Goal: Transaction & Acquisition: Purchase product/service

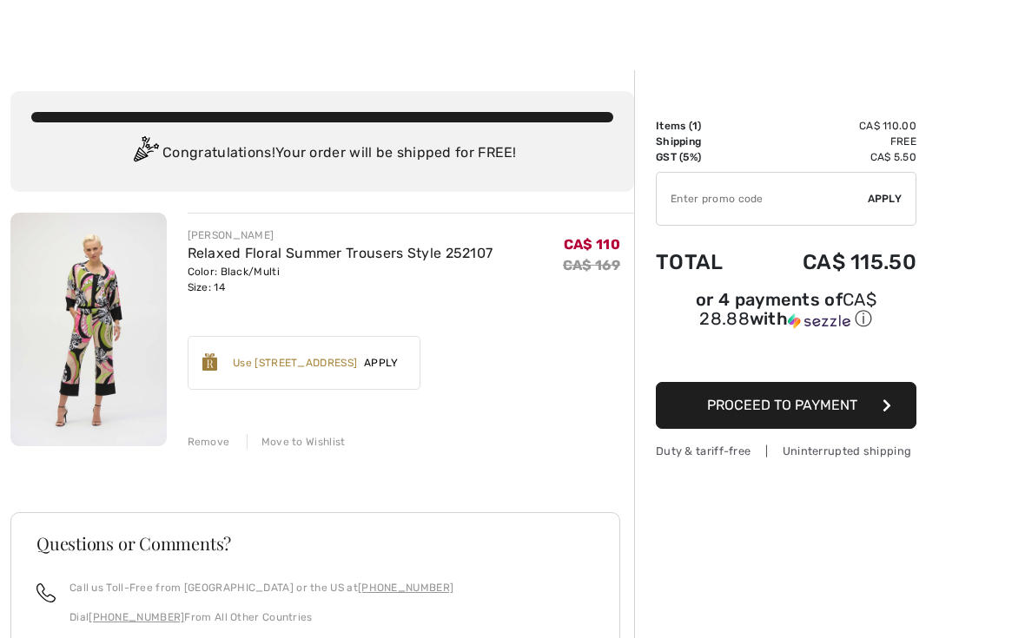
scroll to position [16, 0]
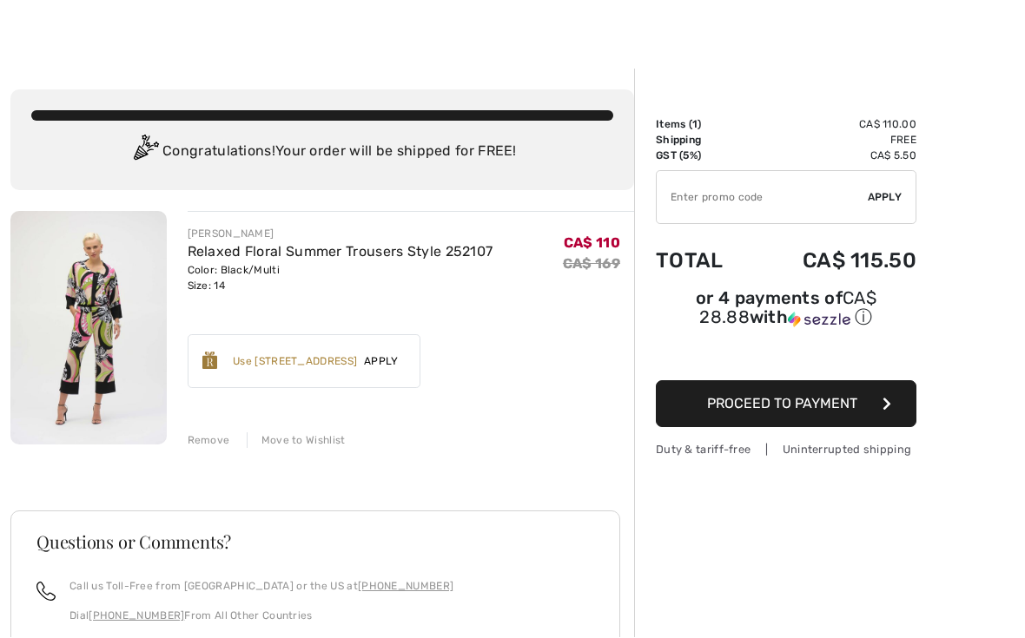
click at [396, 360] on span "Apply" at bounding box center [381, 362] width 49 height 16
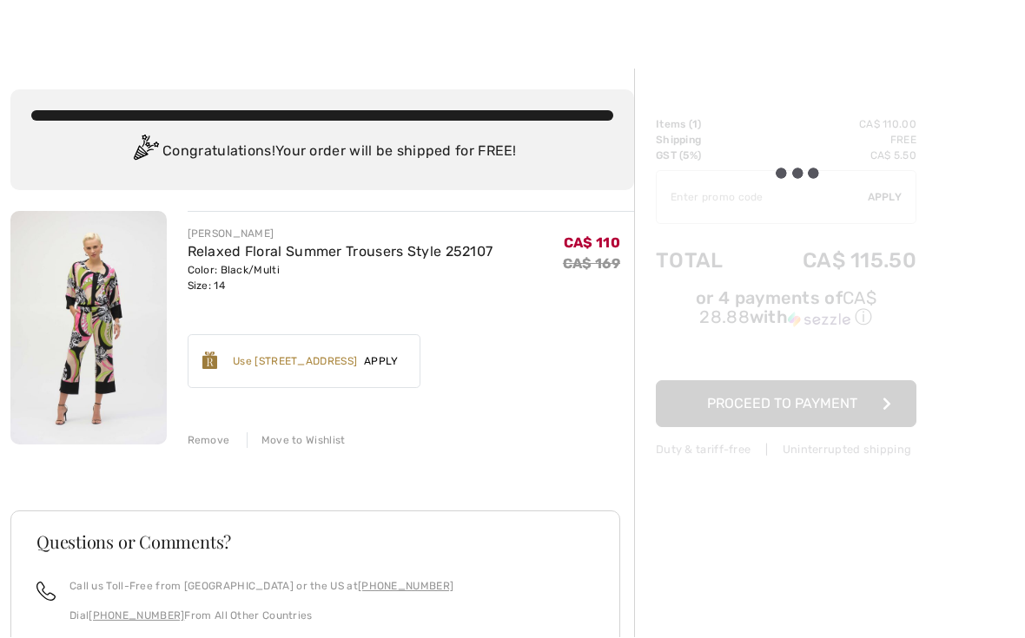
scroll to position [17, 0]
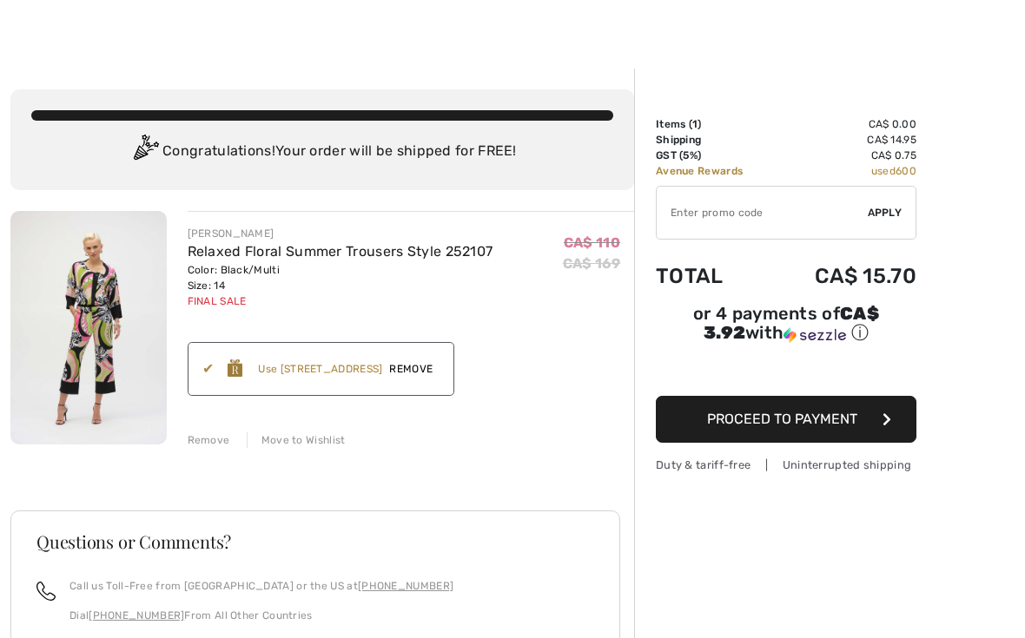
click at [796, 427] on span "Proceed to Payment" at bounding box center [782, 419] width 150 height 17
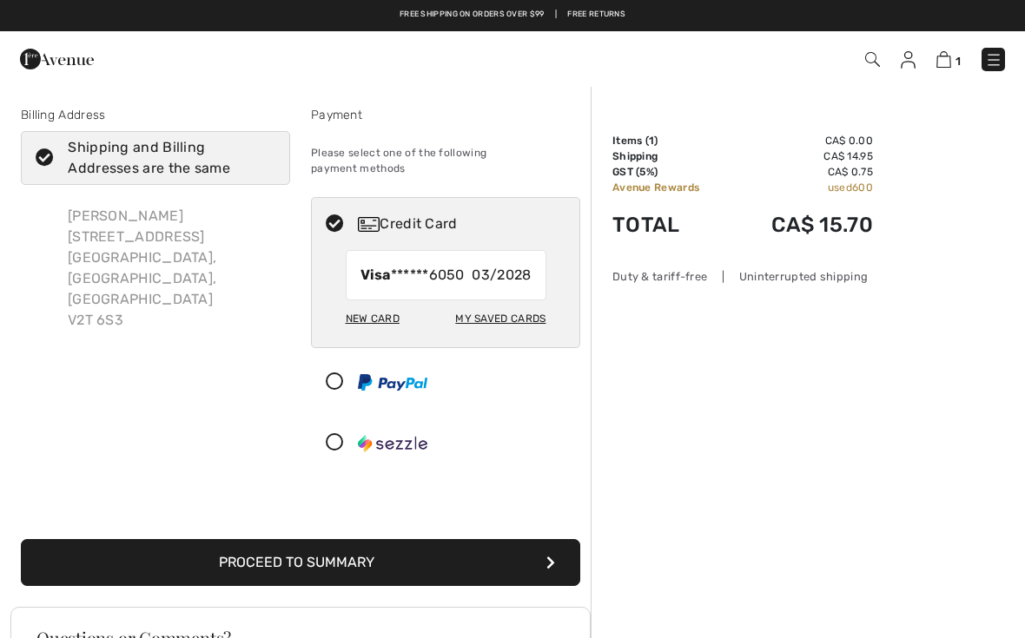
click at [467, 541] on button "Proceed to Summary" at bounding box center [300, 562] width 559 height 47
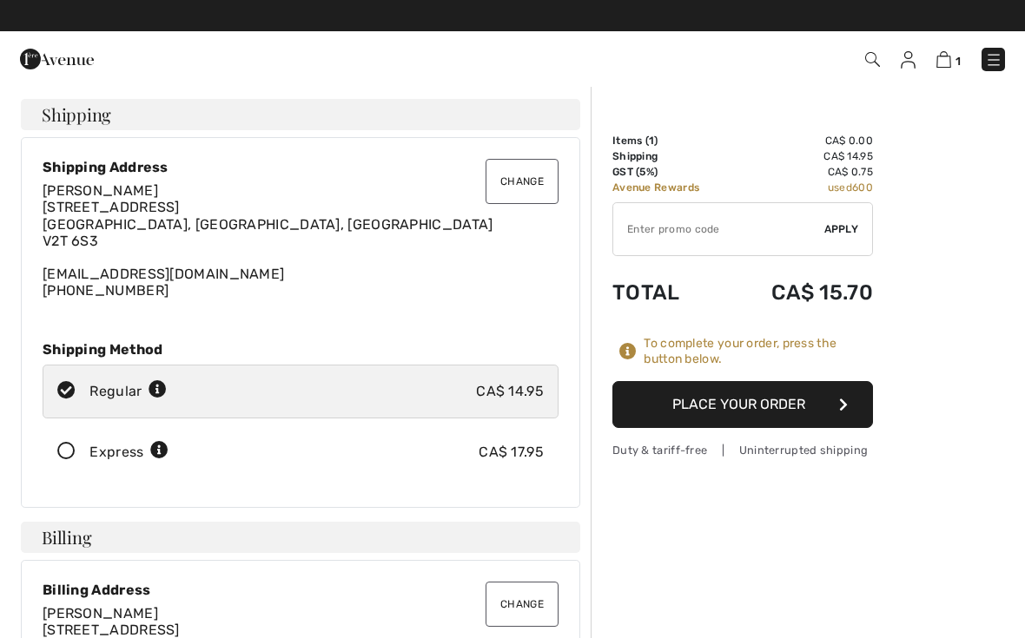
click at [759, 408] on button "Place Your Order" at bounding box center [742, 404] width 261 height 47
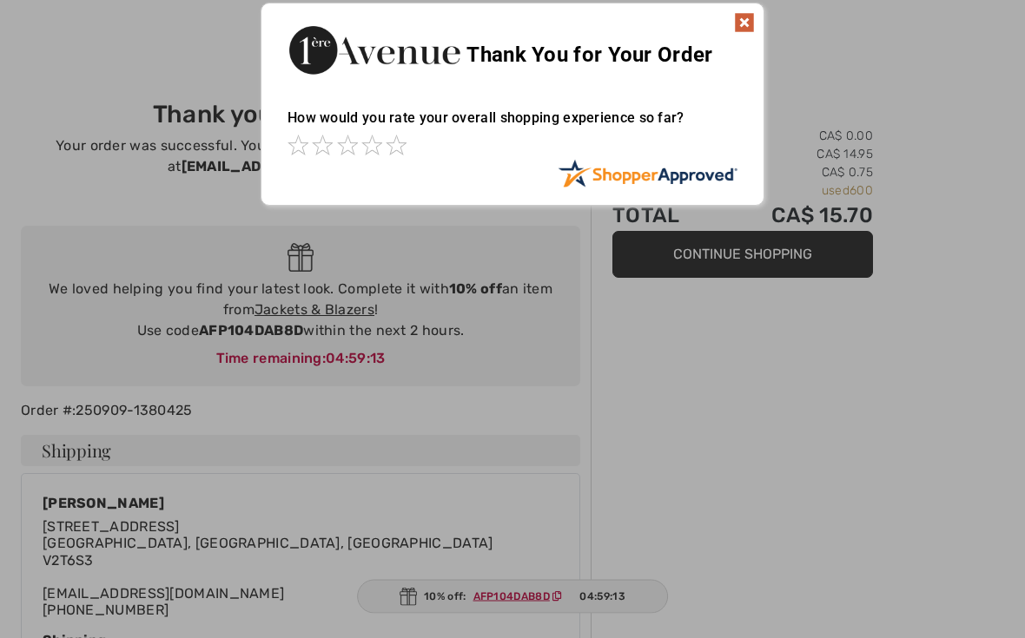
scroll to position [6, 0]
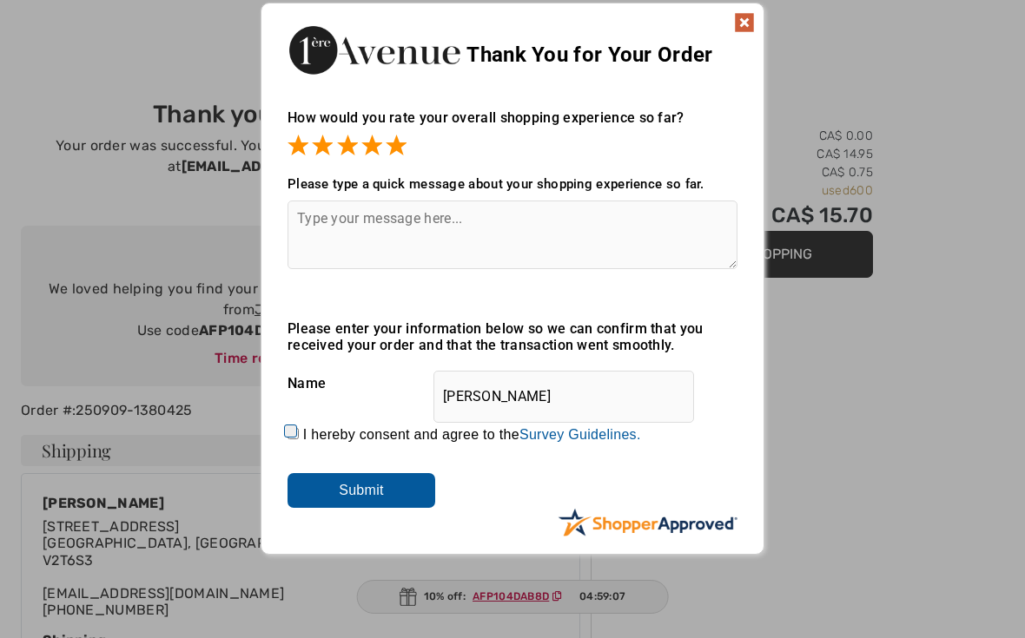
click at [313, 233] on textarea at bounding box center [512, 235] width 450 height 69
type textarea "So easy. Love it."
click at [741, 21] on img at bounding box center [744, 23] width 21 height 21
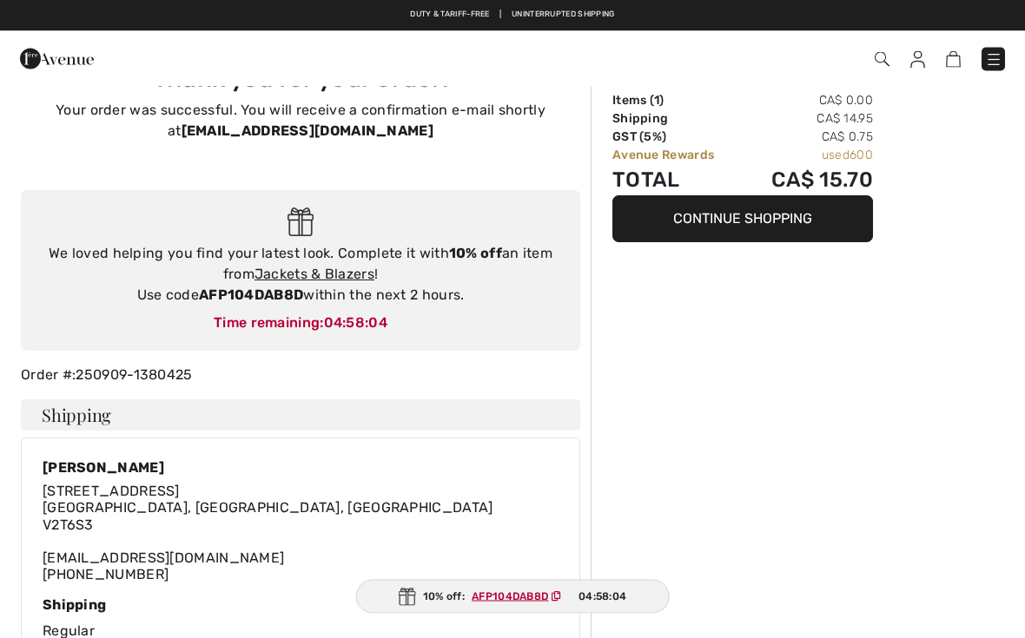
scroll to position [42, 0]
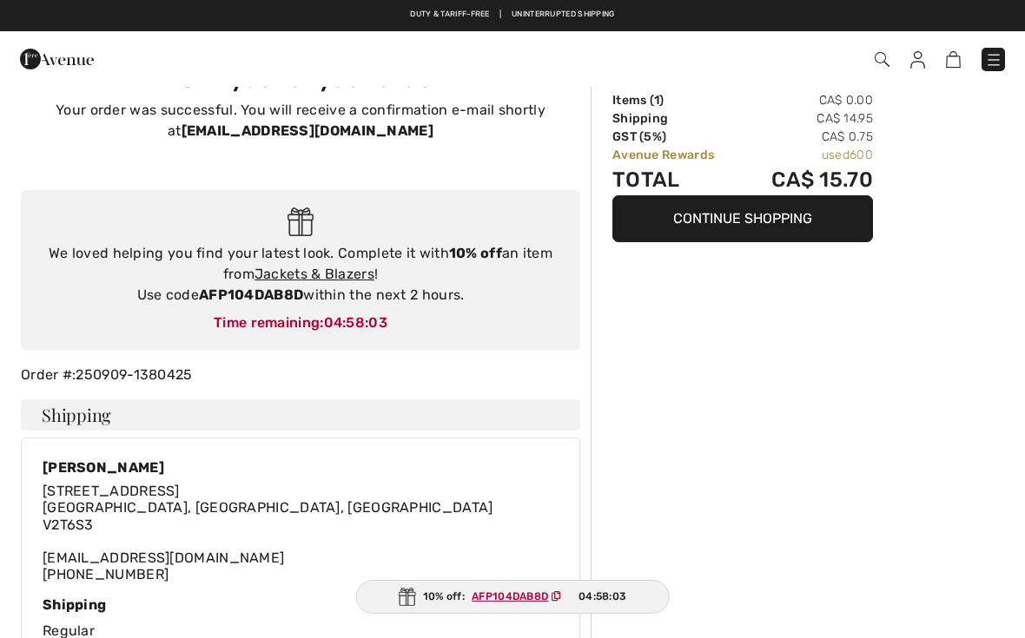
click at [334, 270] on link "Jackets & Blazers" at bounding box center [314, 274] width 120 height 17
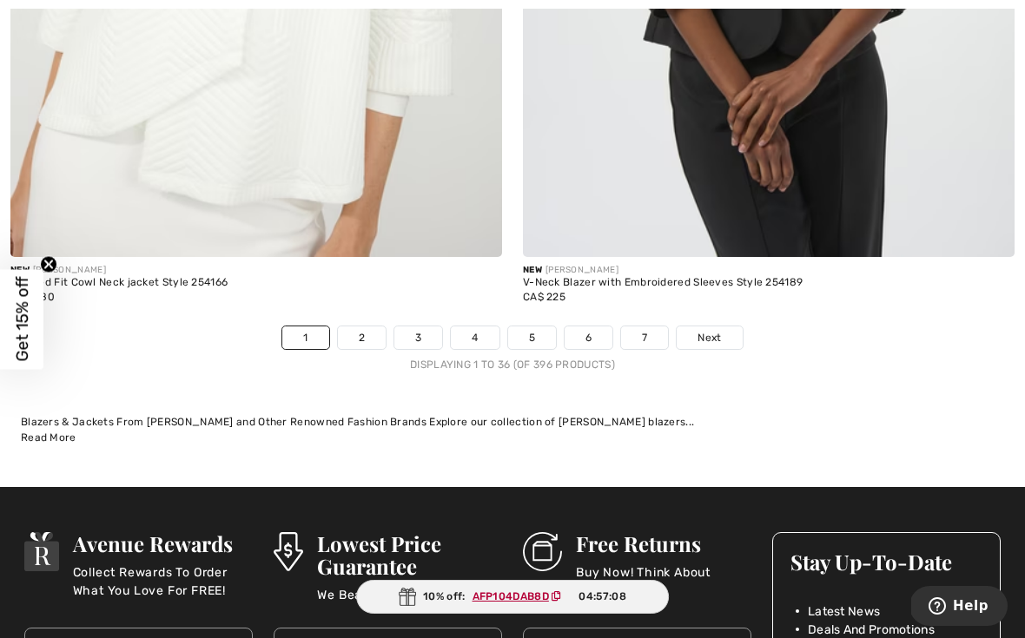
scroll to position [14880, 0]
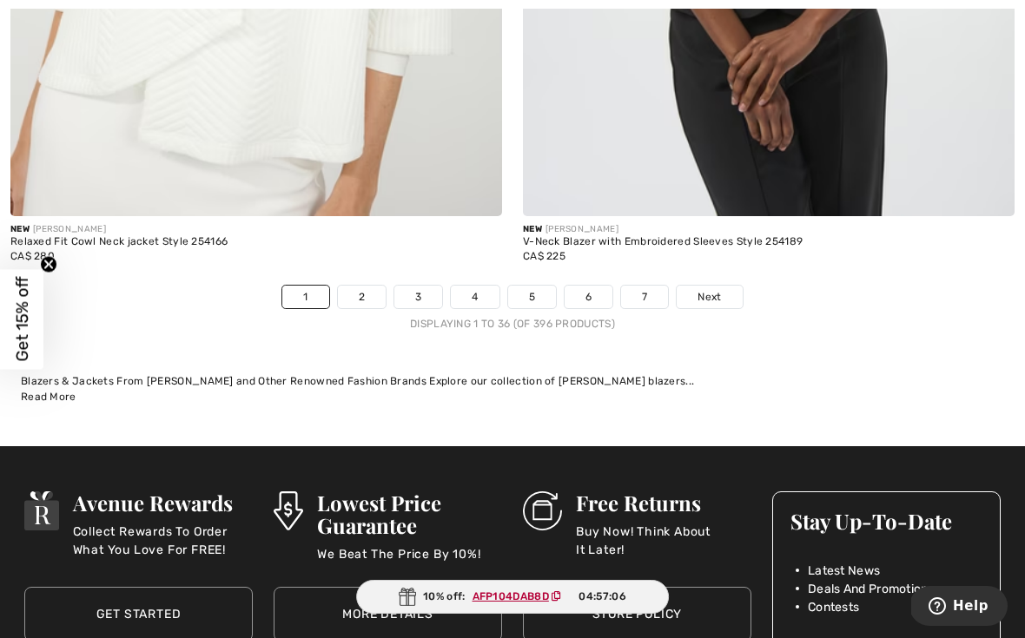
click at [370, 294] on link "2" at bounding box center [362, 297] width 48 height 23
click at [353, 286] on link "2" at bounding box center [362, 297] width 48 height 23
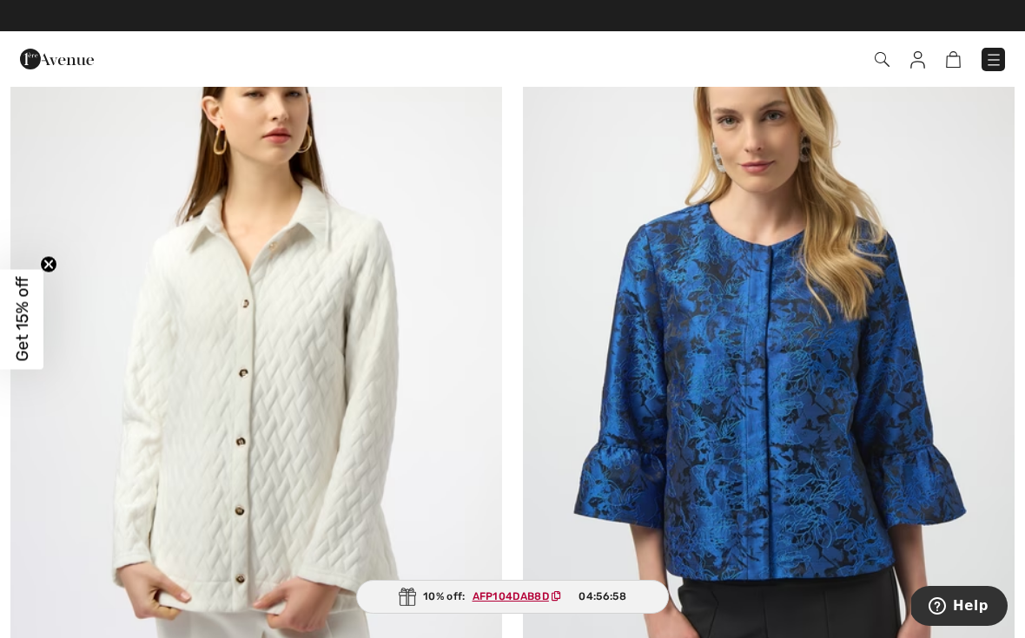
scroll to position [227, 0]
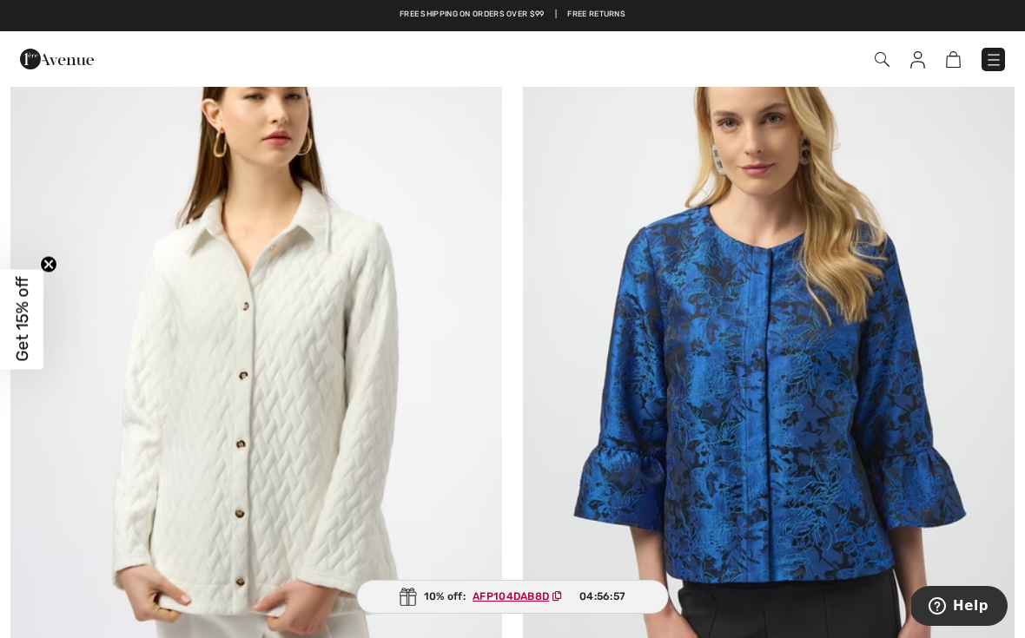
click at [994, 54] on img at bounding box center [993, 59] width 17 height 17
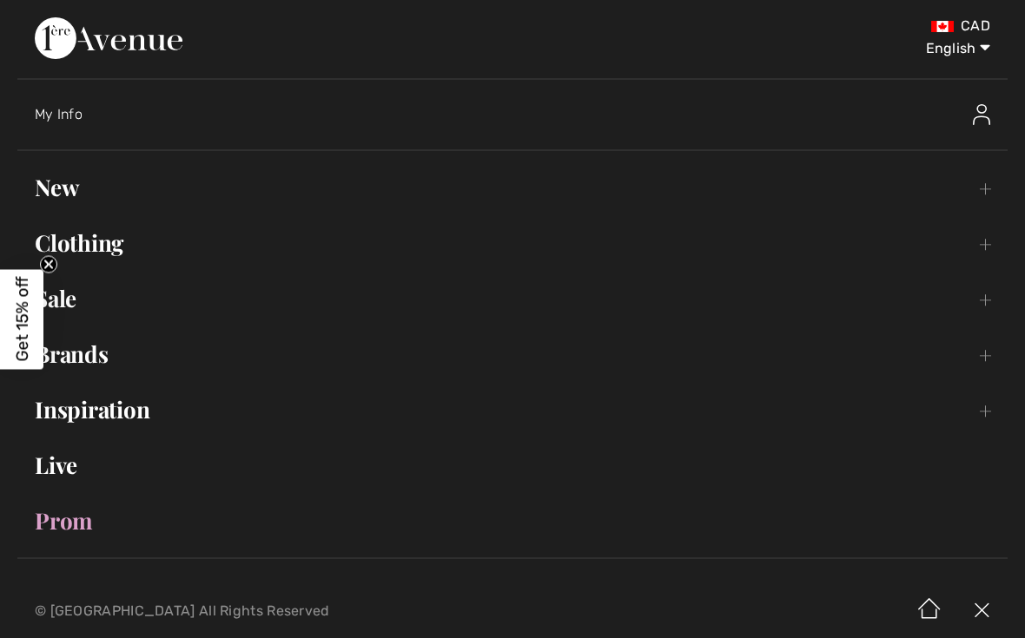
click at [95, 248] on link "Clothing Toggle submenu" at bounding box center [512, 243] width 990 height 38
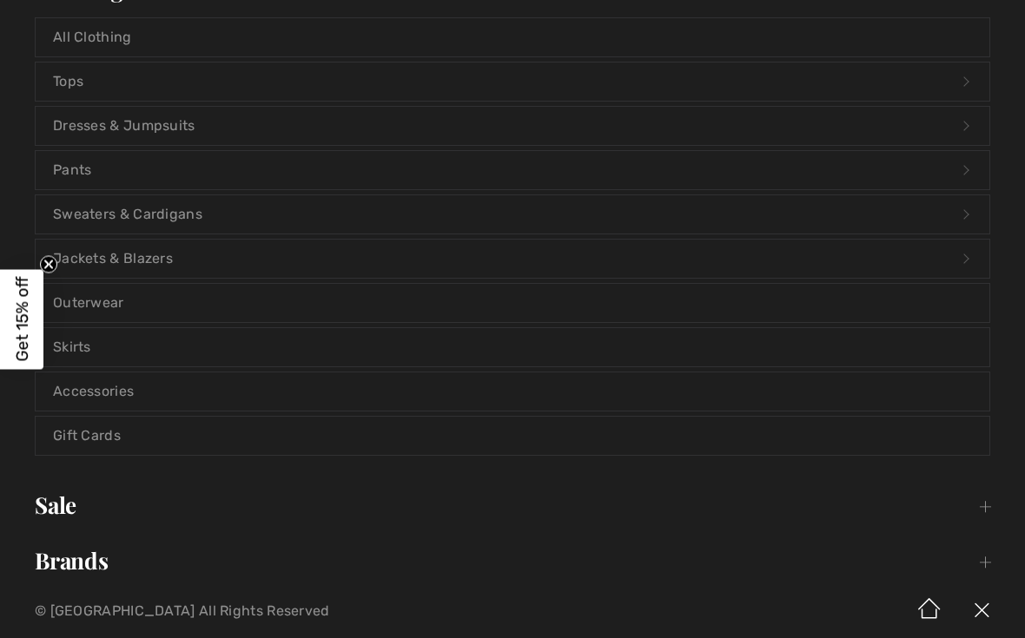
scroll to position [254, 0]
click at [68, 502] on link "Sale Toggle submenu" at bounding box center [512, 505] width 990 height 38
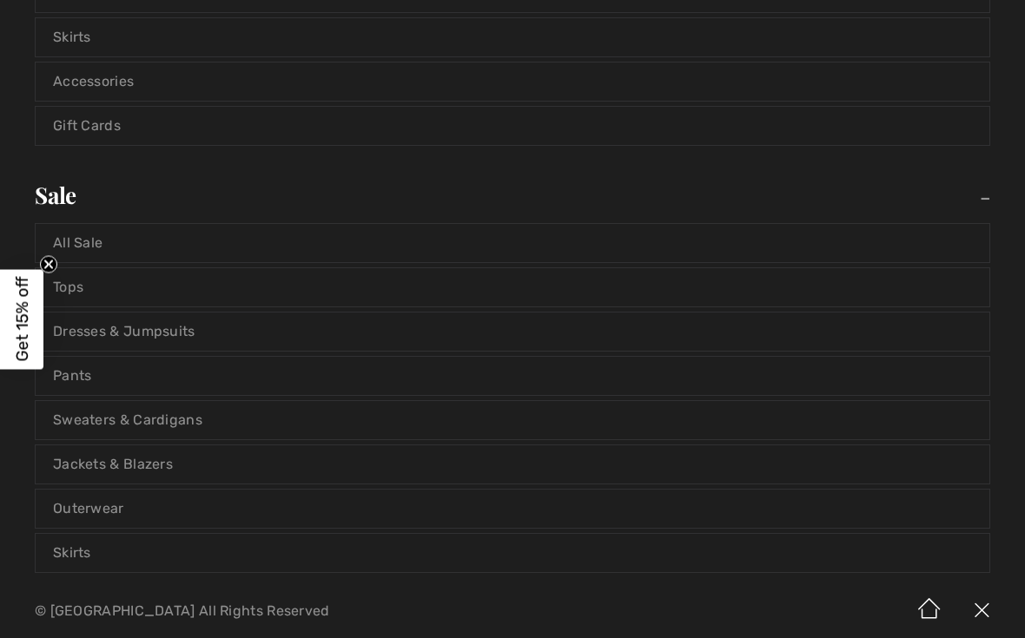
scroll to position [565, 0]
click at [145, 465] on link "Jackets & Blazers" at bounding box center [513, 464] width 954 height 38
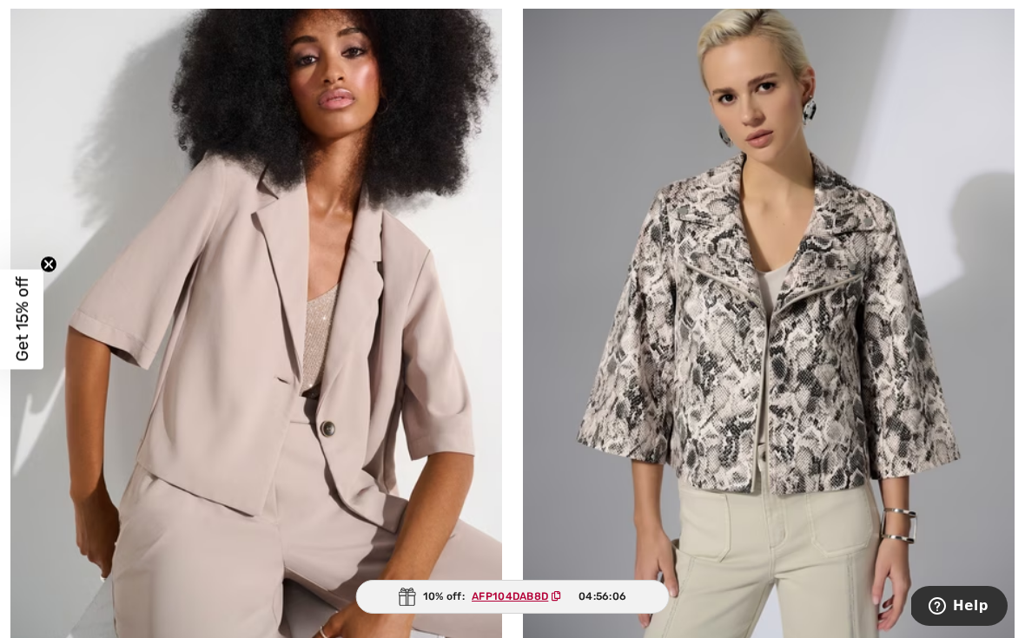
scroll to position [1076, 0]
click at [405, 376] on img at bounding box center [256, 315] width 492 height 737
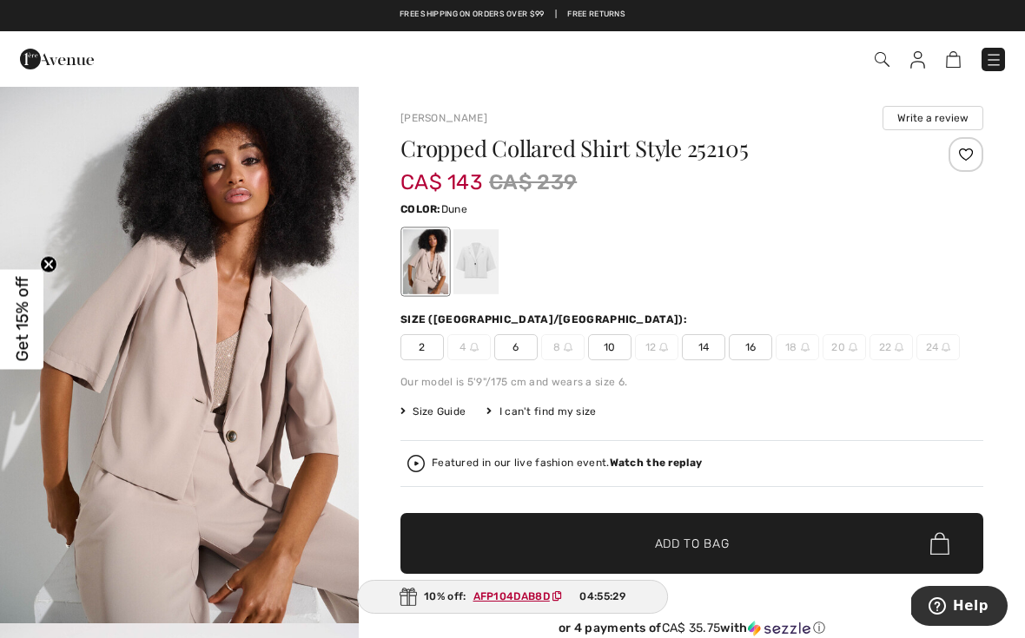
click at [111, 1] on div "Duty & tariff-free | Uninterrupted shipping Free shipping on orders over $99 | …" at bounding box center [512, 15] width 1025 height 31
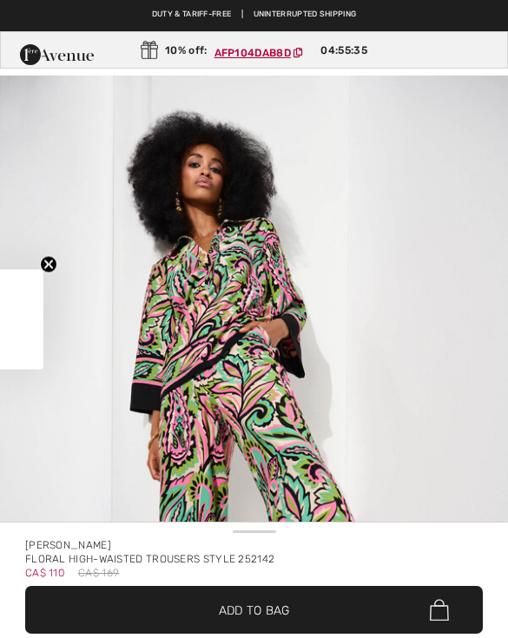
checkbox input "true"
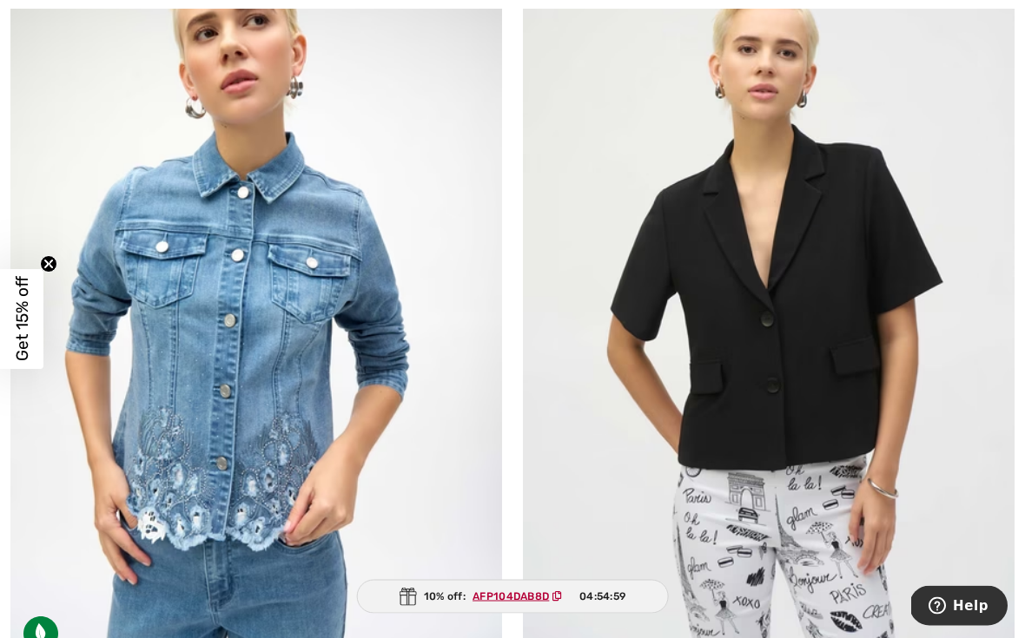
scroll to position [7013, 0]
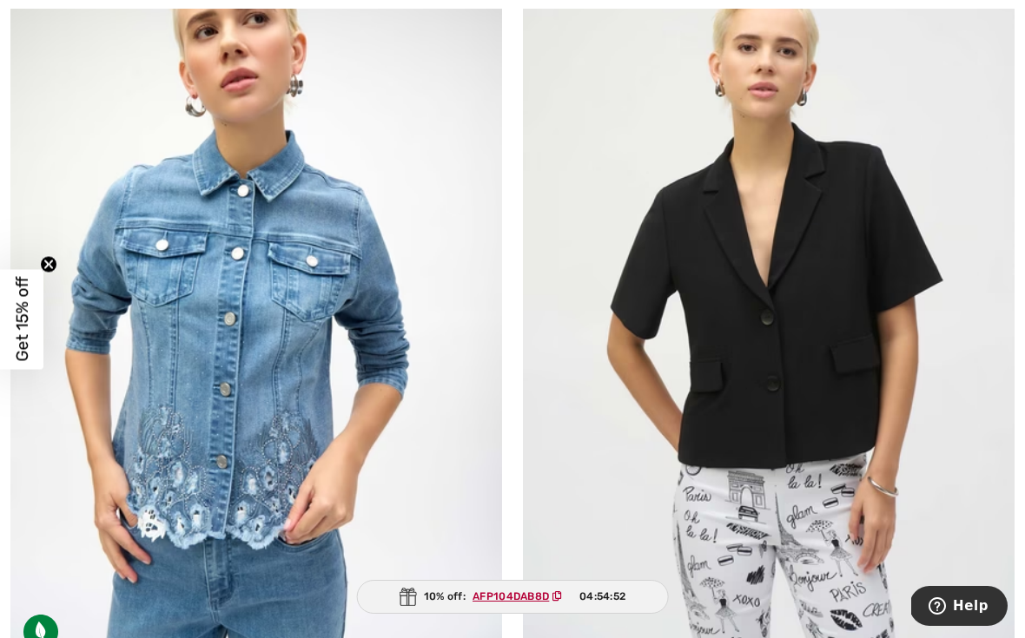
click at [801, 383] on img at bounding box center [769, 293] width 492 height 737
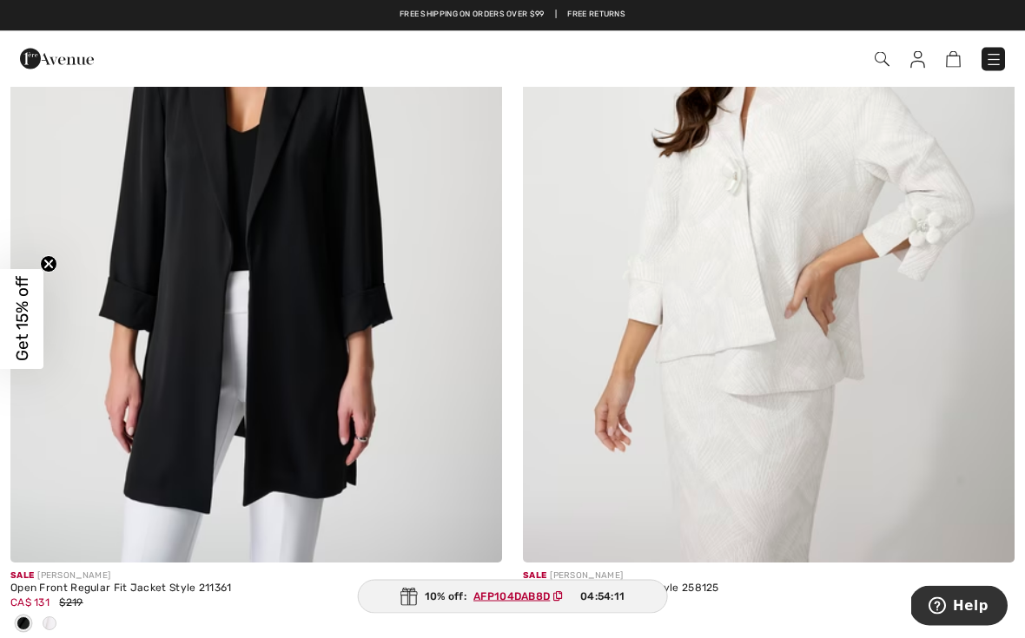
scroll to position [11414, 0]
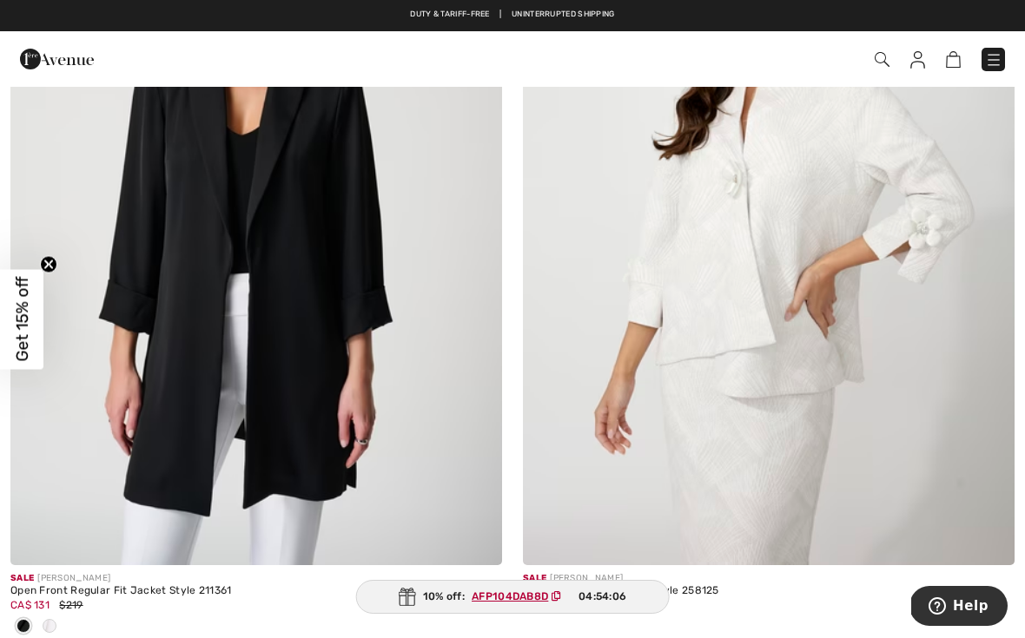
click at [281, 314] on img at bounding box center [256, 196] width 492 height 737
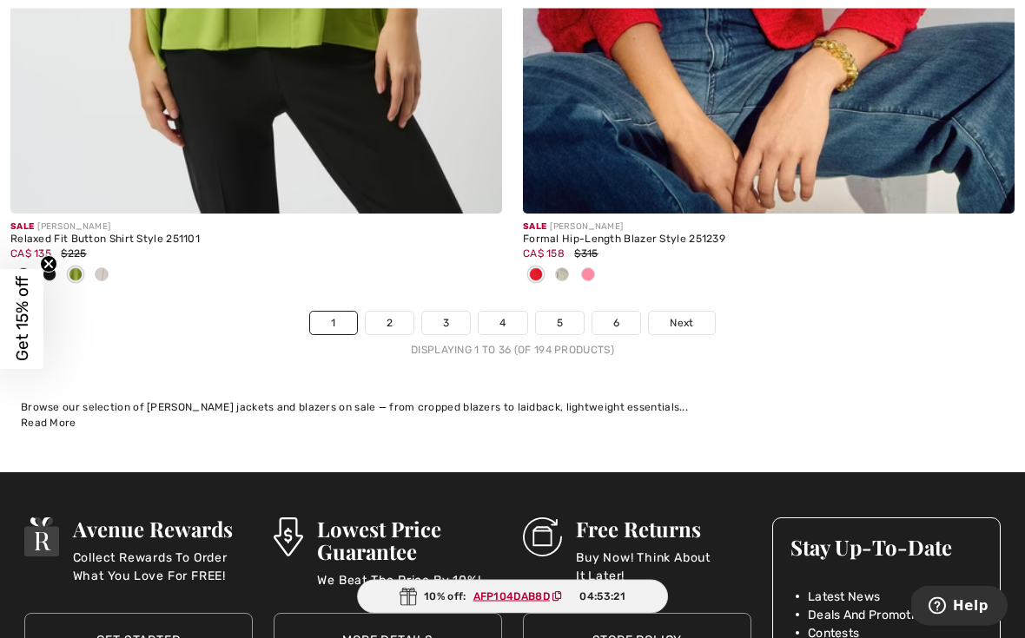
scroll to position [15075, 0]
click at [391, 312] on link "2" at bounding box center [390, 323] width 48 height 23
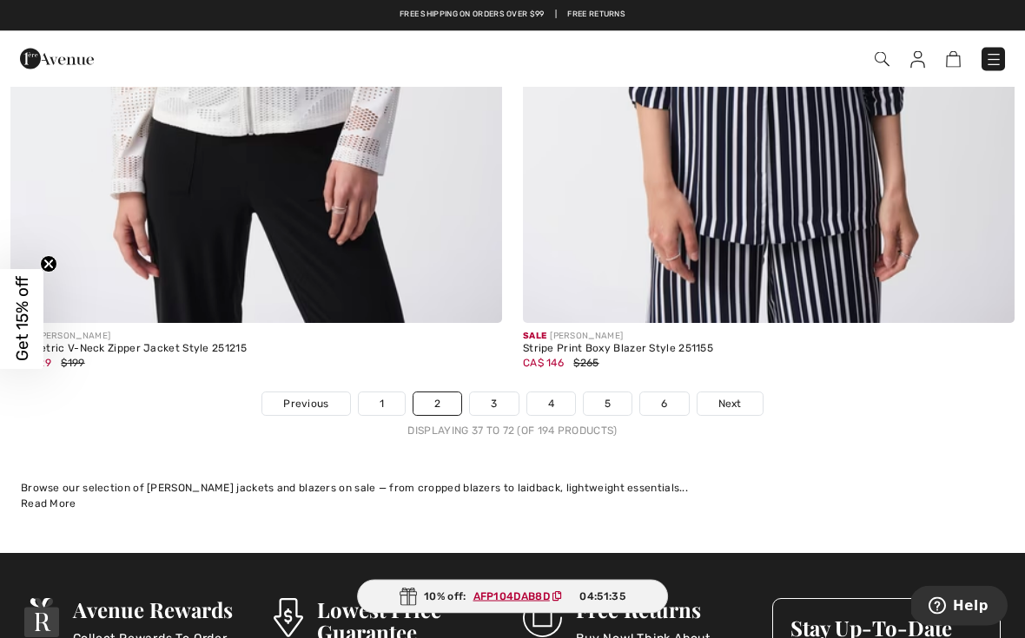
scroll to position [14908, 0]
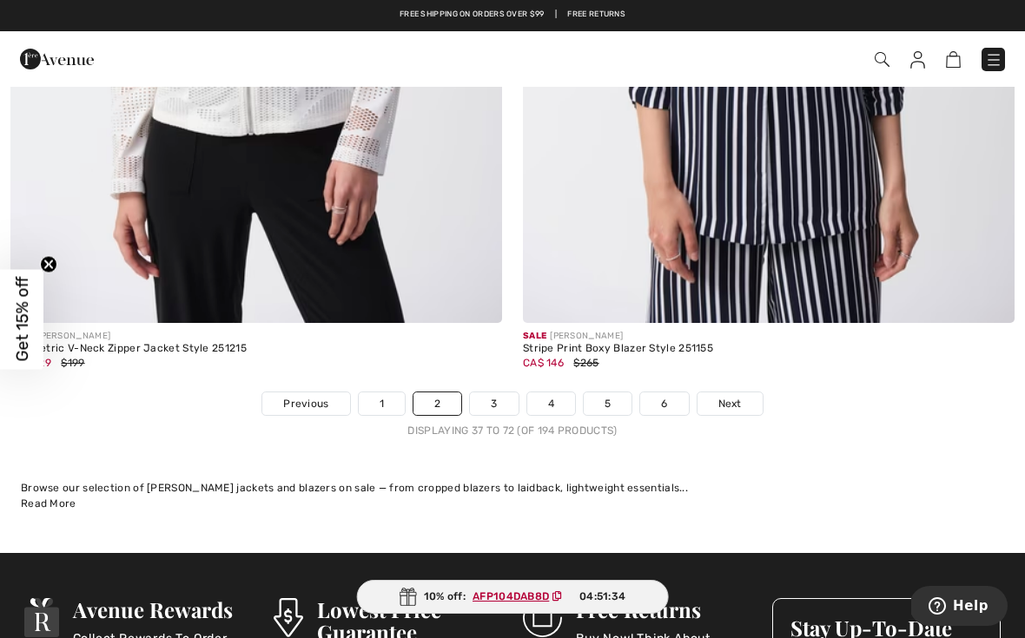
click at [499, 393] on link "3" at bounding box center [494, 404] width 48 height 23
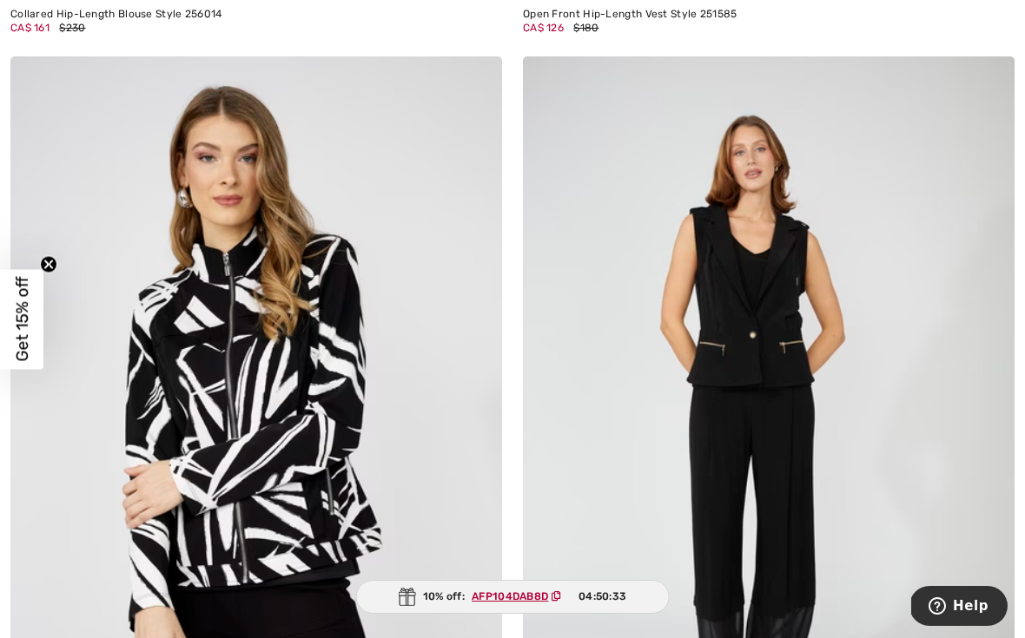
scroll to position [7634, 0]
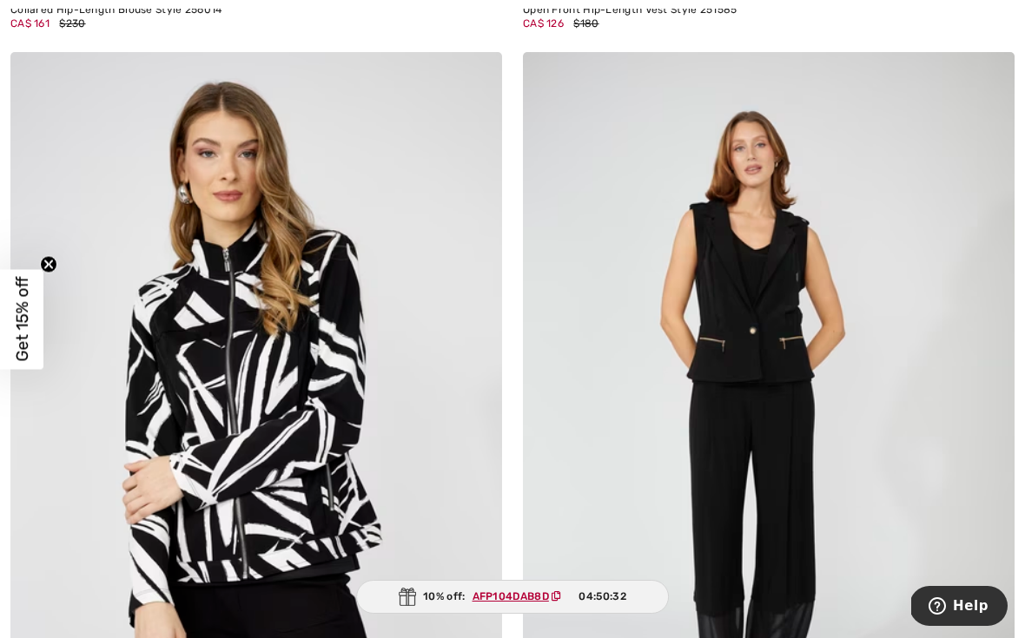
click at [778, 331] on img at bounding box center [769, 420] width 492 height 737
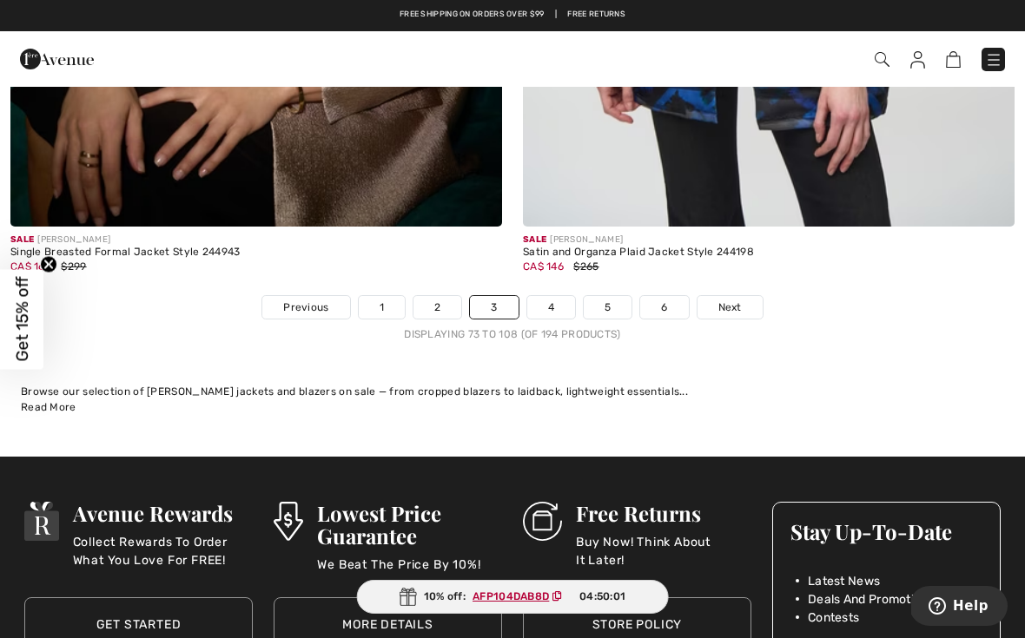
scroll to position [14859, 0]
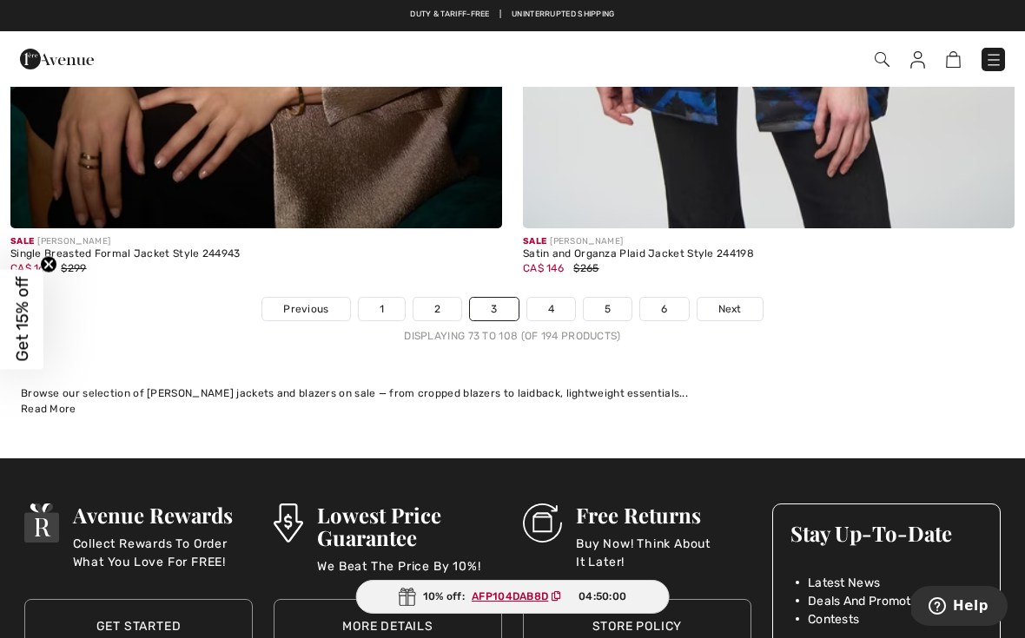
click at [551, 298] on link "4" at bounding box center [551, 309] width 48 height 23
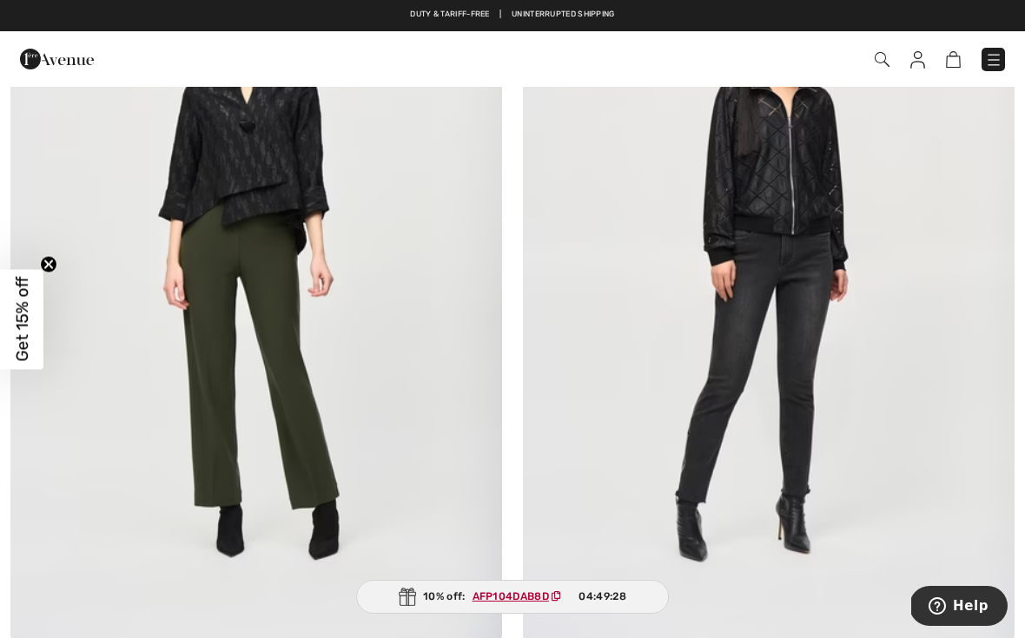
scroll to position [4357, 0]
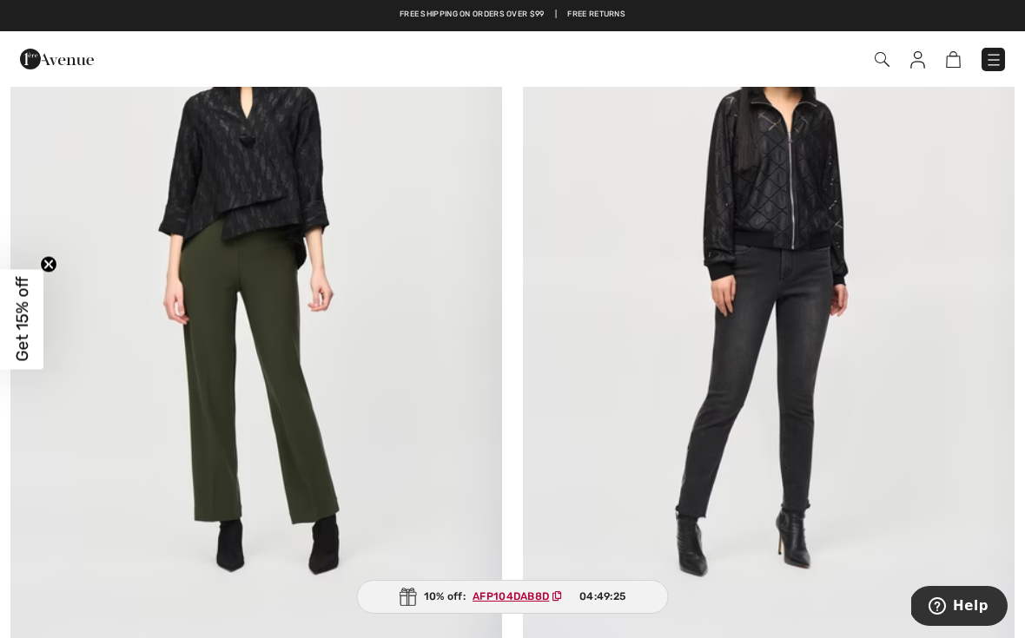
click at [257, 204] on img at bounding box center [256, 285] width 492 height 737
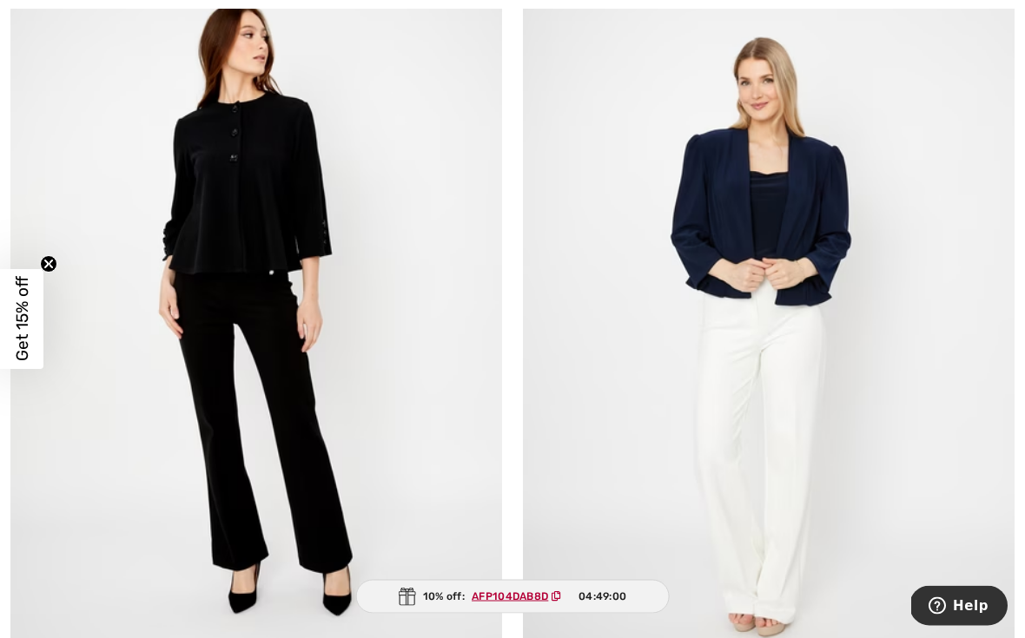
scroll to position [9350, 0]
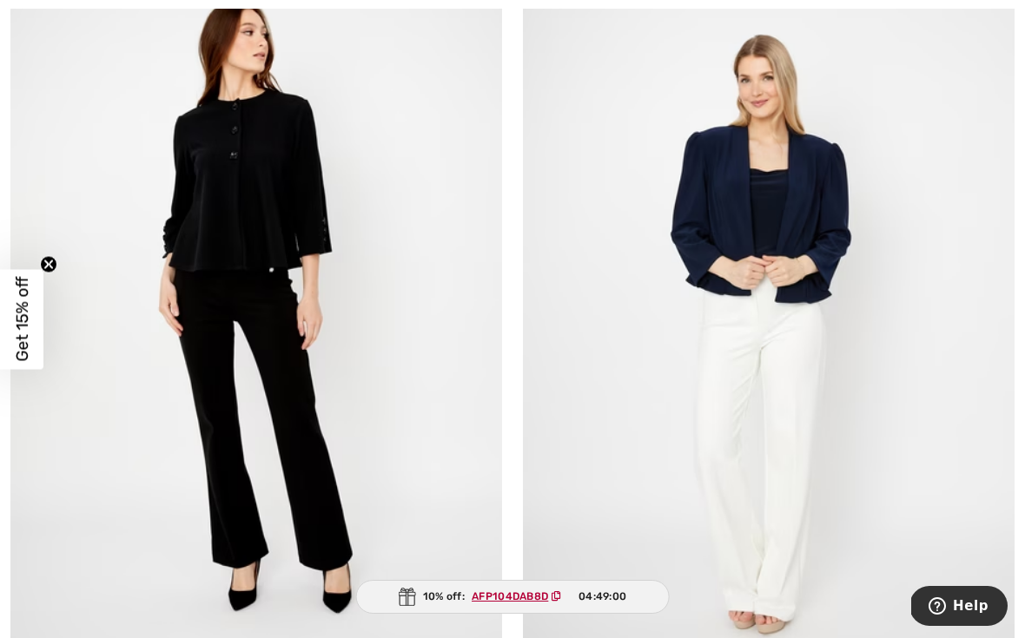
click at [941, 512] on img at bounding box center [769, 316] width 492 height 737
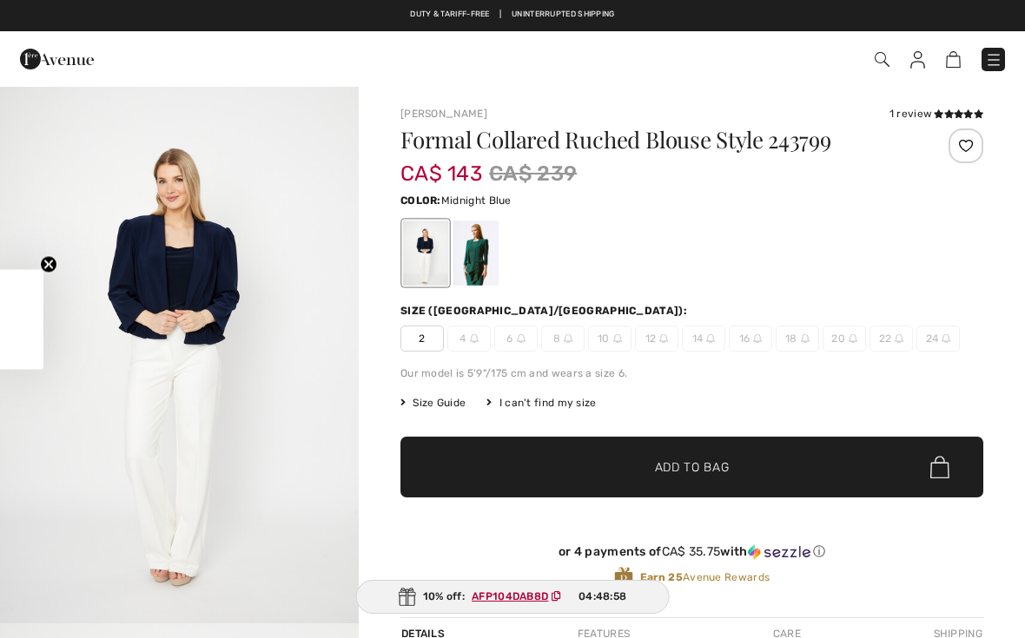
checkbox input "true"
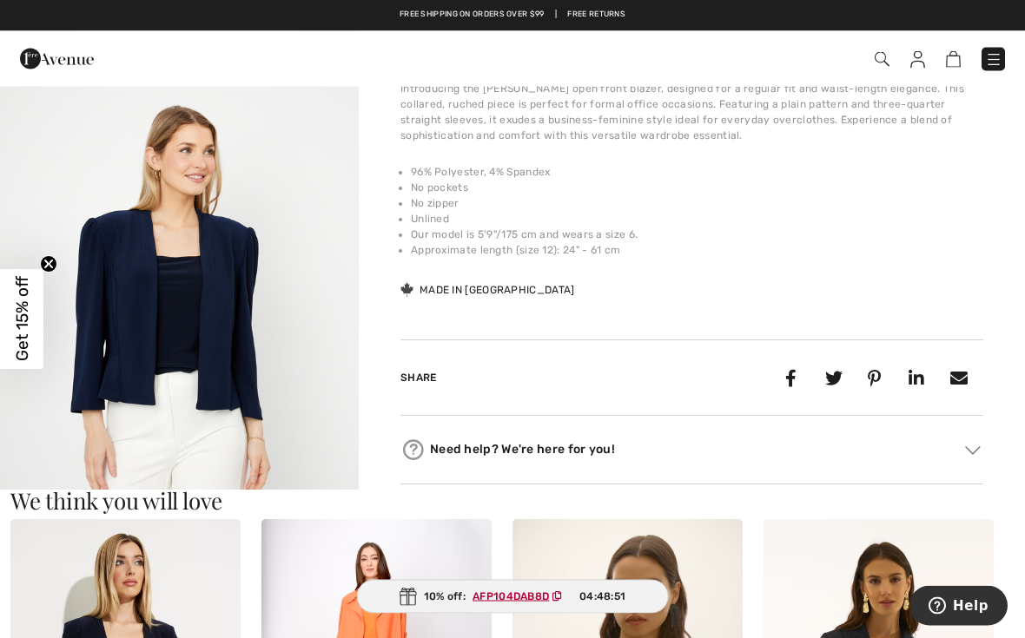
scroll to position [582, 0]
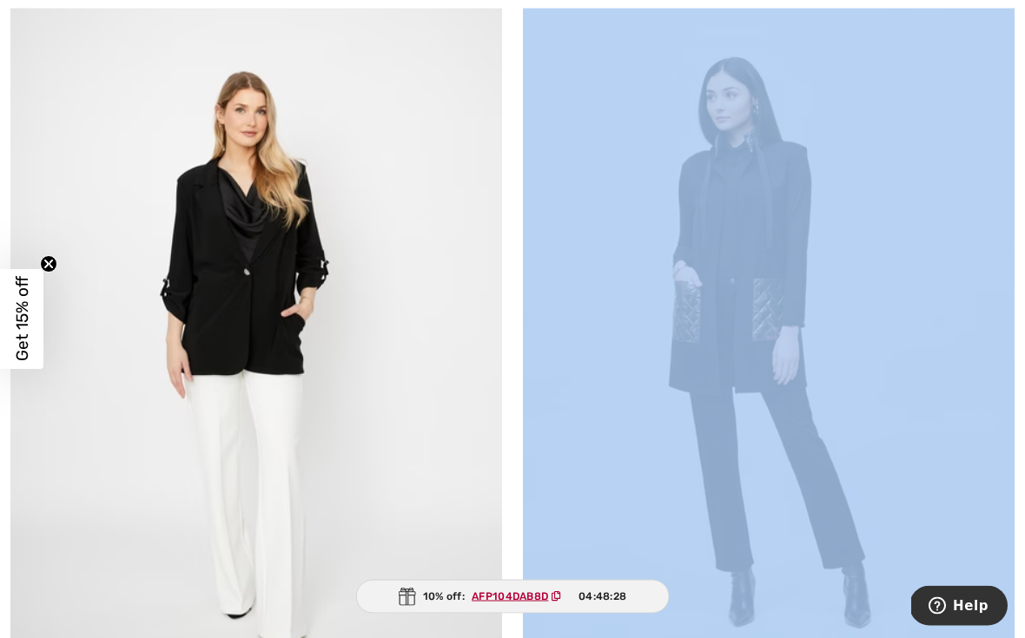
scroll to position [11183, 0]
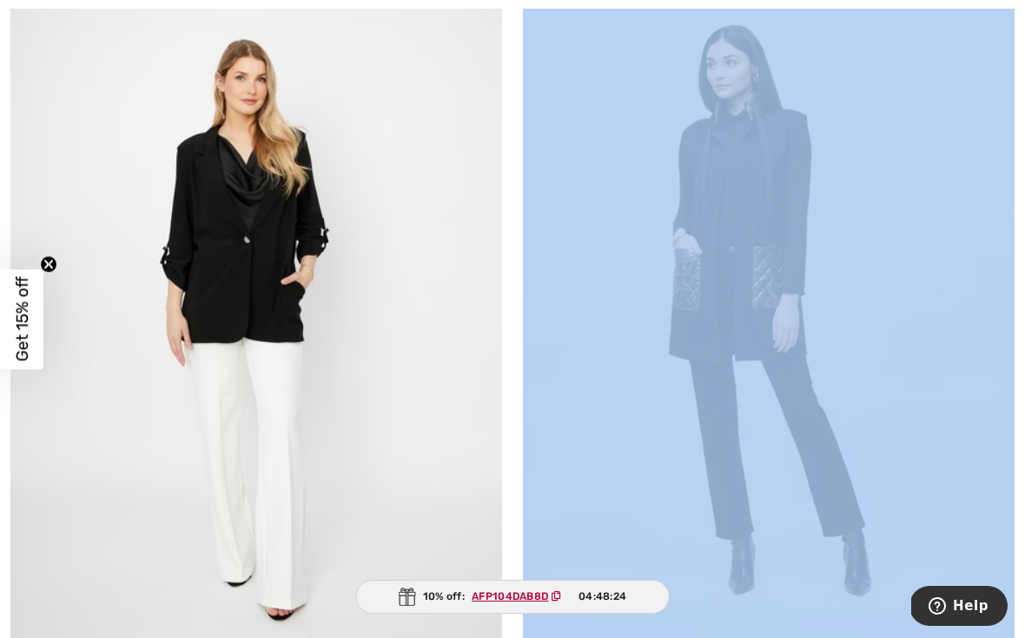
click at [267, 279] on img at bounding box center [256, 312] width 492 height 737
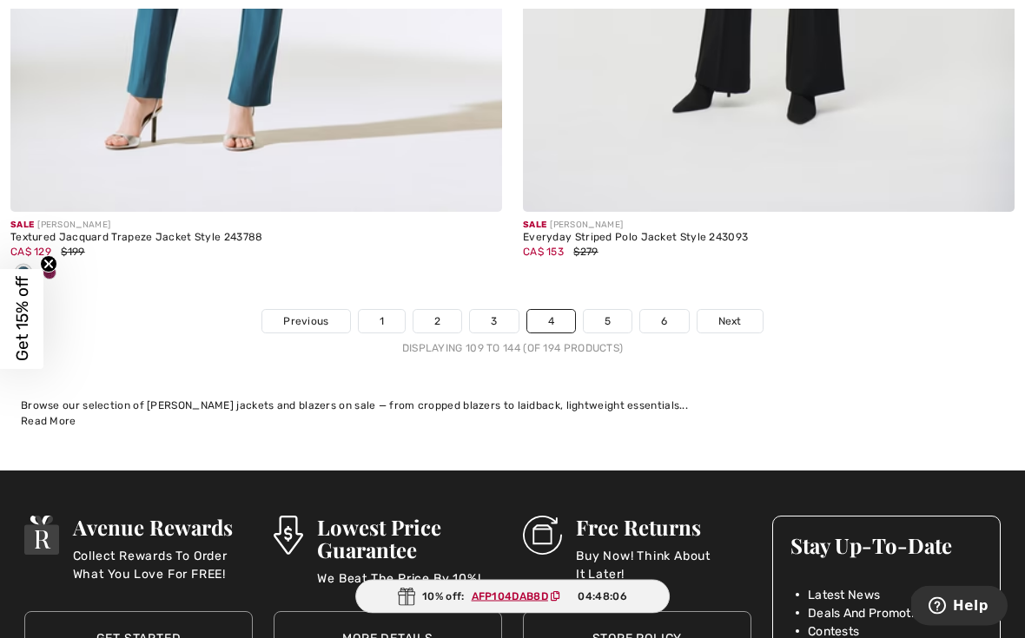
scroll to position [14876, 0]
click at [606, 310] on link "5" at bounding box center [608, 321] width 48 height 23
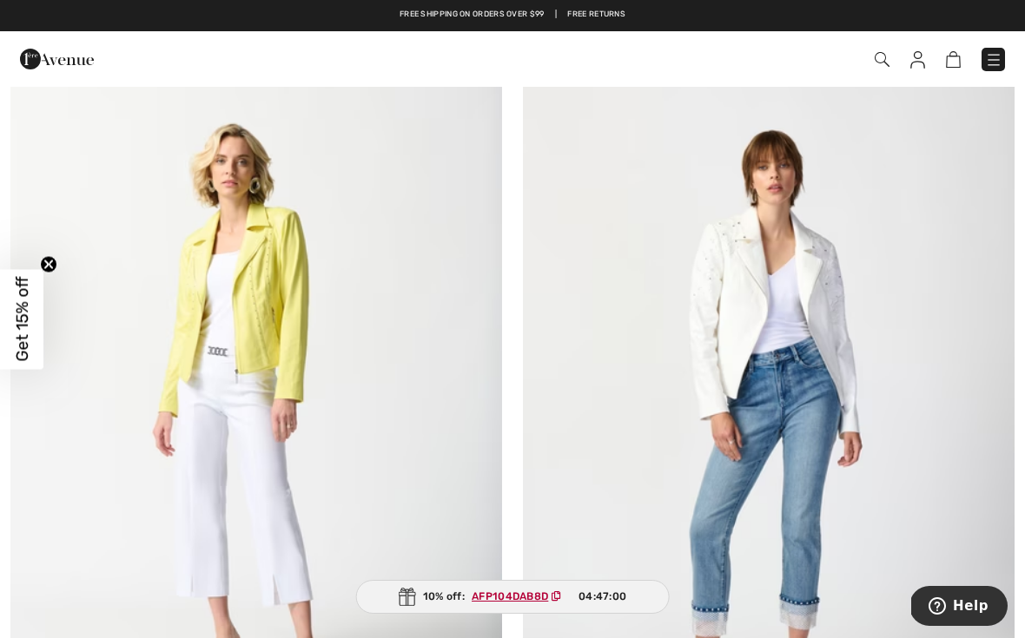
scroll to position [8502, 0]
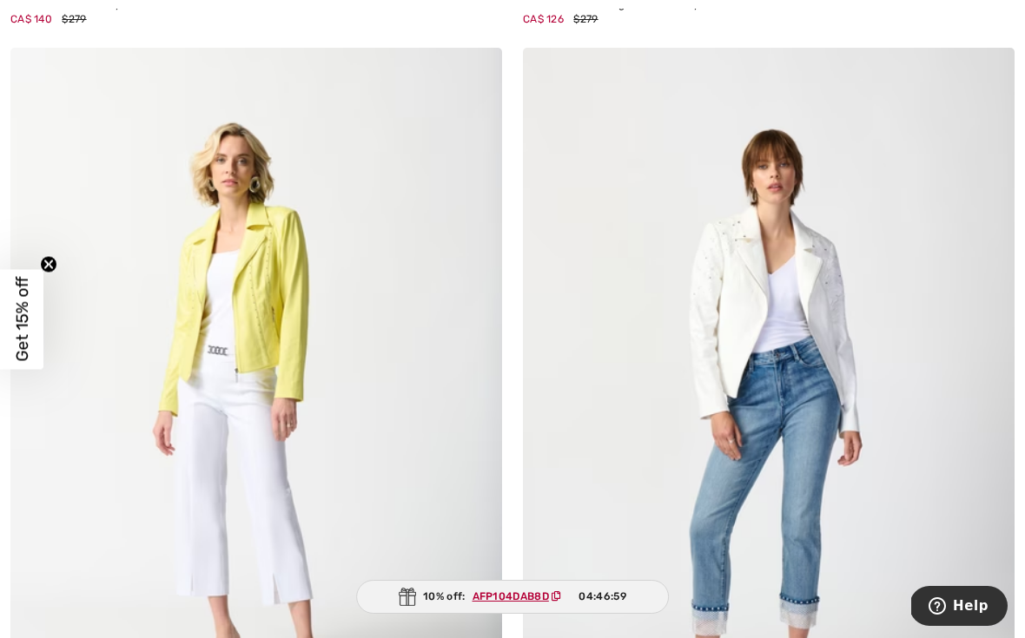
click at [286, 316] on img at bounding box center [256, 416] width 492 height 737
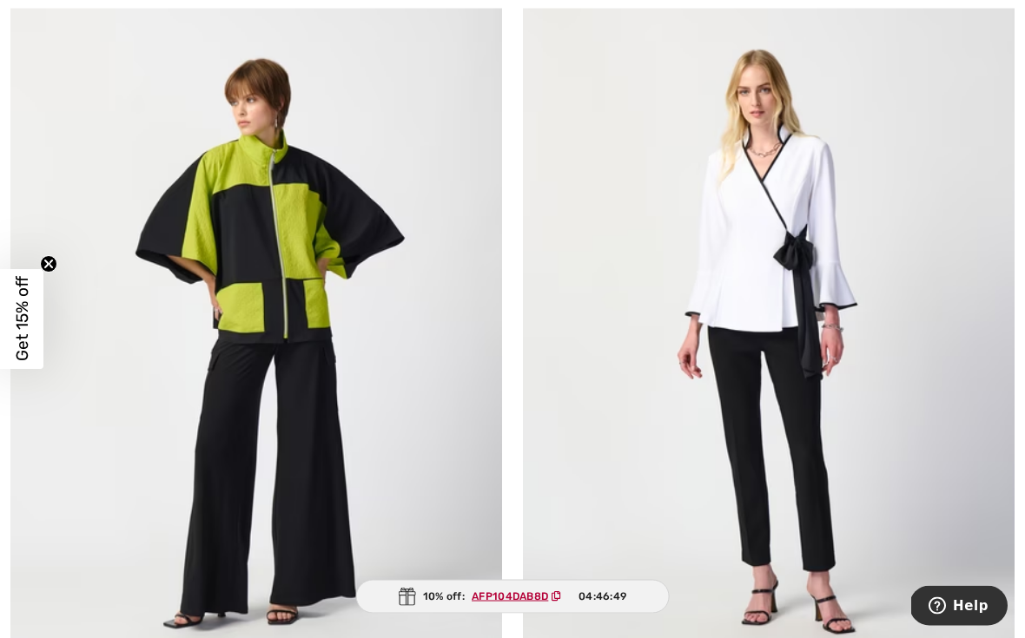
scroll to position [9414, 0]
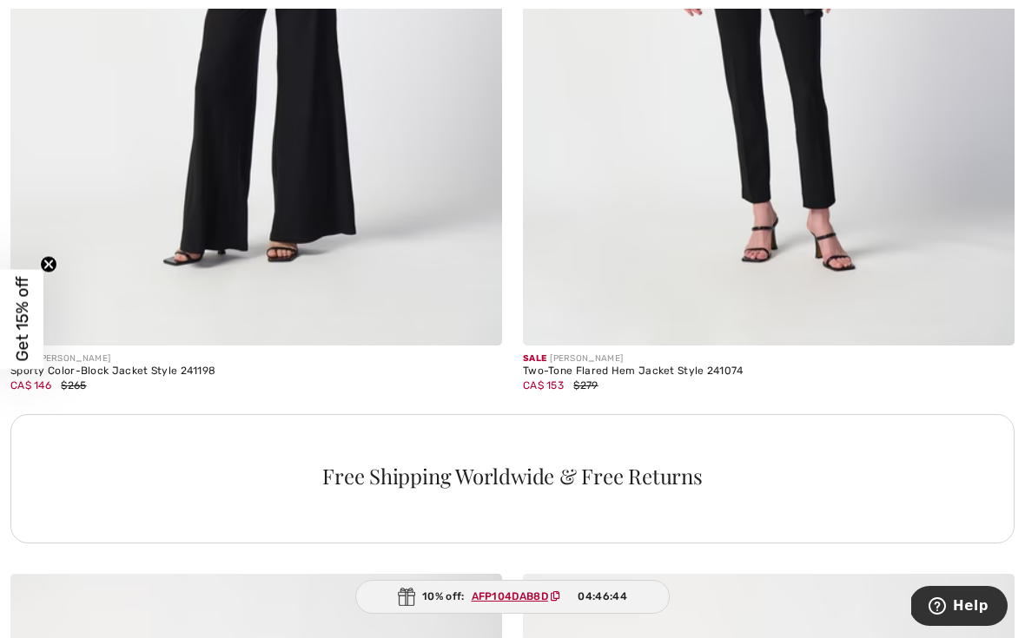
click at [939, 466] on div "Free Shipping Worldwide & Free Returns" at bounding box center [512, 476] width 962 height 21
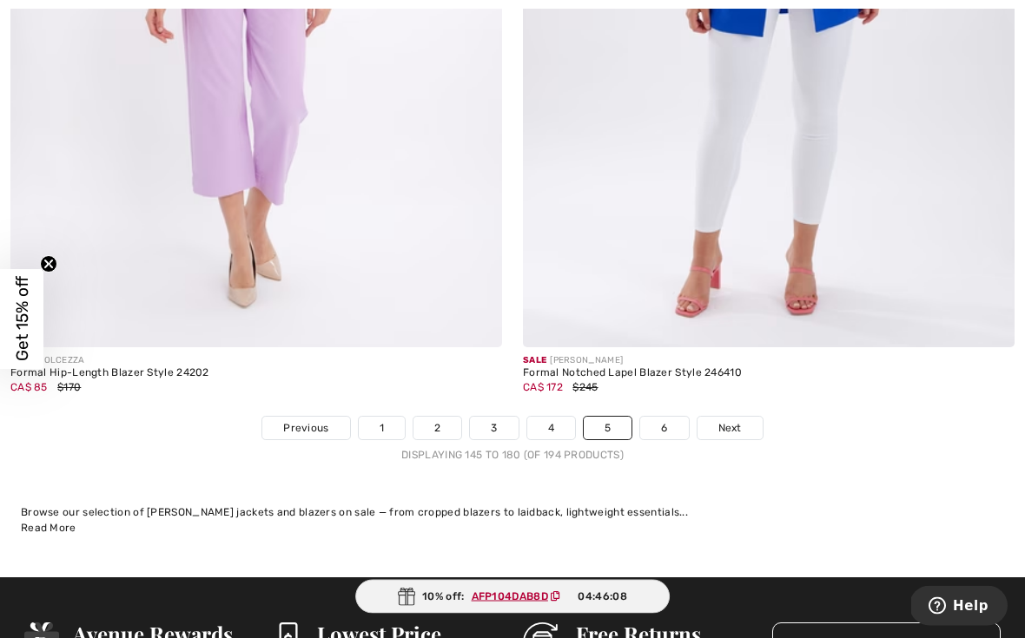
scroll to position [14827, 0]
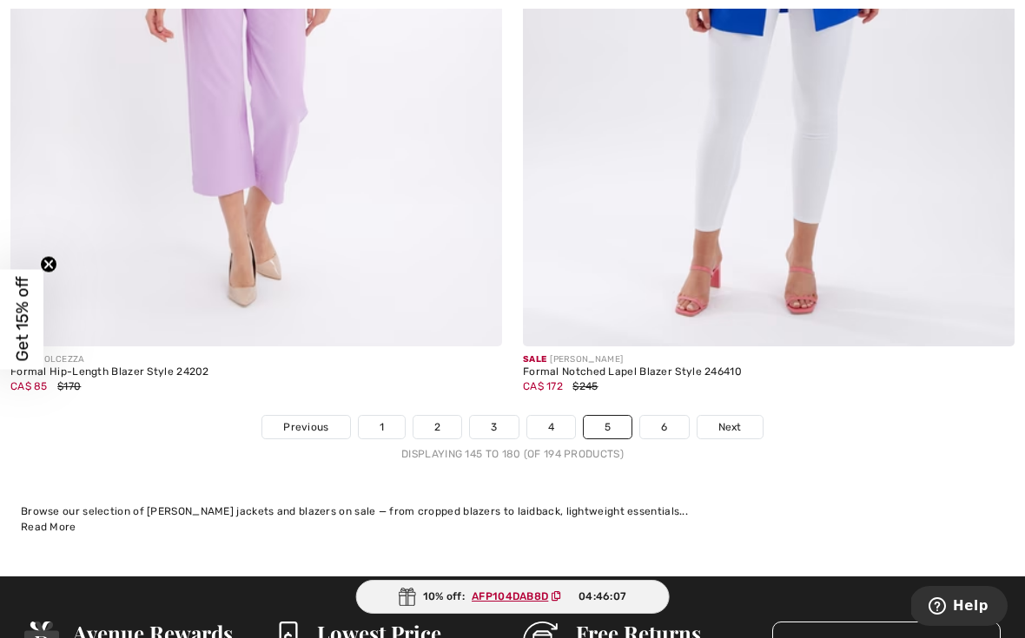
click at [664, 416] on link "6" at bounding box center [664, 427] width 48 height 23
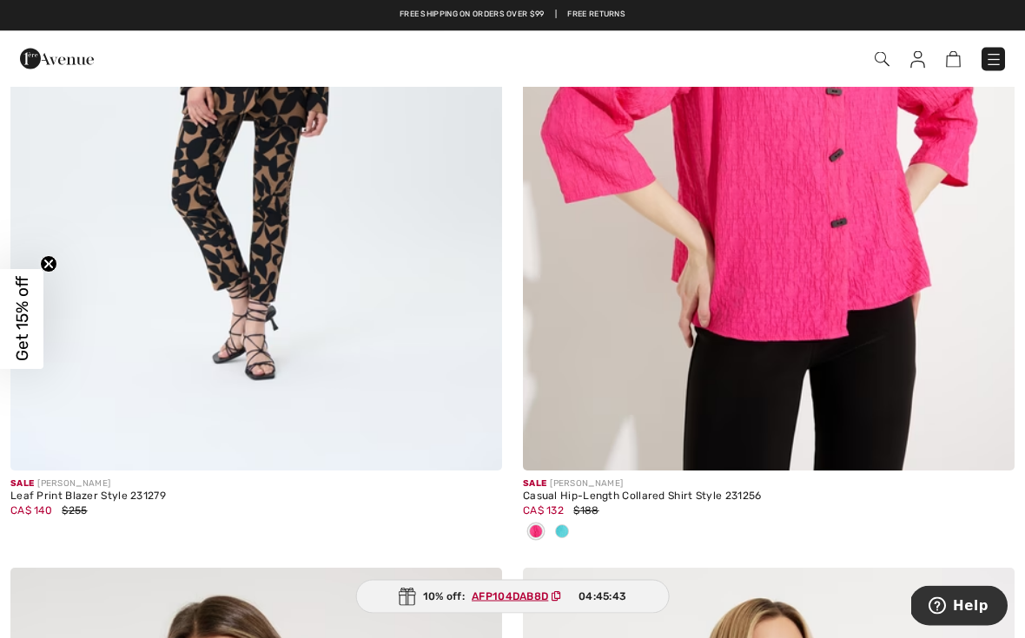
scroll to position [3735, 0]
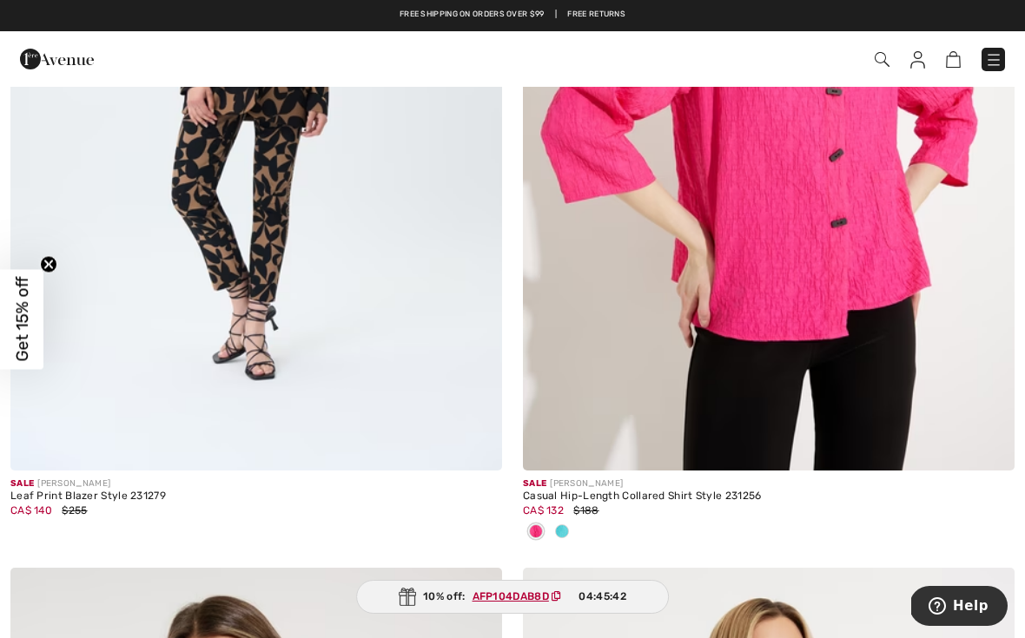
click at [566, 530] on span at bounding box center [562, 532] width 14 height 14
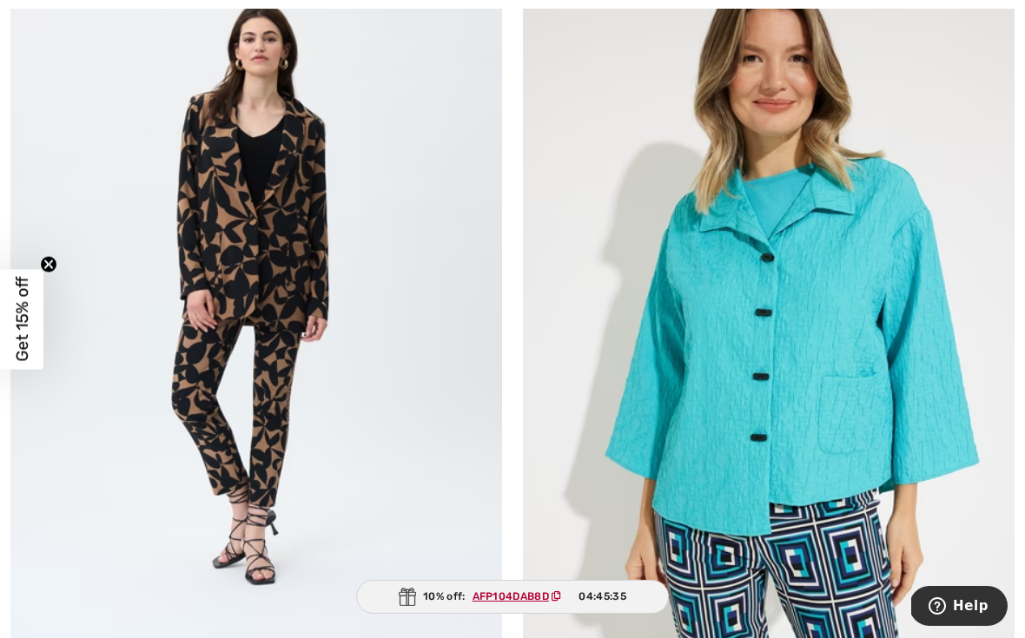
scroll to position [3531, 0]
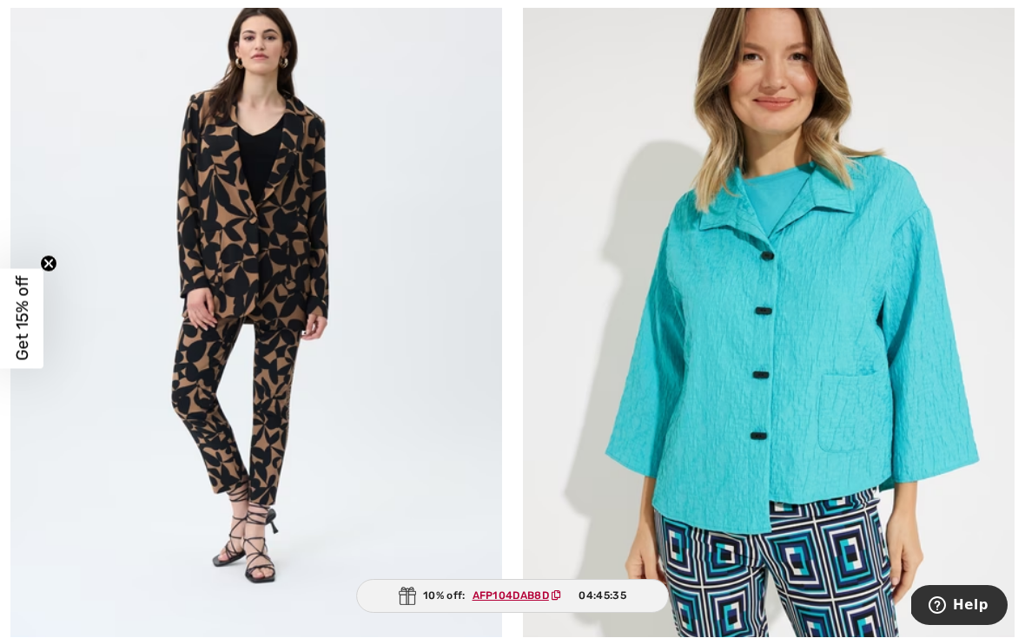
click at [852, 376] on img at bounding box center [769, 305] width 492 height 737
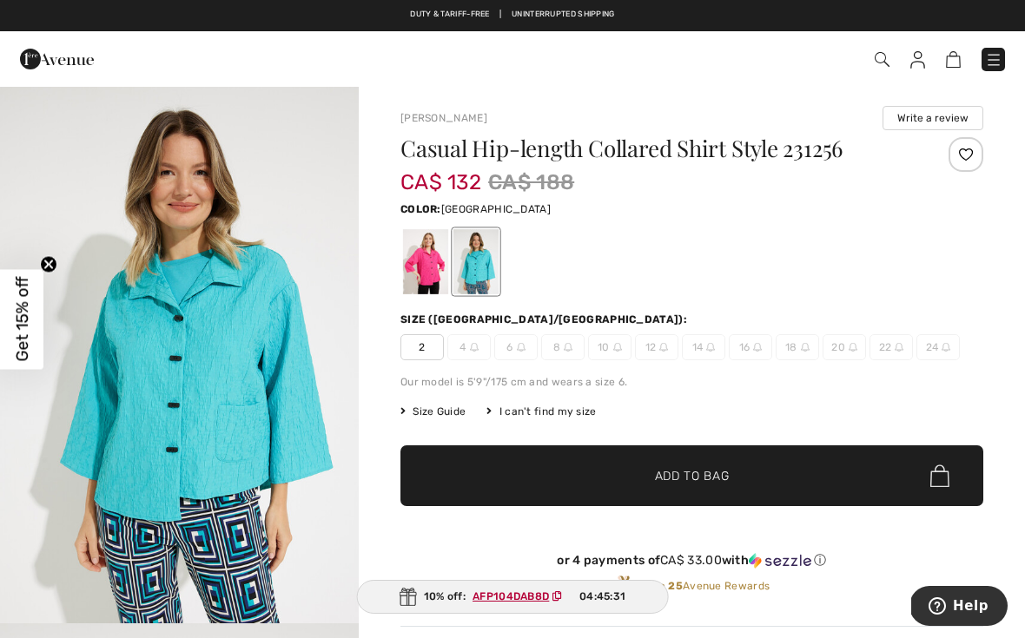
click at [432, 272] on div at bounding box center [425, 261] width 45 height 65
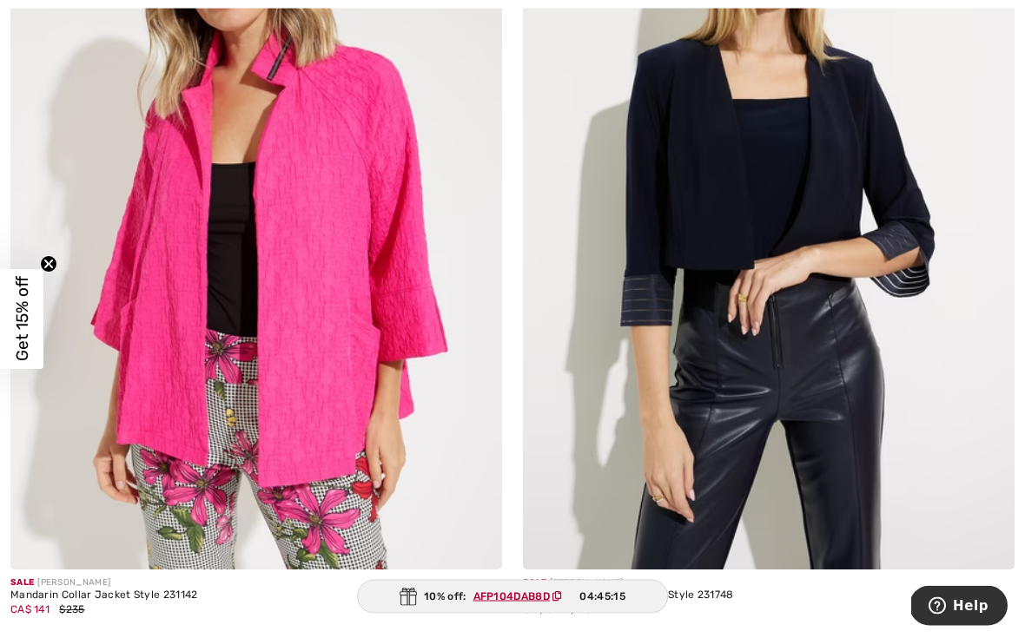
scroll to position [4471, 0]
click at [302, 448] on img at bounding box center [256, 200] width 492 height 737
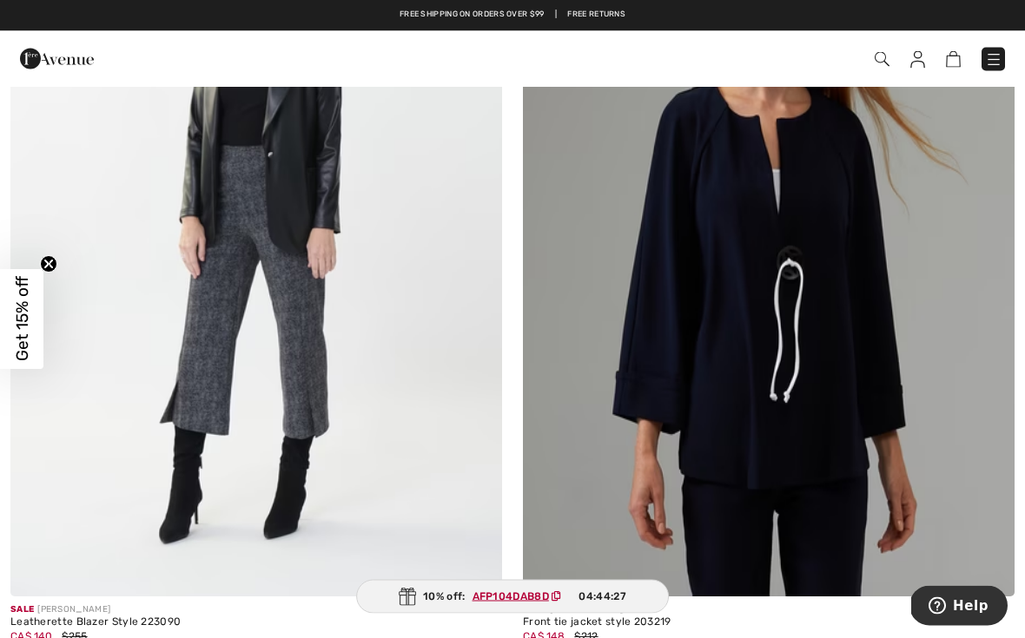
scroll to position [5411, 0]
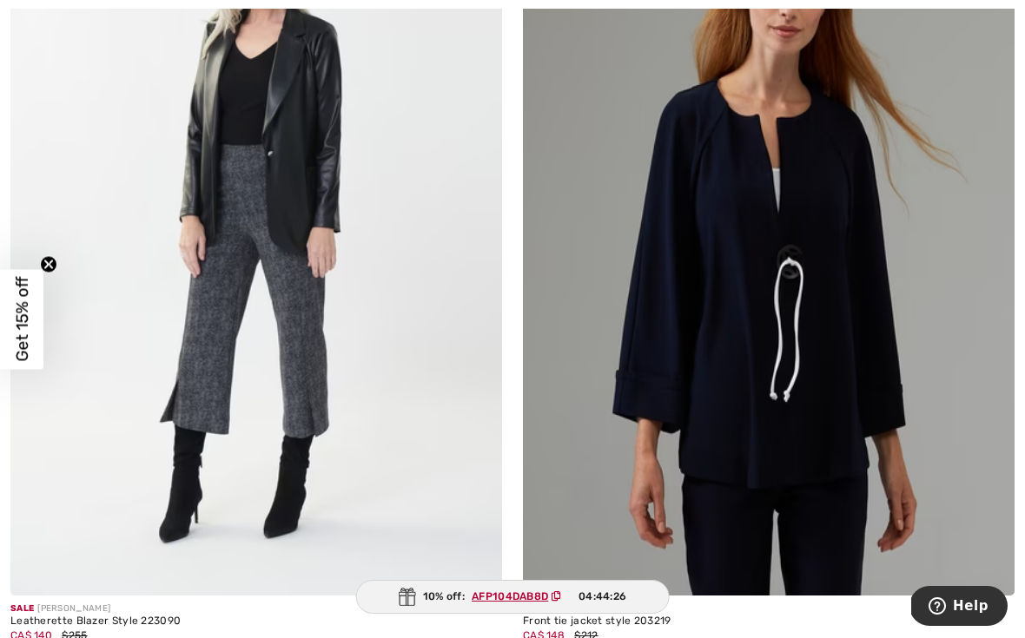
click at [840, 303] on img at bounding box center [769, 226] width 492 height 737
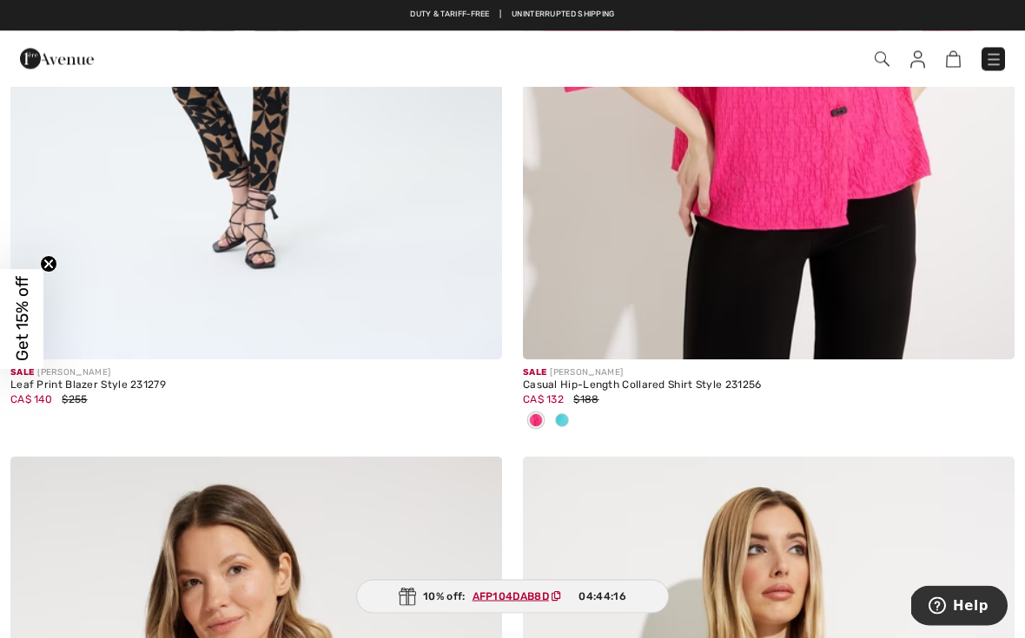
scroll to position [3847, 0]
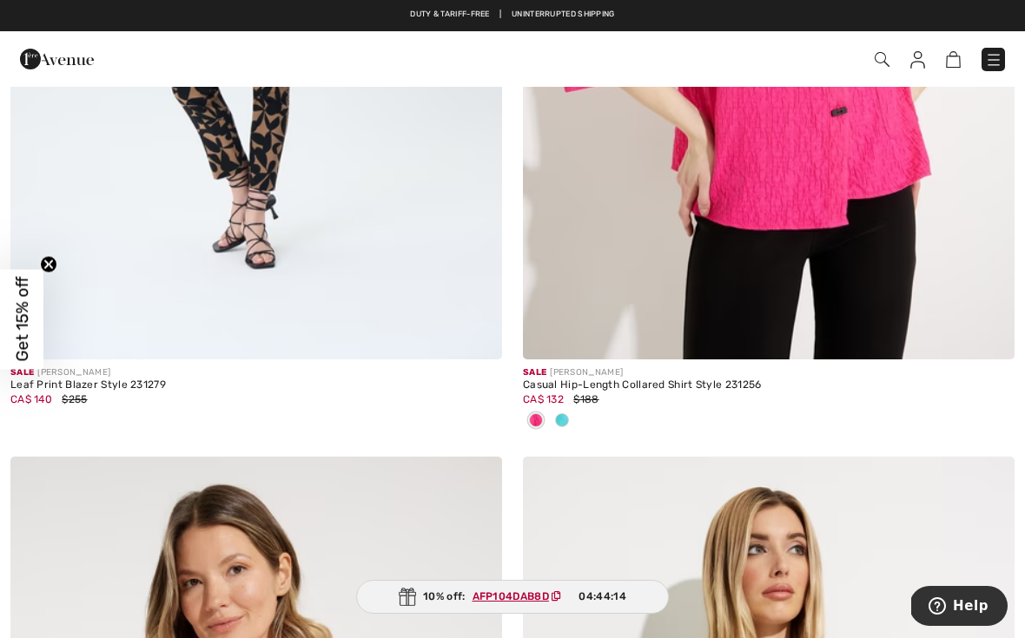
click at [989, 63] on img at bounding box center [993, 59] width 17 height 17
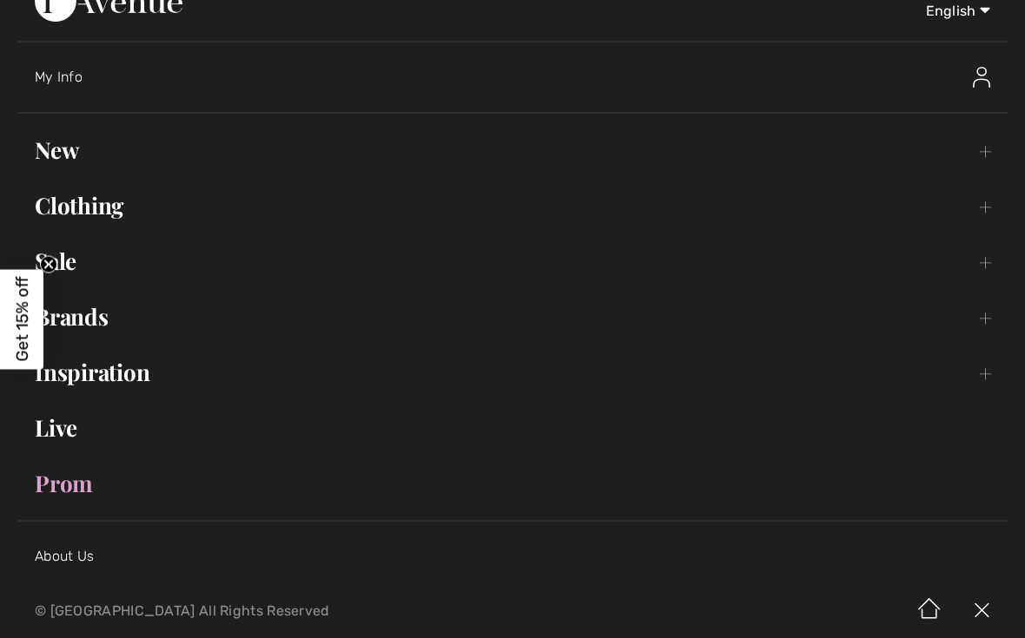
scroll to position [42, 0]
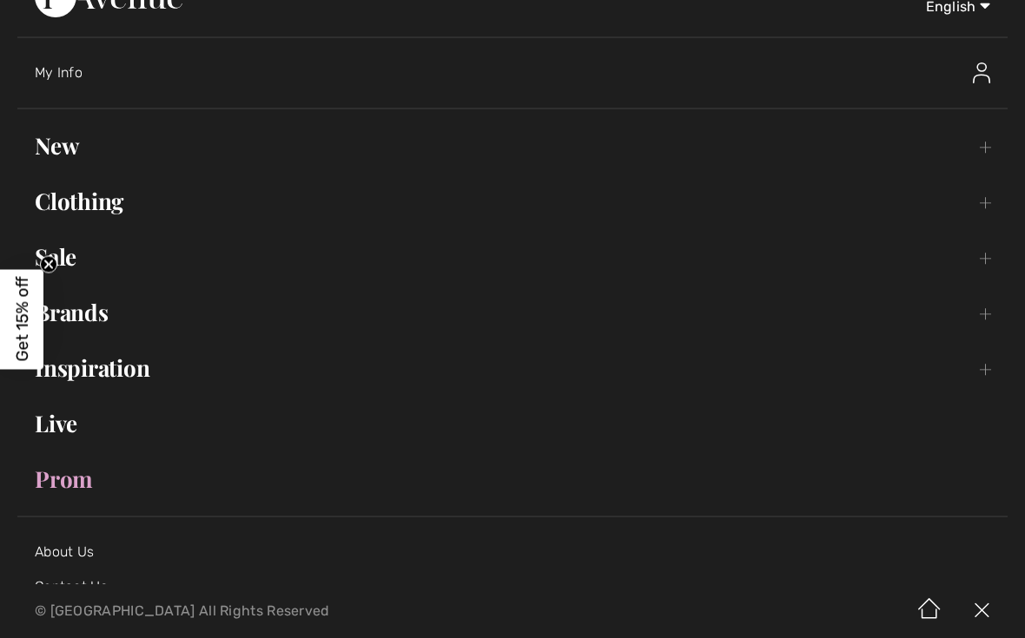
click at [116, 218] on link "Clothing Toggle submenu" at bounding box center [512, 201] width 990 height 38
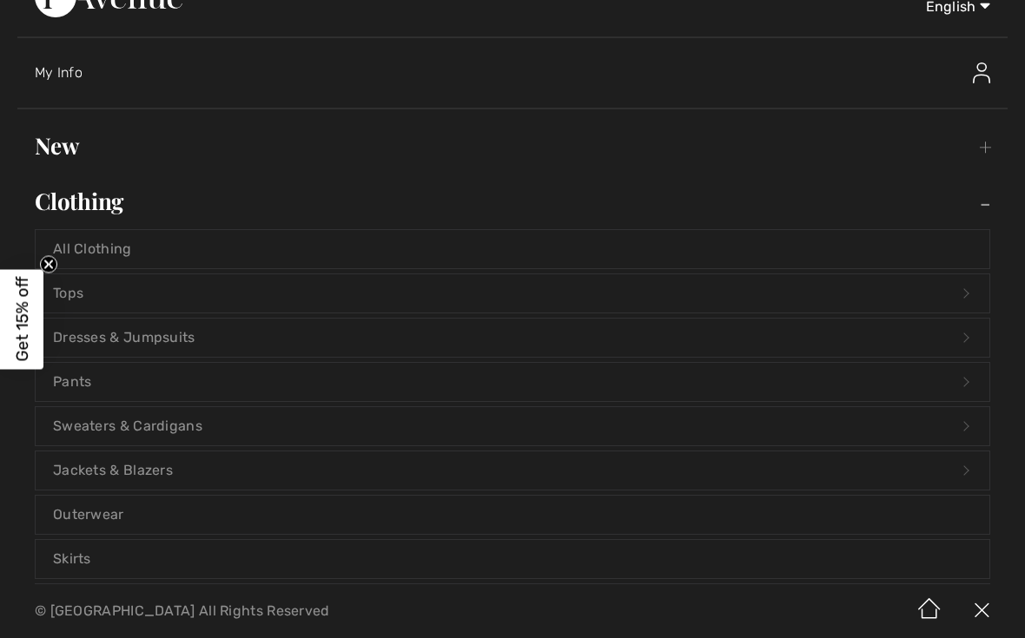
click at [153, 468] on link "Jackets & Blazers Open submenu" at bounding box center [513, 471] width 954 height 38
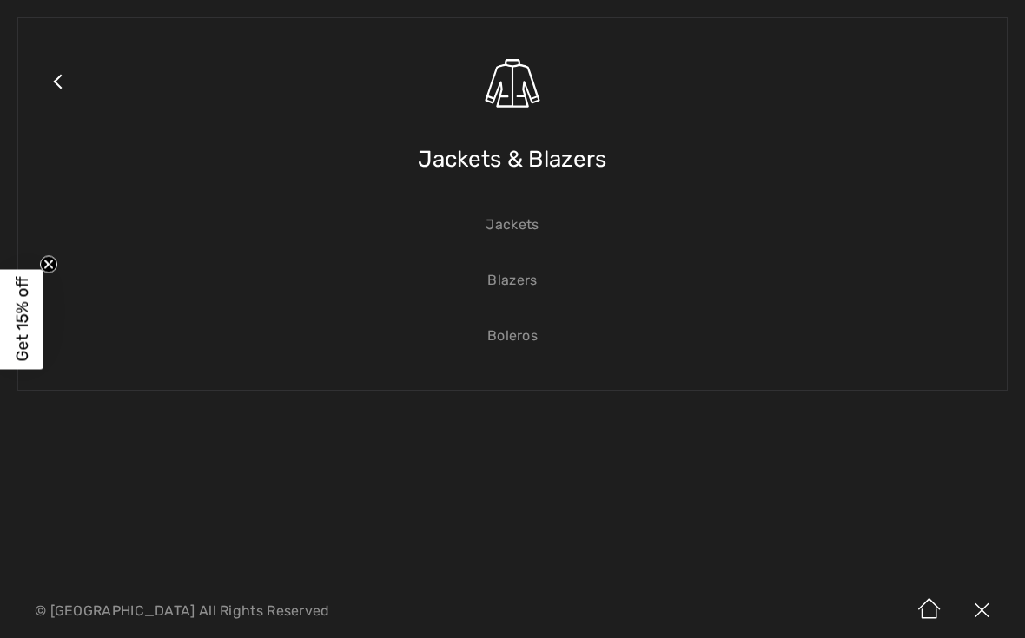
click at [516, 229] on link "Jackets" at bounding box center [513, 225] width 954 height 38
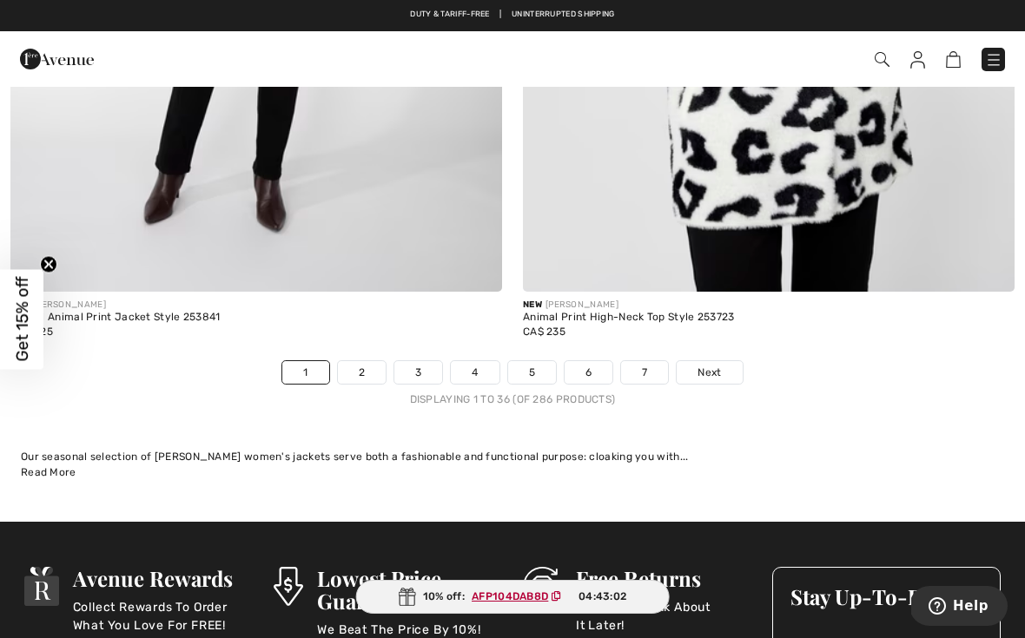
scroll to position [14811, 0]
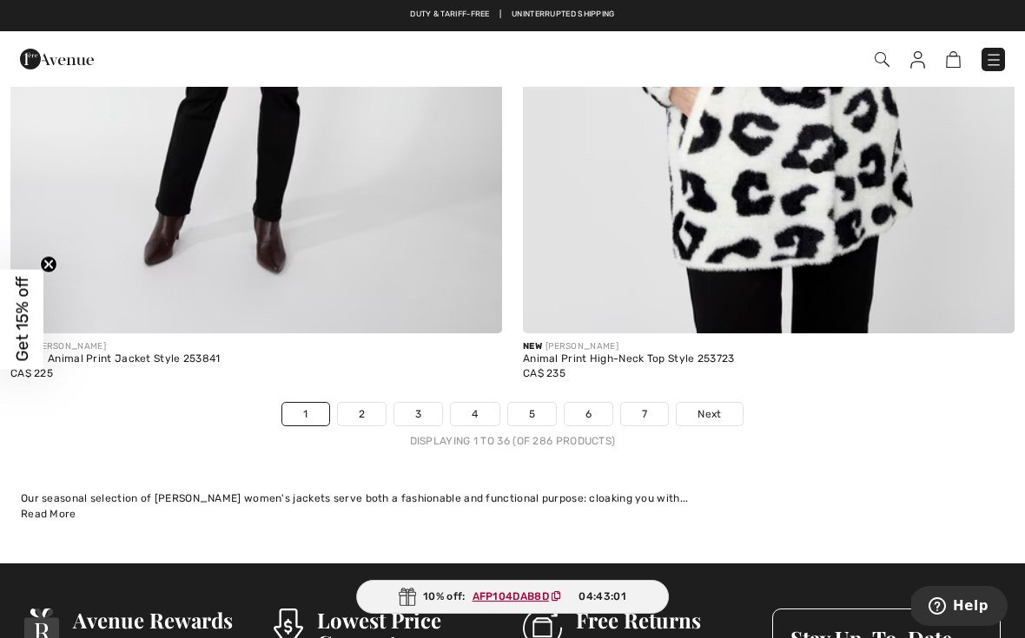
click at [354, 403] on link "2" at bounding box center [362, 414] width 48 height 23
click at [356, 405] on link "2" at bounding box center [362, 414] width 48 height 23
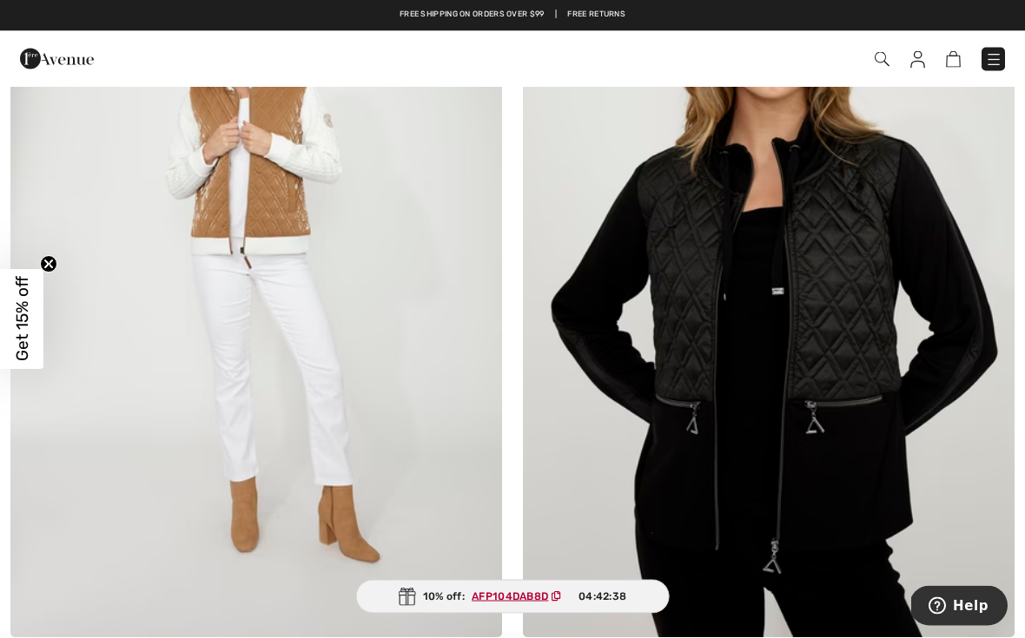
scroll to position [318, 0]
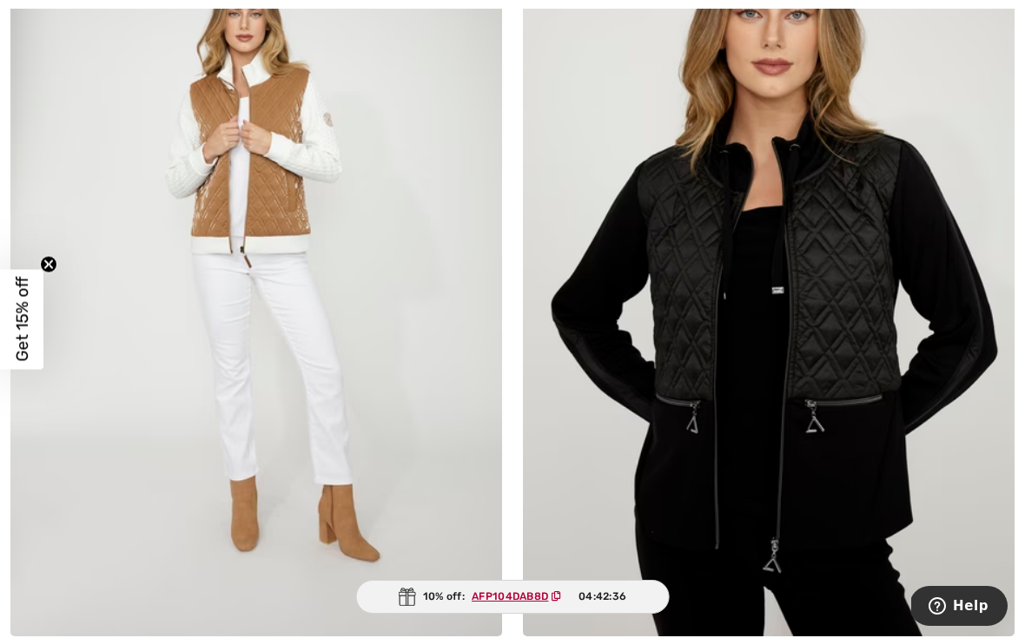
click at [856, 241] on img at bounding box center [769, 267] width 492 height 737
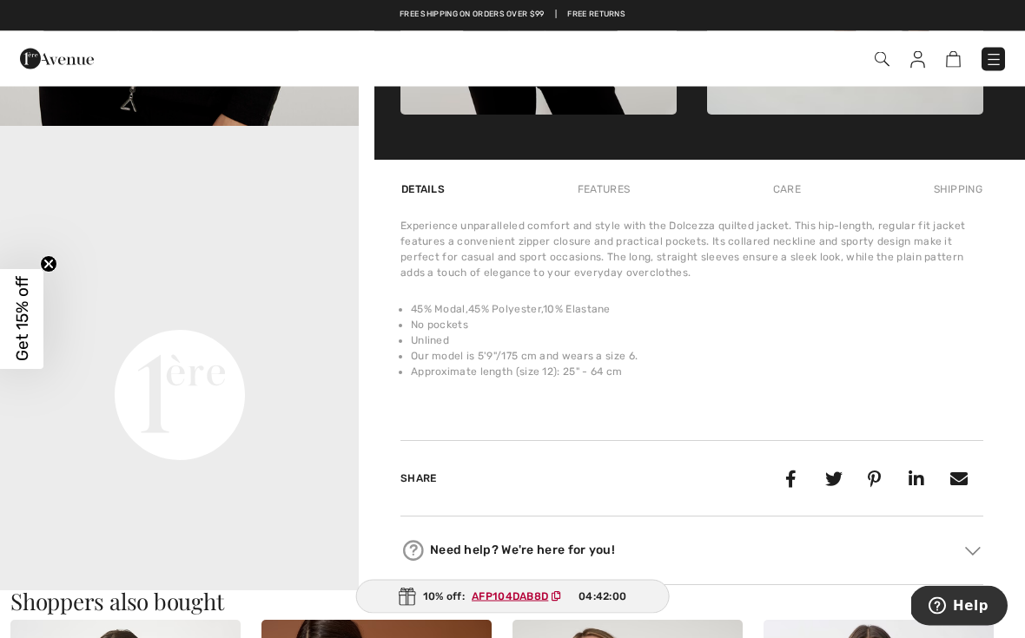
scroll to position [1036, 0]
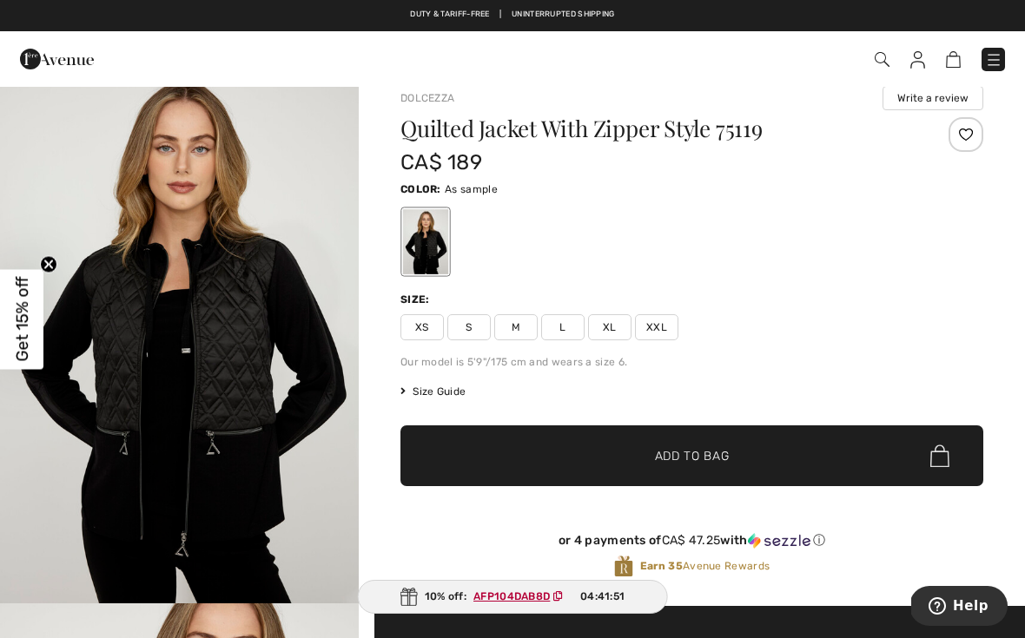
scroll to position [3, 0]
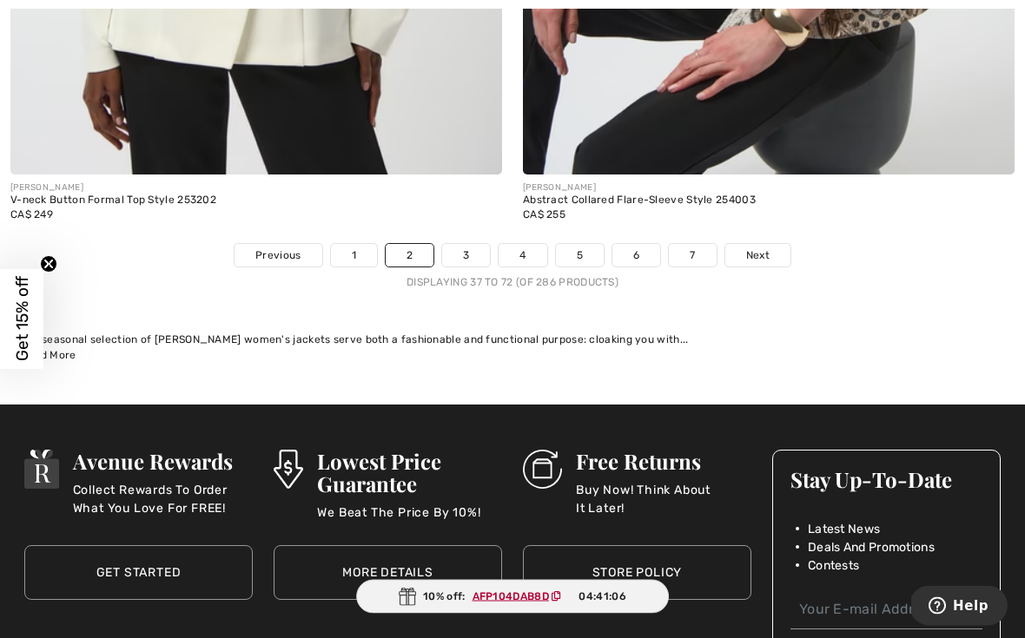
scroll to position [14970, 0]
click at [475, 253] on link "3" at bounding box center [466, 255] width 48 height 23
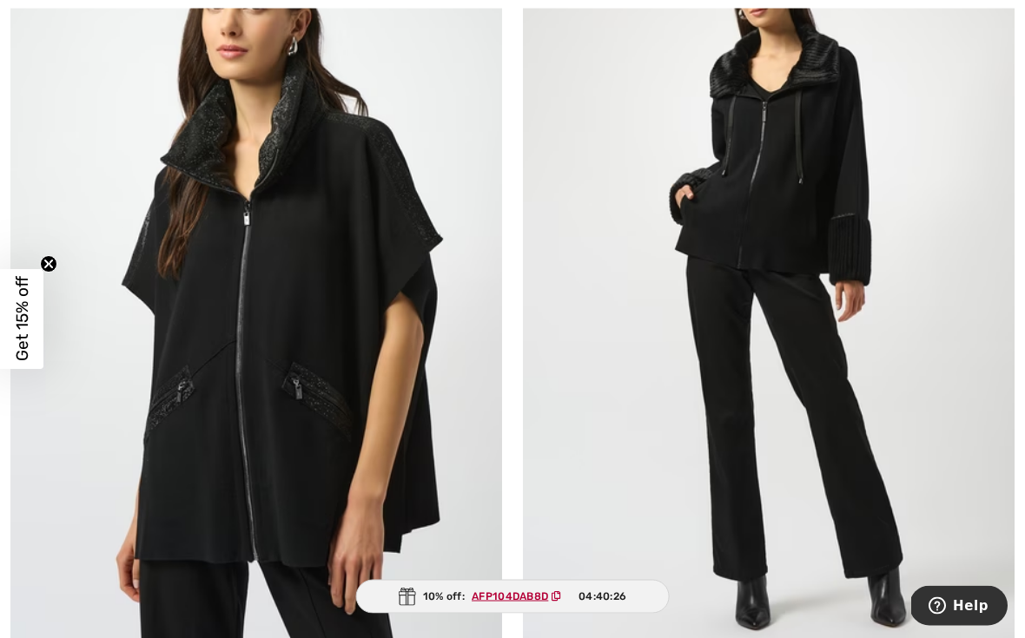
scroll to position [6994, 0]
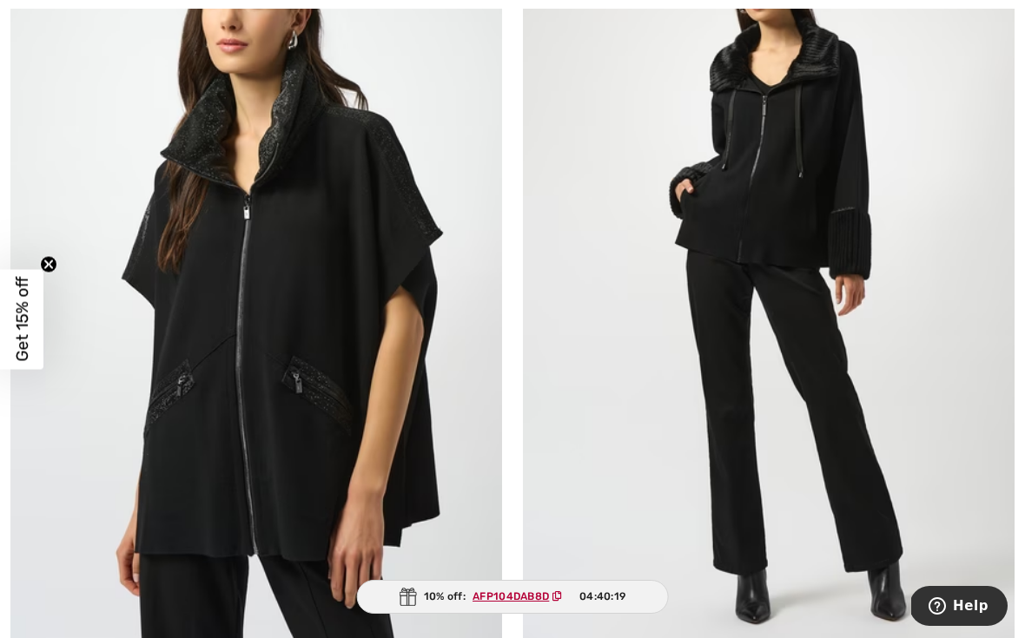
click at [312, 400] on img at bounding box center [256, 284] width 492 height 737
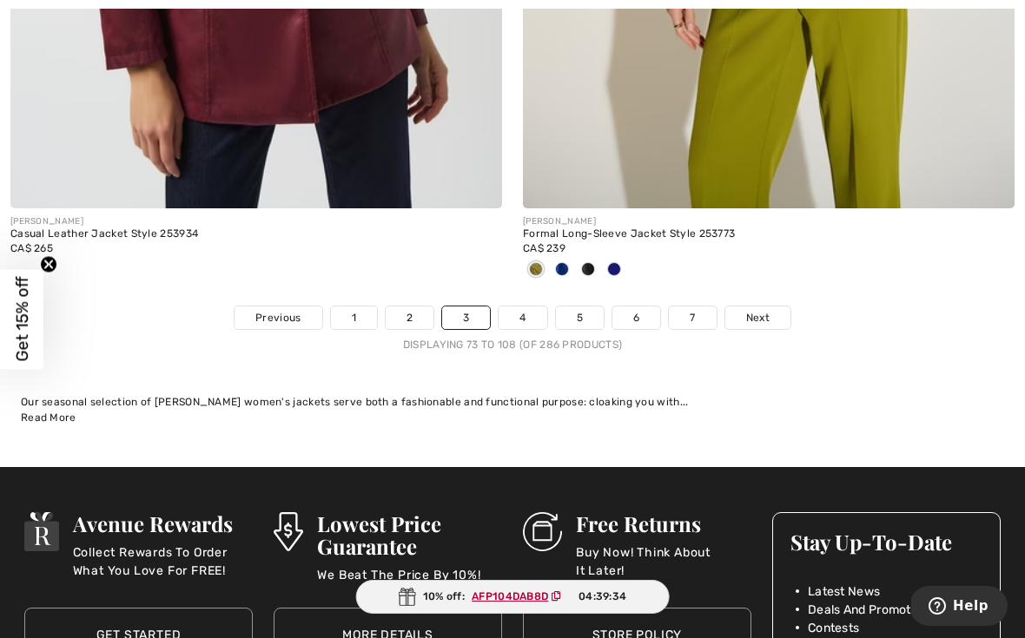
scroll to position [14926, 0]
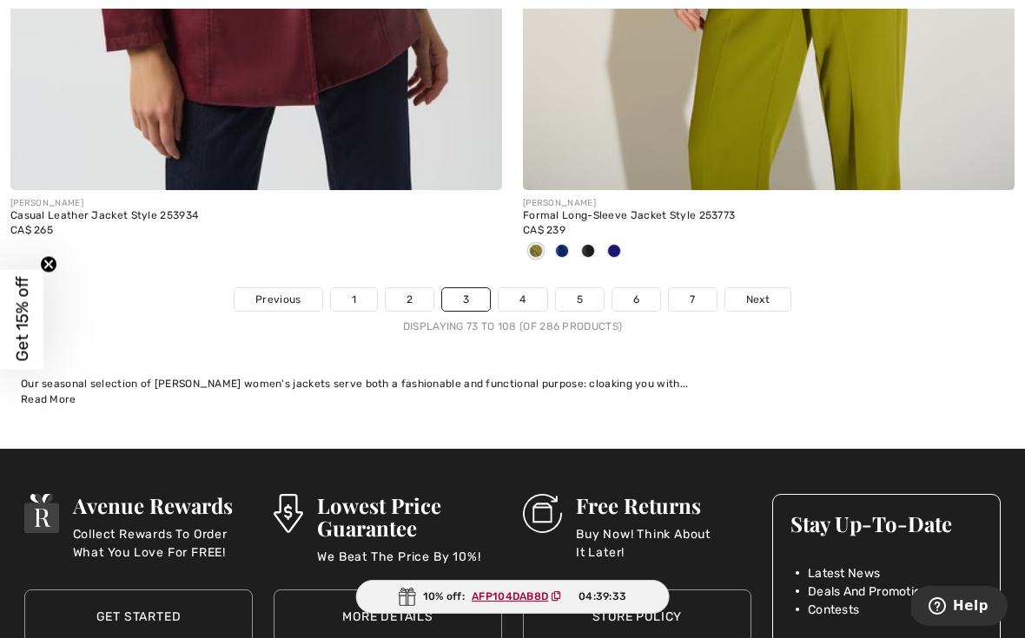
click at [521, 288] on link "4" at bounding box center [523, 299] width 48 height 23
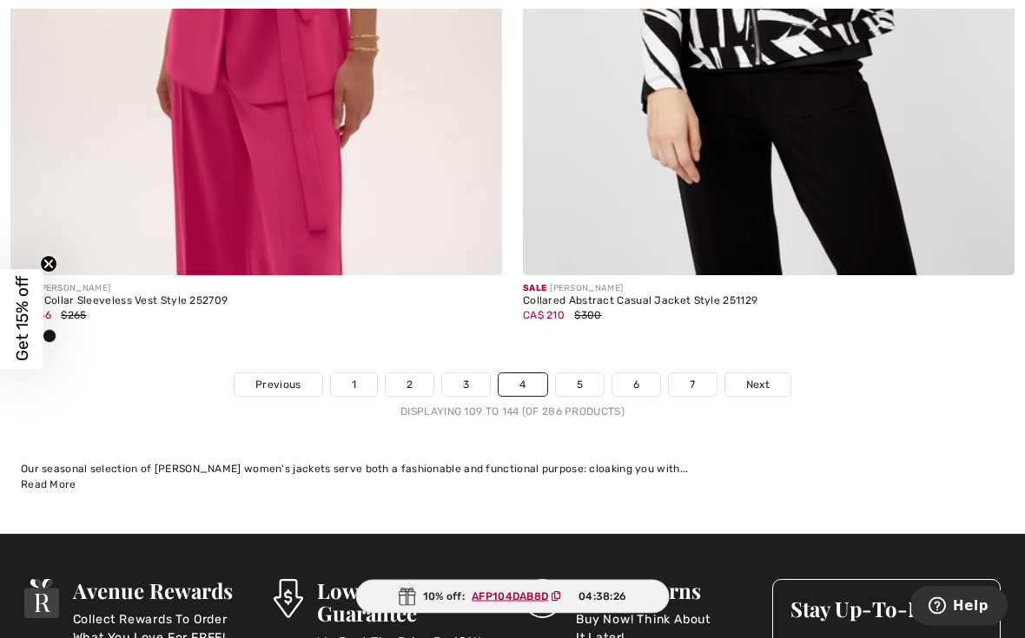
scroll to position [14785, 0]
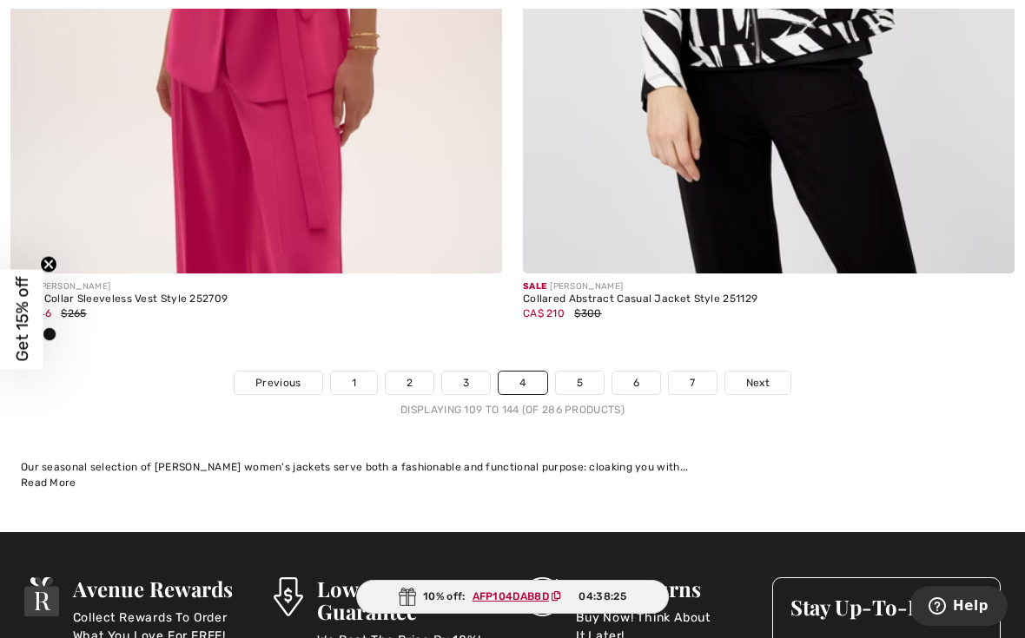
click at [590, 372] on link "5" at bounding box center [580, 383] width 48 height 23
click at [577, 372] on link "5" at bounding box center [580, 383] width 48 height 23
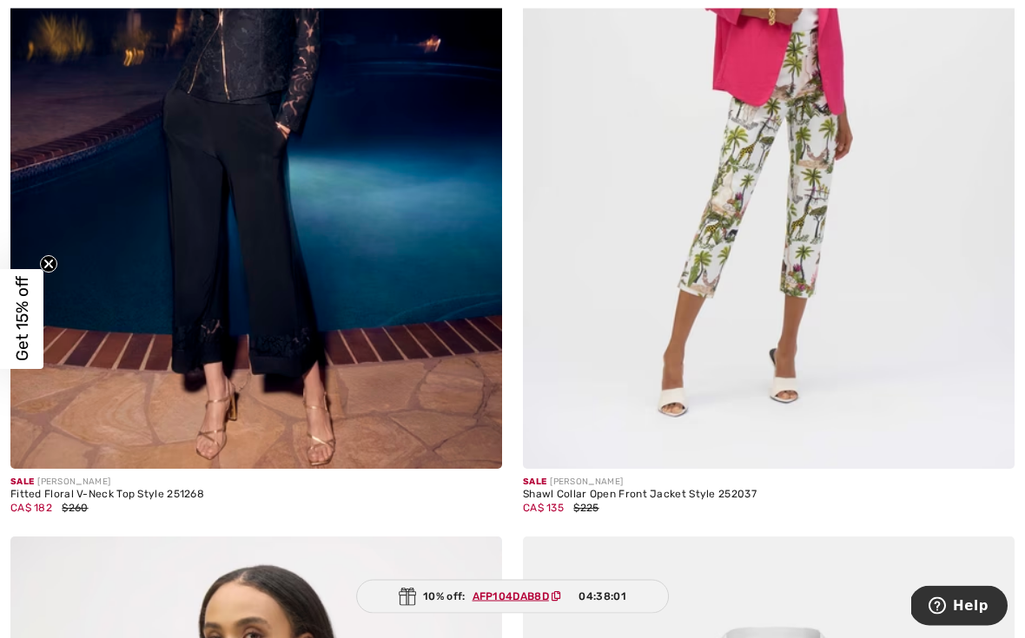
scroll to position [2128, 0]
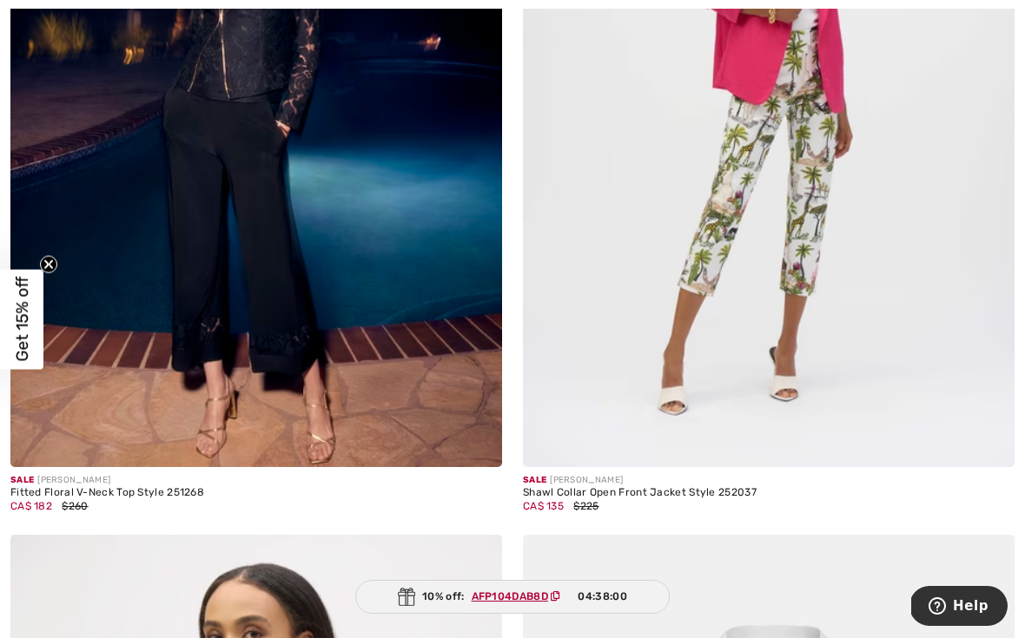
click at [936, 521] on div "Sale JOSEPH RIBKOFF Shawl Collar Open Front Jacket Style 252037 CA$ 135 $225" at bounding box center [769, 501] width 492 height 69
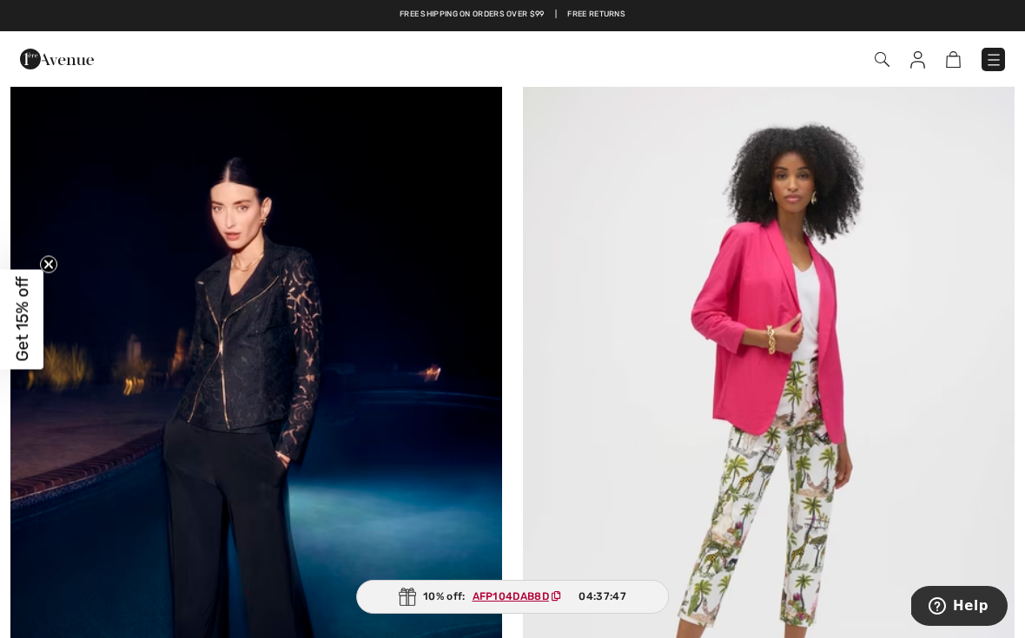
scroll to position [1799, 0]
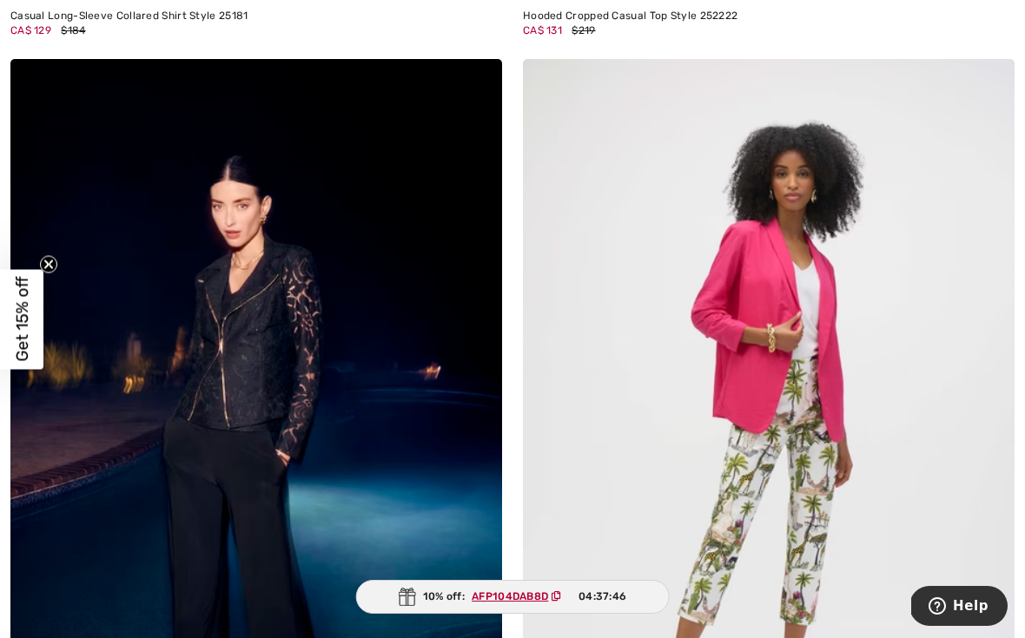
click at [760, 320] on img at bounding box center [769, 427] width 492 height 737
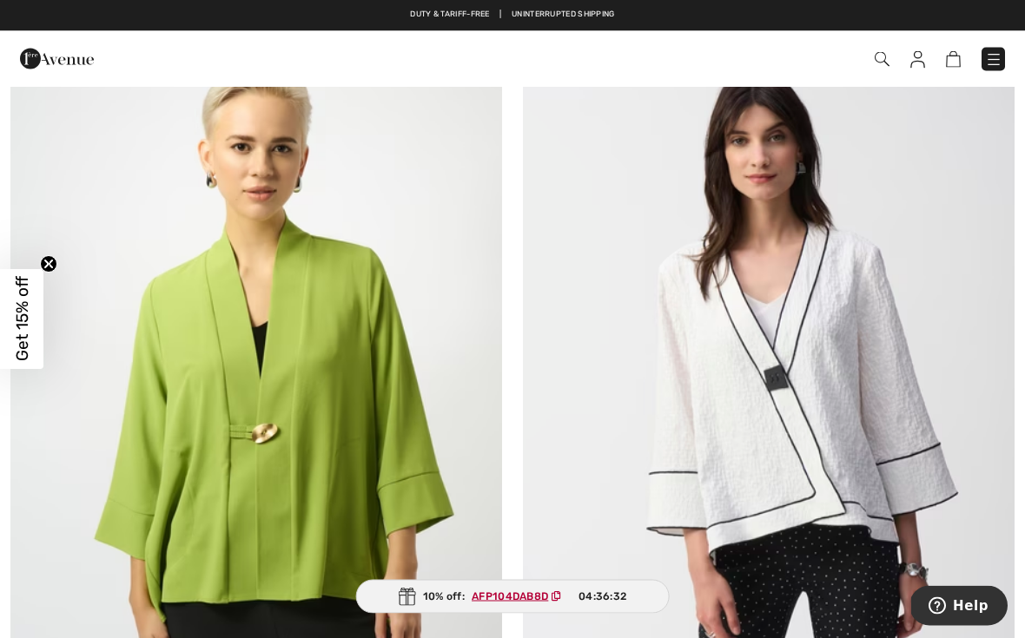
scroll to position [8473, 0]
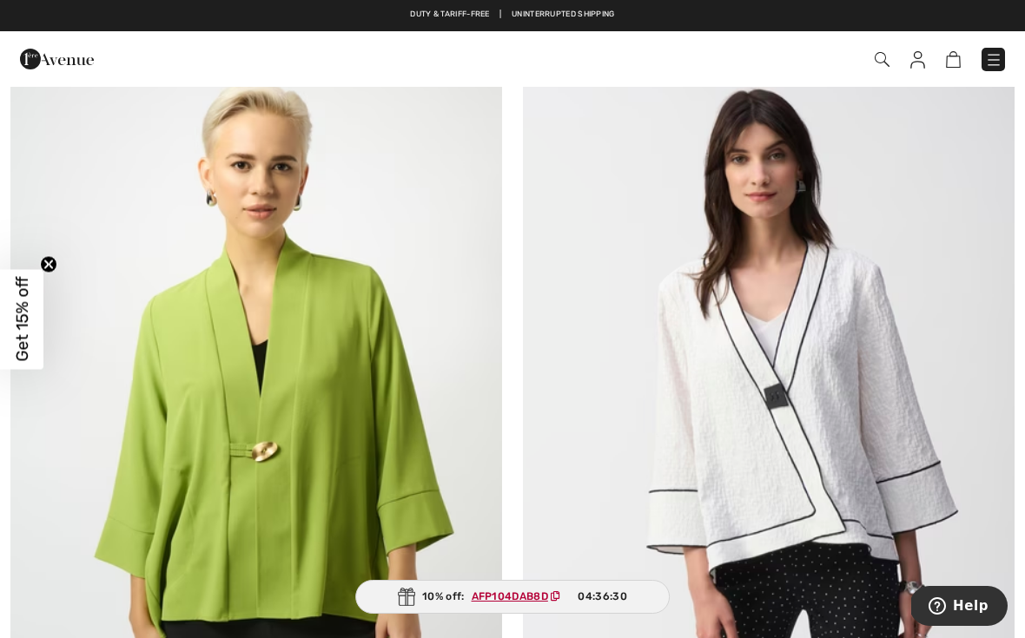
click at [886, 391] on img at bounding box center [769, 416] width 492 height 737
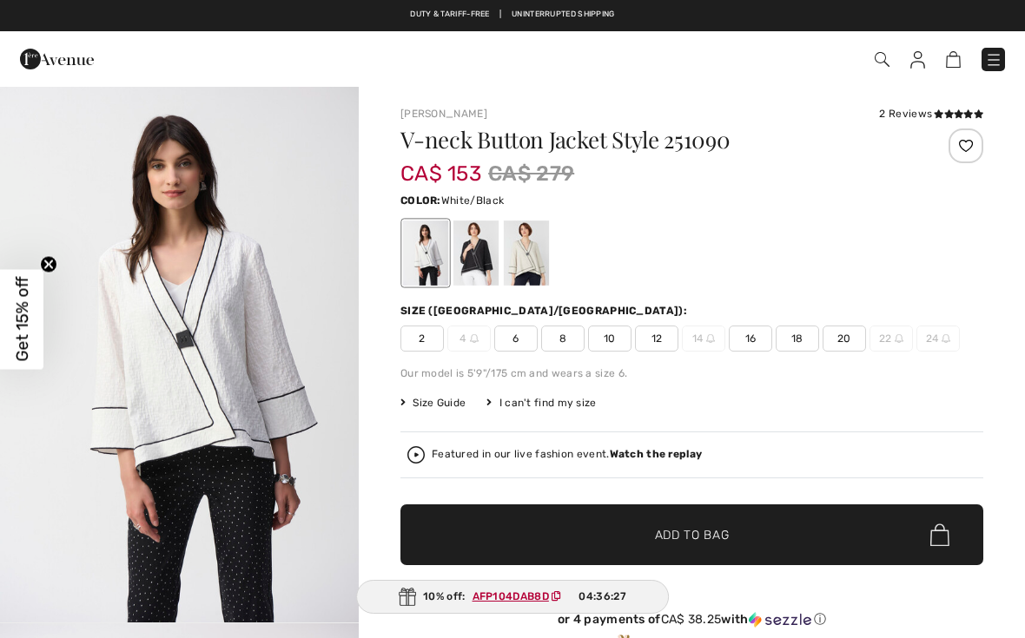
checkbox input "true"
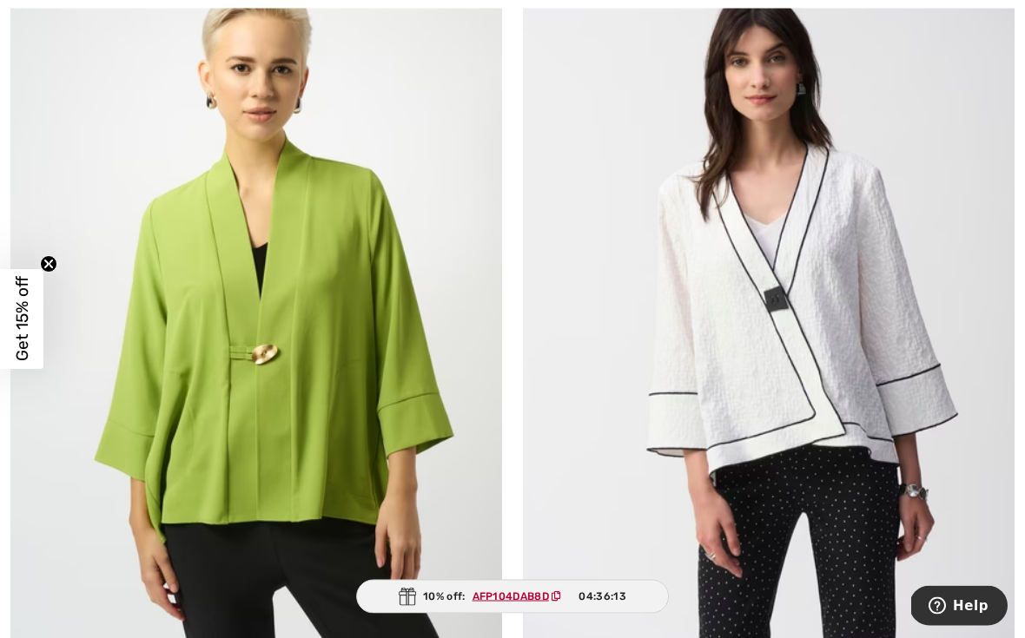
scroll to position [8572, 0]
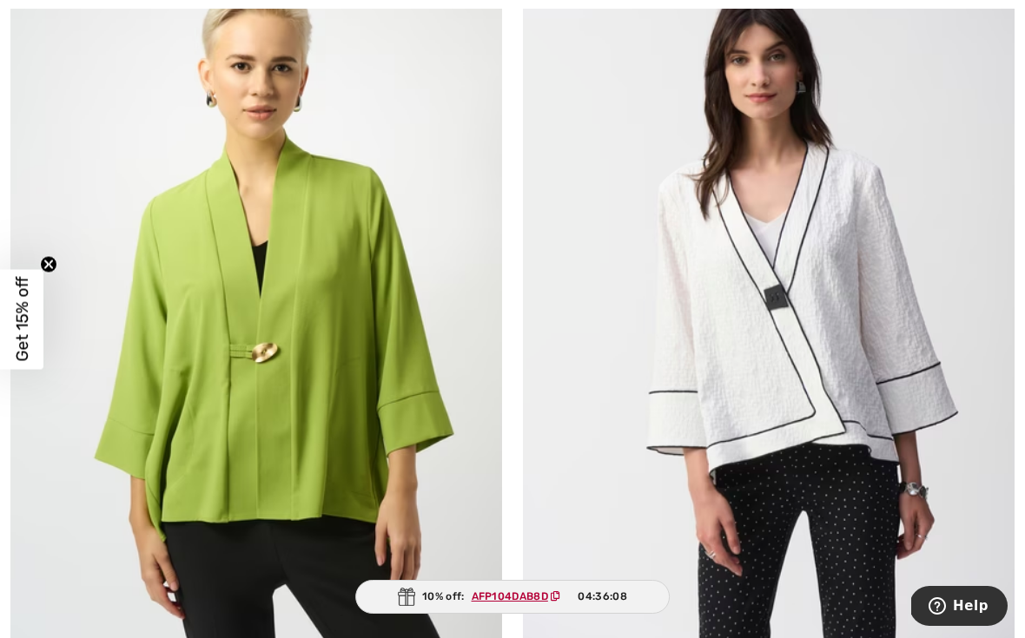
click at [340, 377] on img at bounding box center [256, 317] width 492 height 737
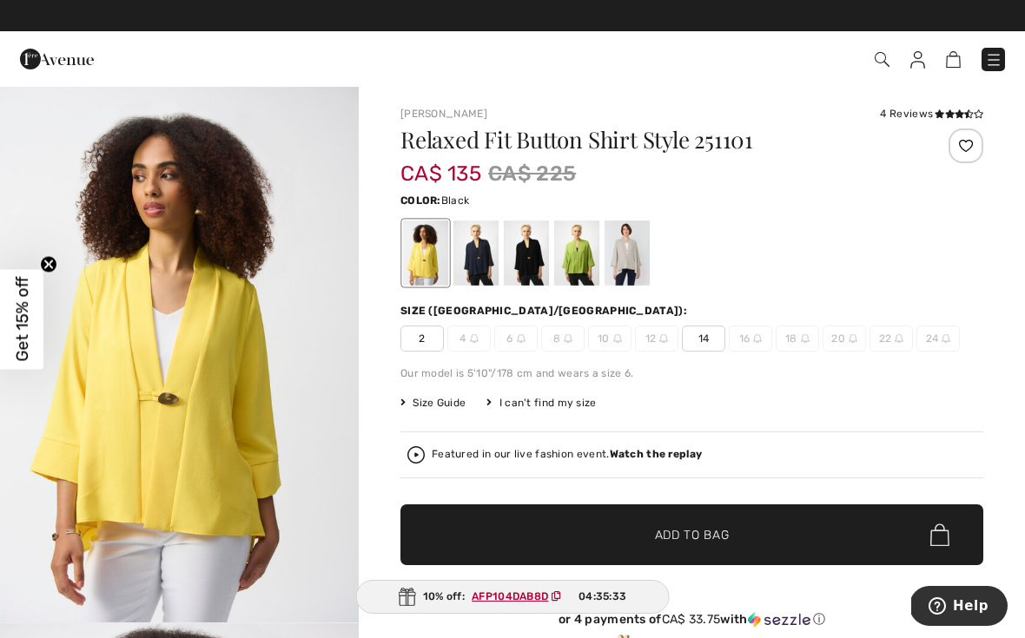
click at [526, 260] on div at bounding box center [526, 253] width 45 height 65
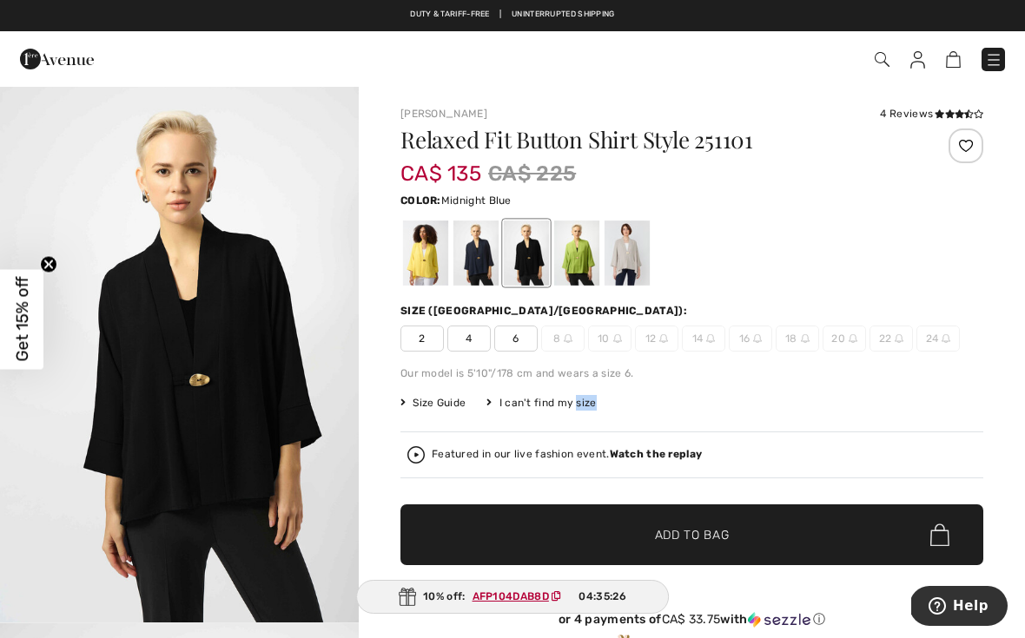
click at [485, 264] on div at bounding box center [475, 253] width 45 height 65
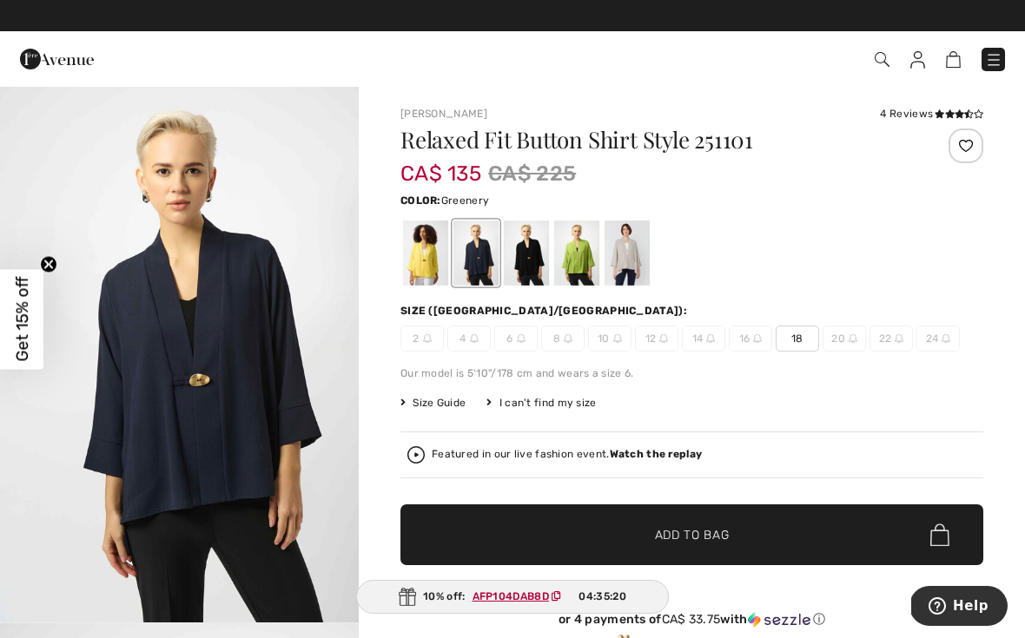
click at [580, 263] on div at bounding box center [576, 253] width 45 height 65
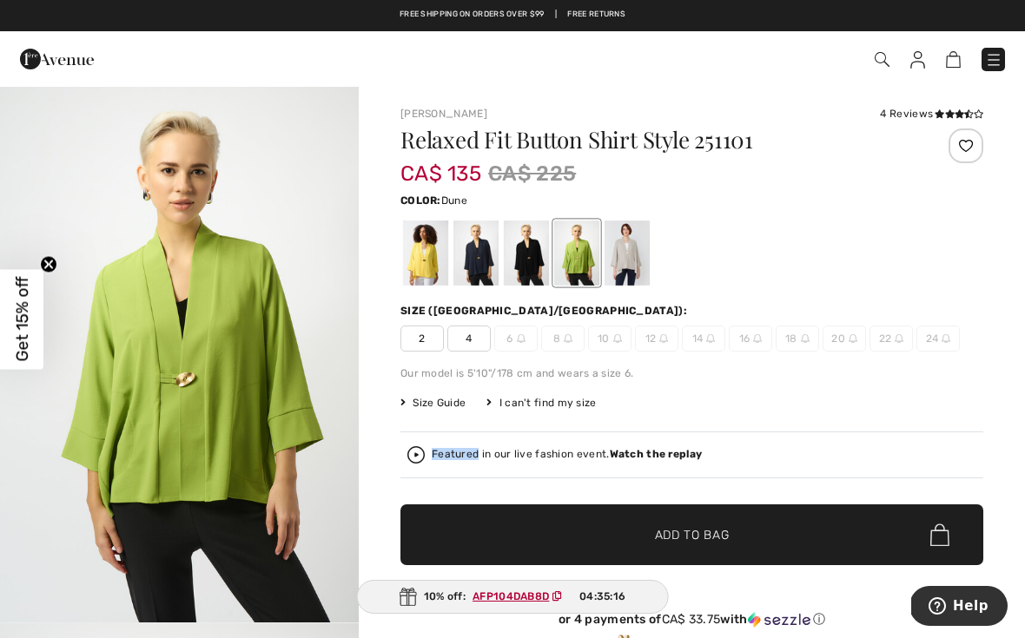
click at [636, 257] on div at bounding box center [626, 253] width 45 height 65
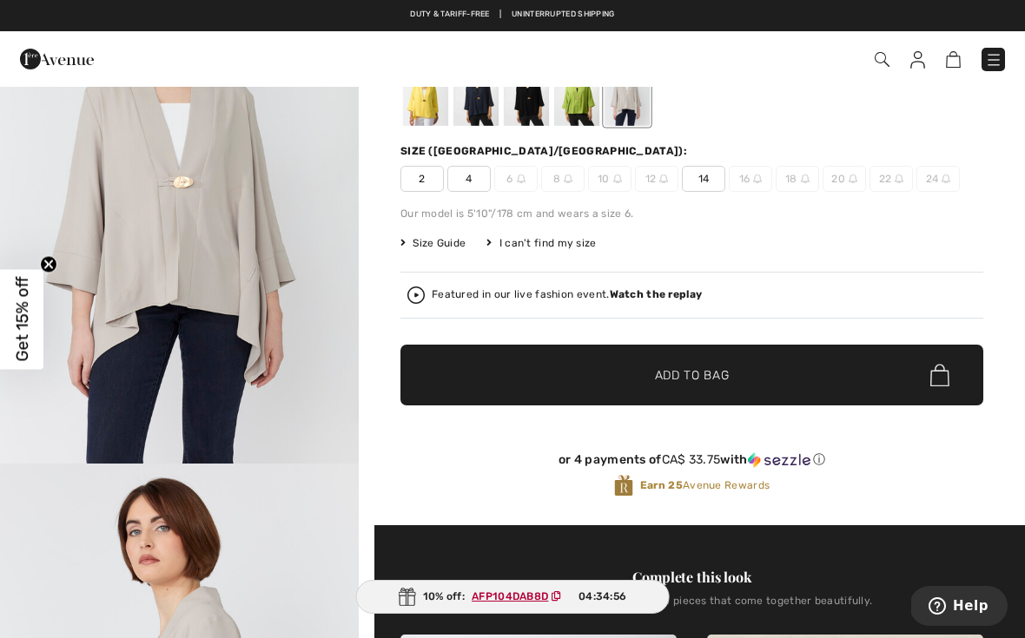
scroll to position [170, 0]
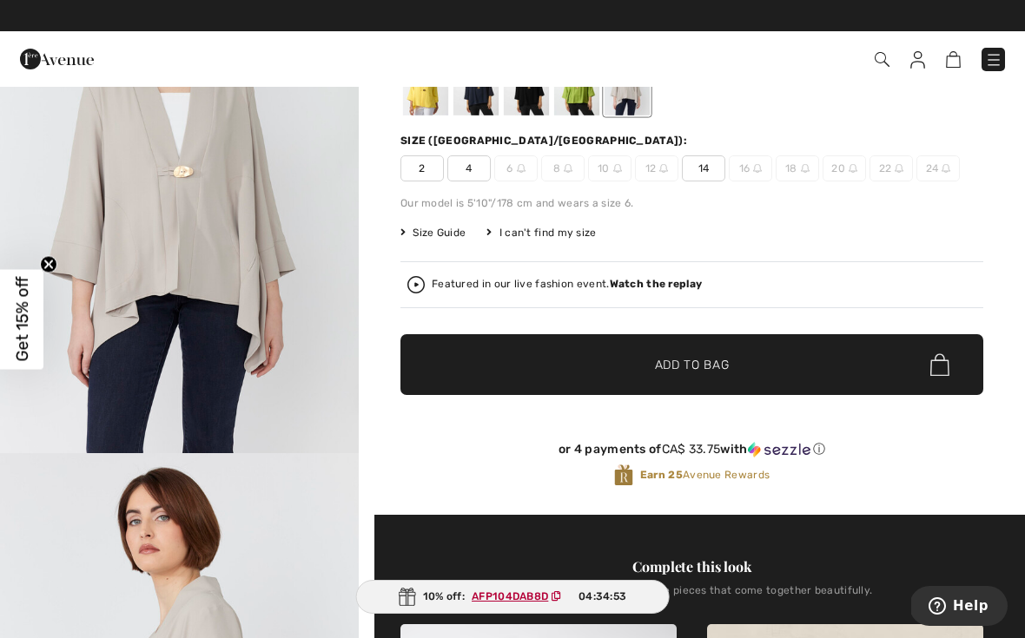
click at [450, 235] on span "Size Guide" at bounding box center [432, 233] width 65 height 16
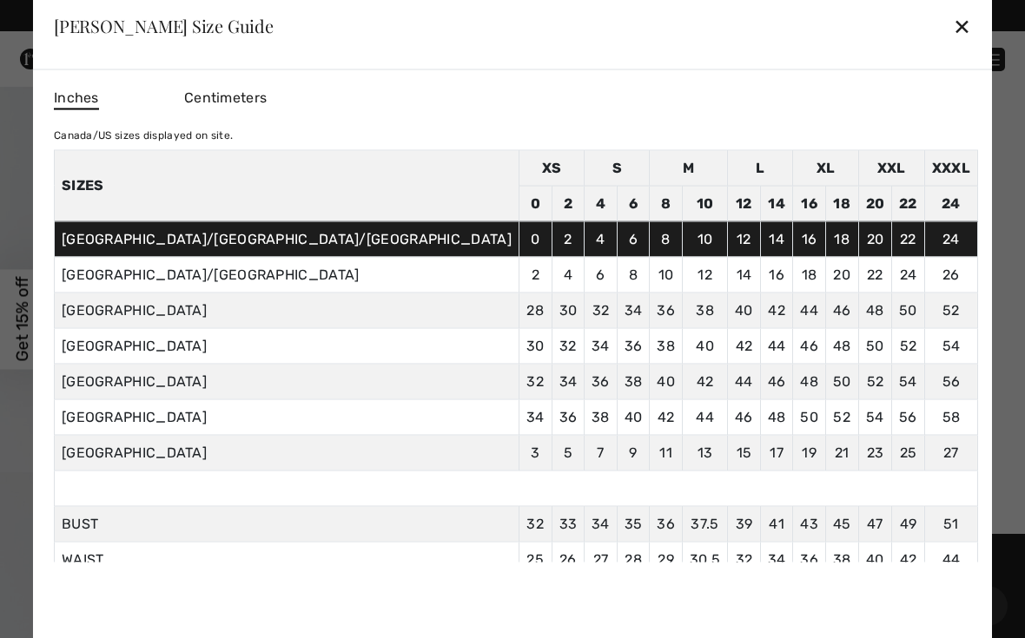
scroll to position [0, 0]
click at [953, 18] on div "✕" at bounding box center [962, 26] width 18 height 36
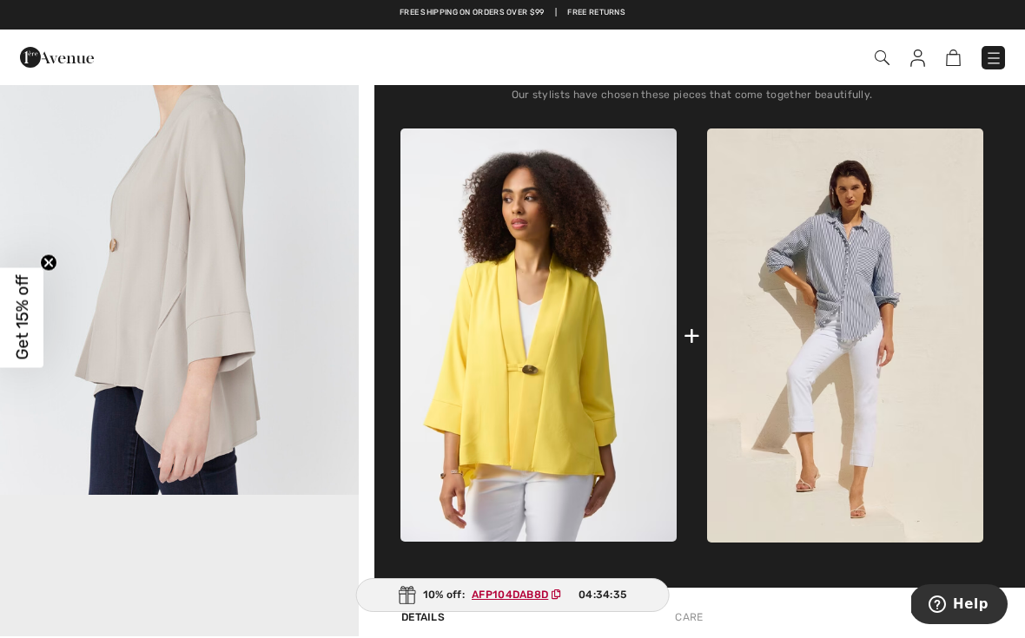
scroll to position [666, 0]
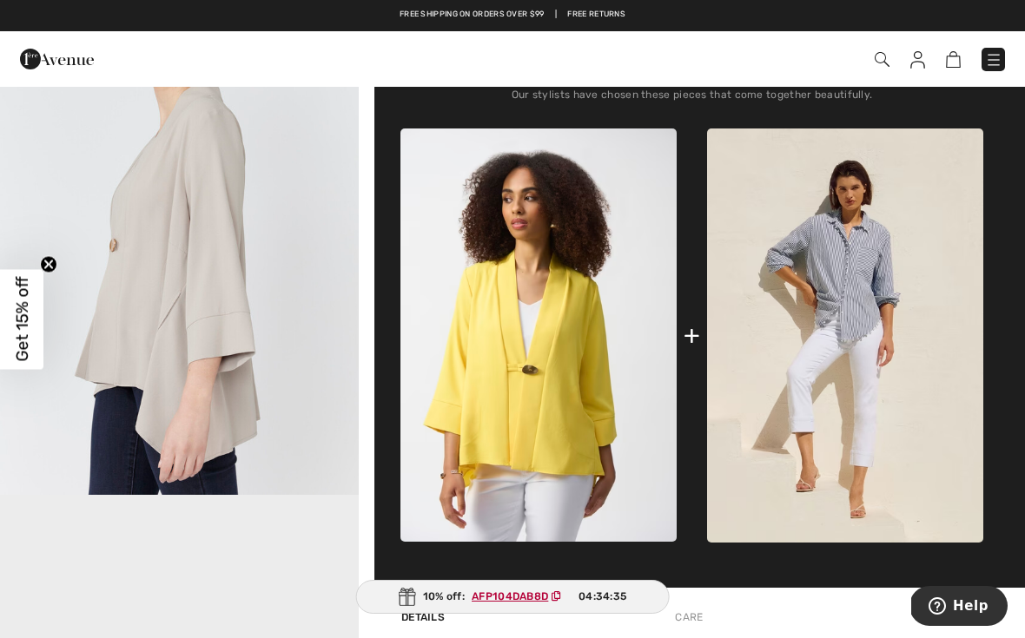
click at [930, 328] on img at bounding box center [845, 336] width 276 height 414
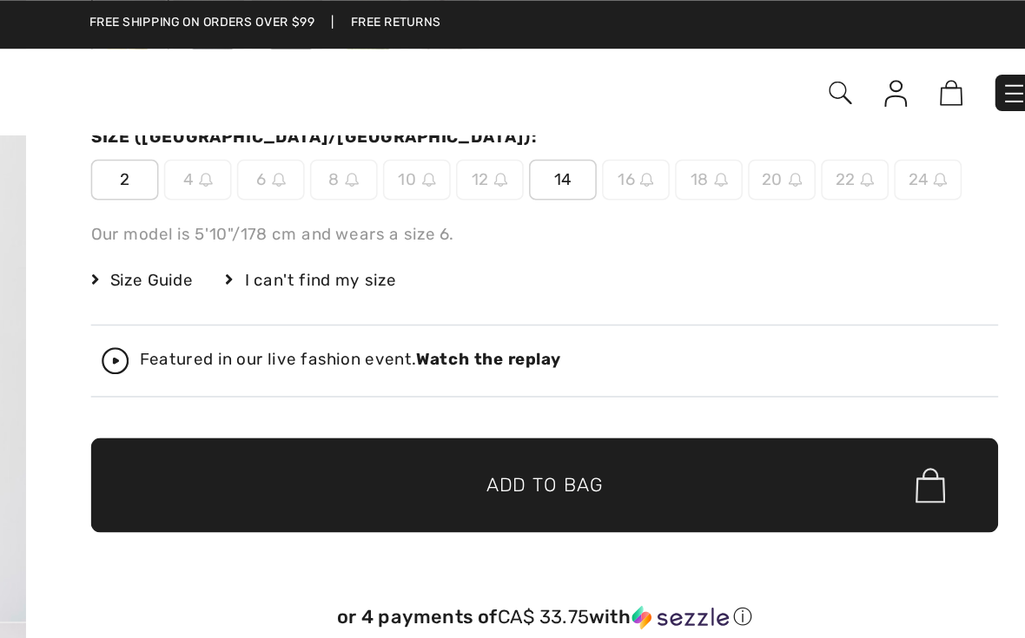
scroll to position [198, 0]
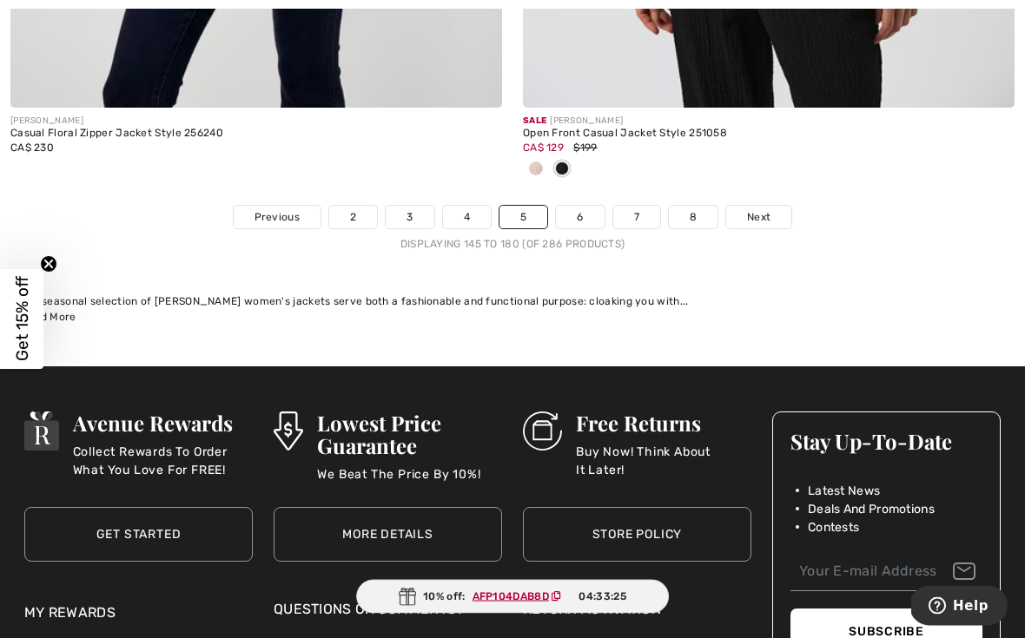
scroll to position [15037, 0]
click at [580, 206] on link "6" at bounding box center [580, 217] width 48 height 23
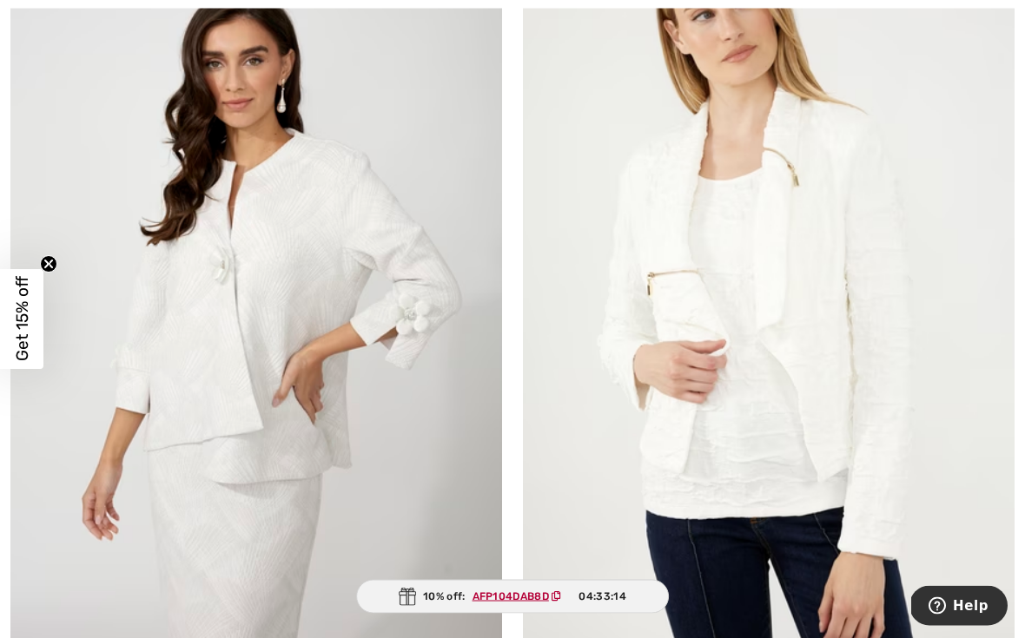
scroll to position [2777, 0]
click at [0, 220] on div "Sale FRANK LYMAN Elegant Textured Jacket Style 258125 CA$ 189 $270" at bounding box center [256, 317] width 512 height 806
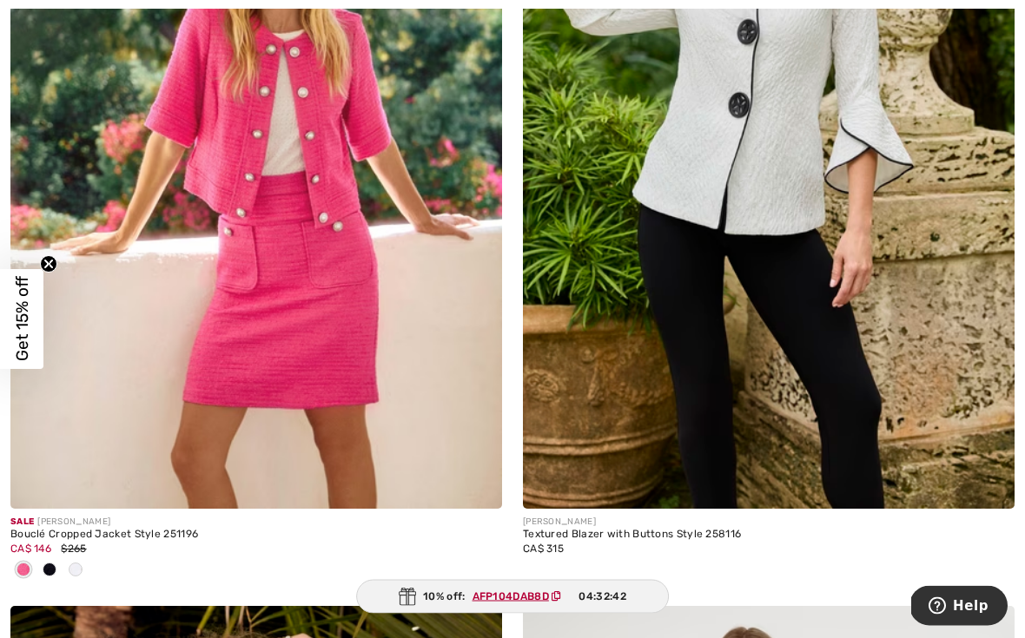
scroll to position [3726, 0]
click at [324, 178] on img at bounding box center [256, 140] width 492 height 737
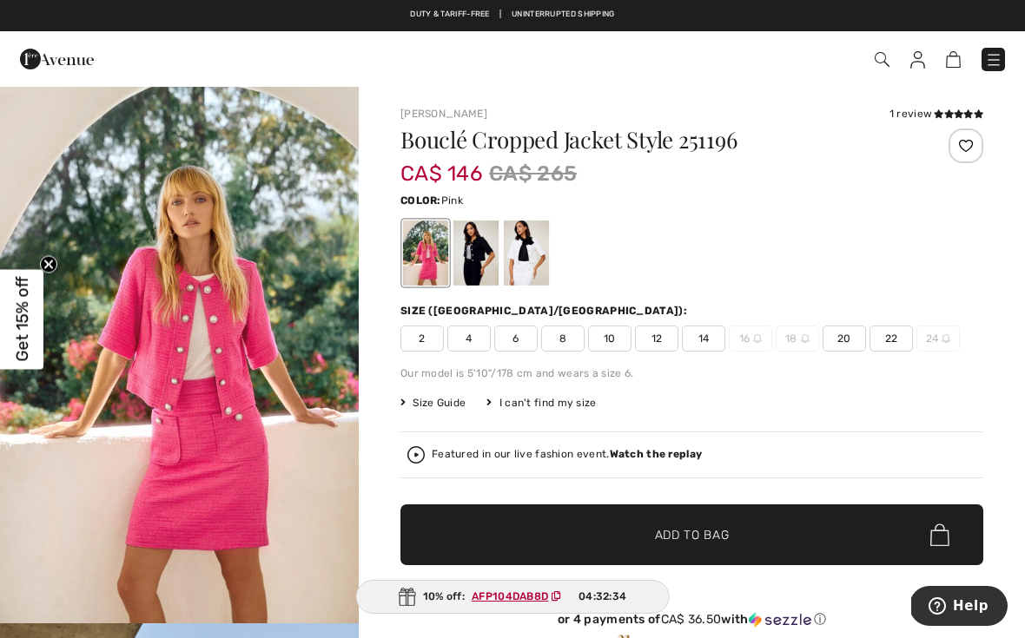
click at [426, 267] on div at bounding box center [425, 253] width 45 height 65
click at [474, 258] on div at bounding box center [475, 253] width 45 height 65
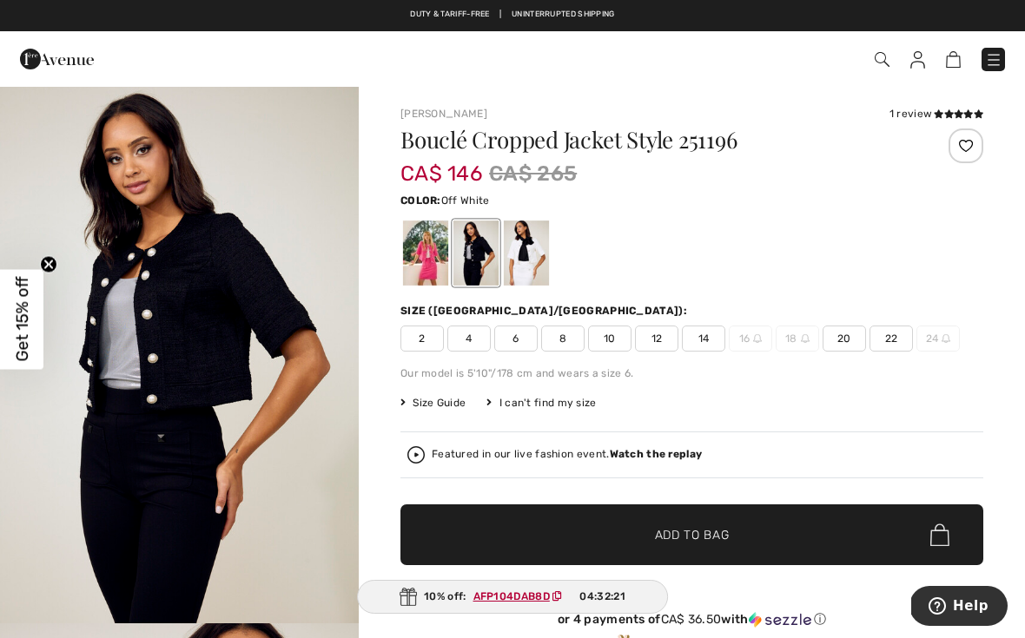
click at [537, 261] on div at bounding box center [526, 253] width 45 height 65
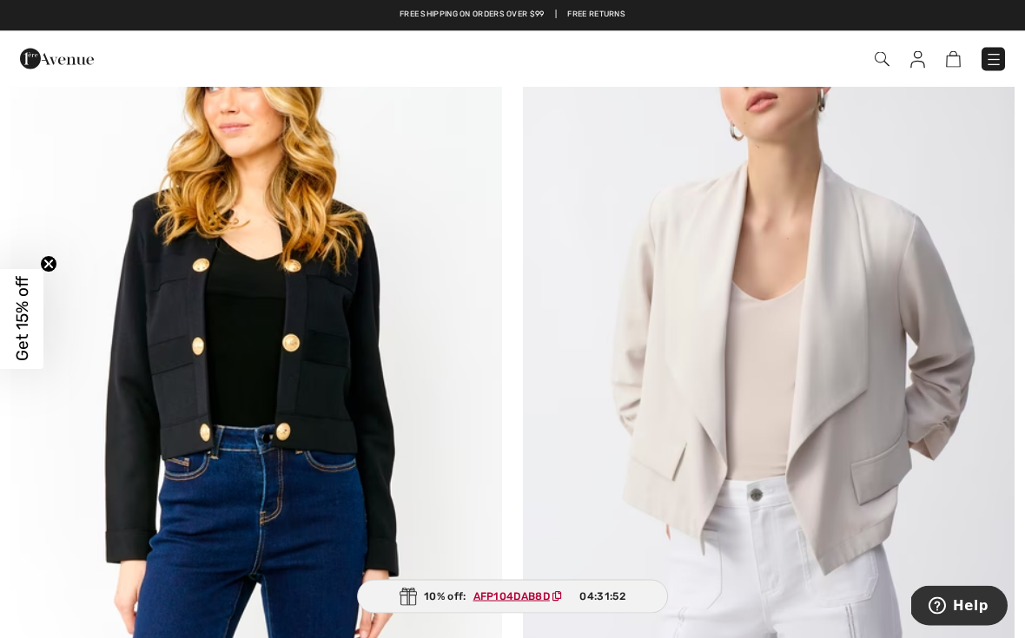
scroll to position [6166, 0]
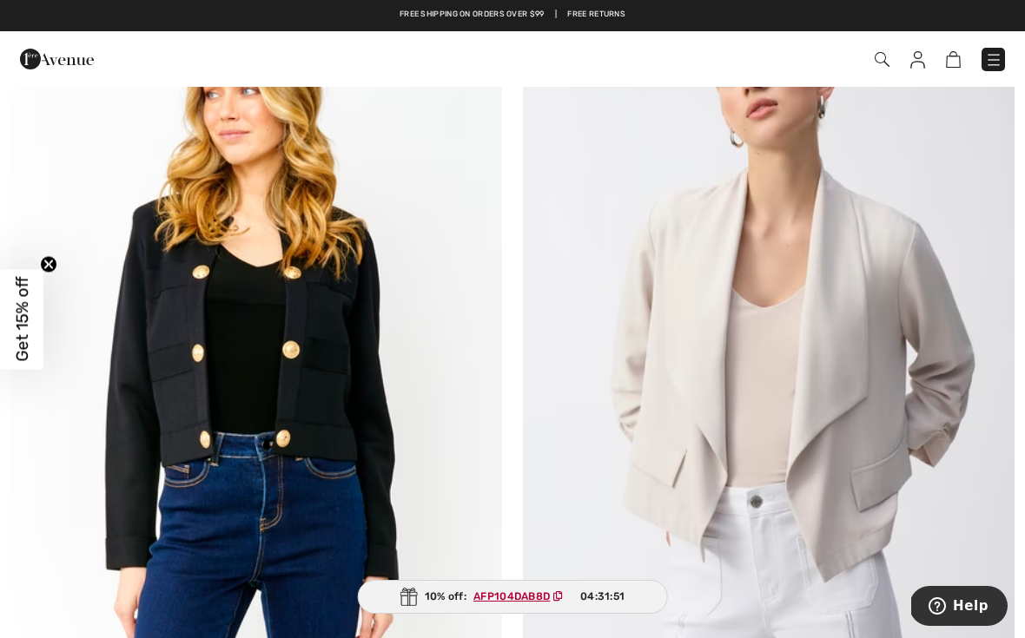
click at [849, 353] on img at bounding box center [769, 334] width 492 height 737
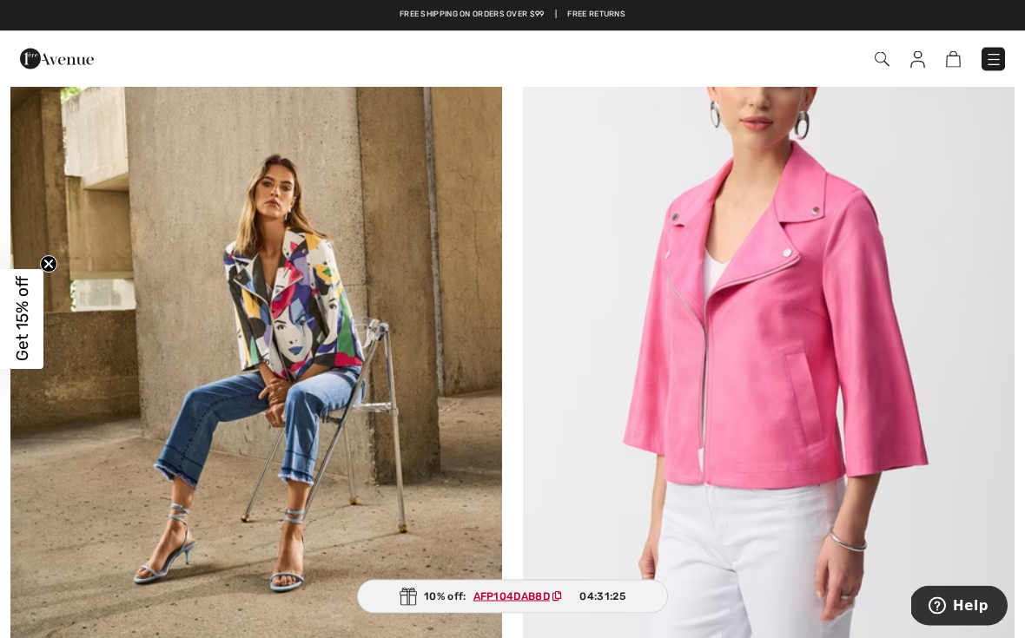
scroll to position [7820, 0]
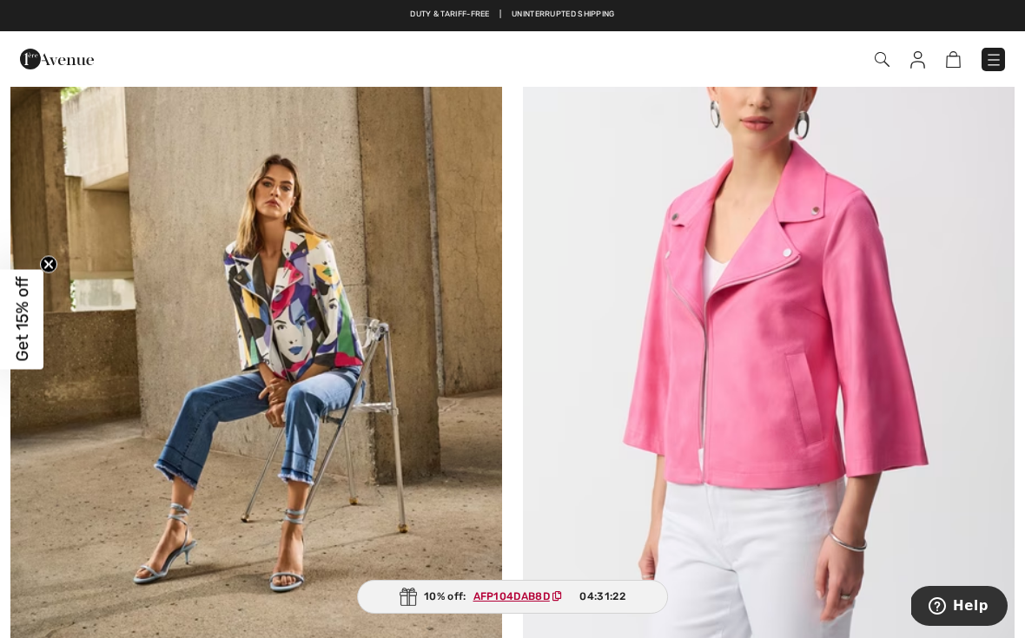
click at [807, 394] on img at bounding box center [769, 320] width 492 height 737
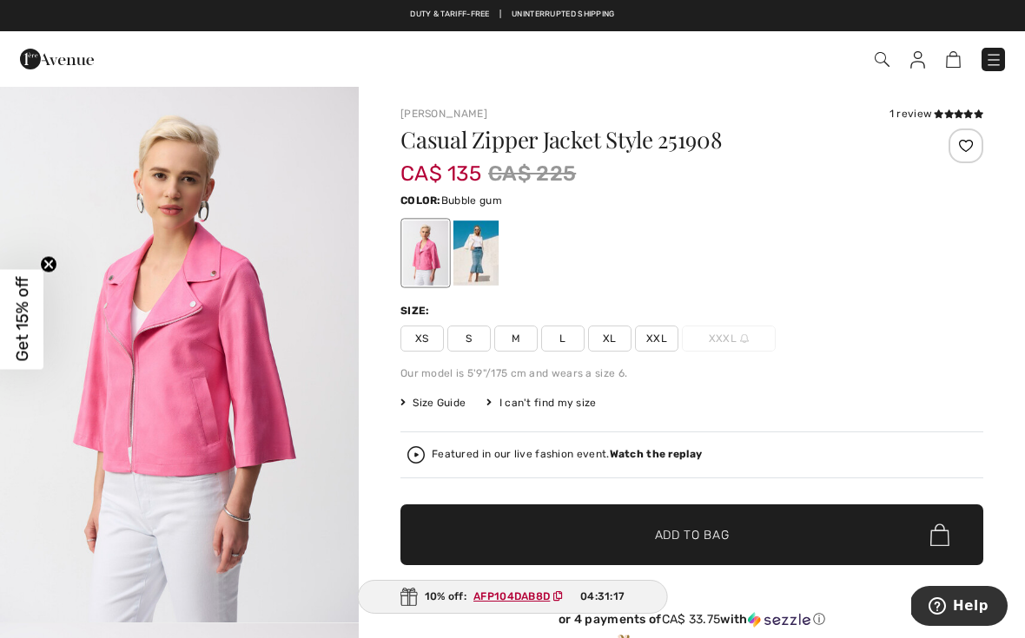
click at [487, 250] on div at bounding box center [475, 253] width 45 height 65
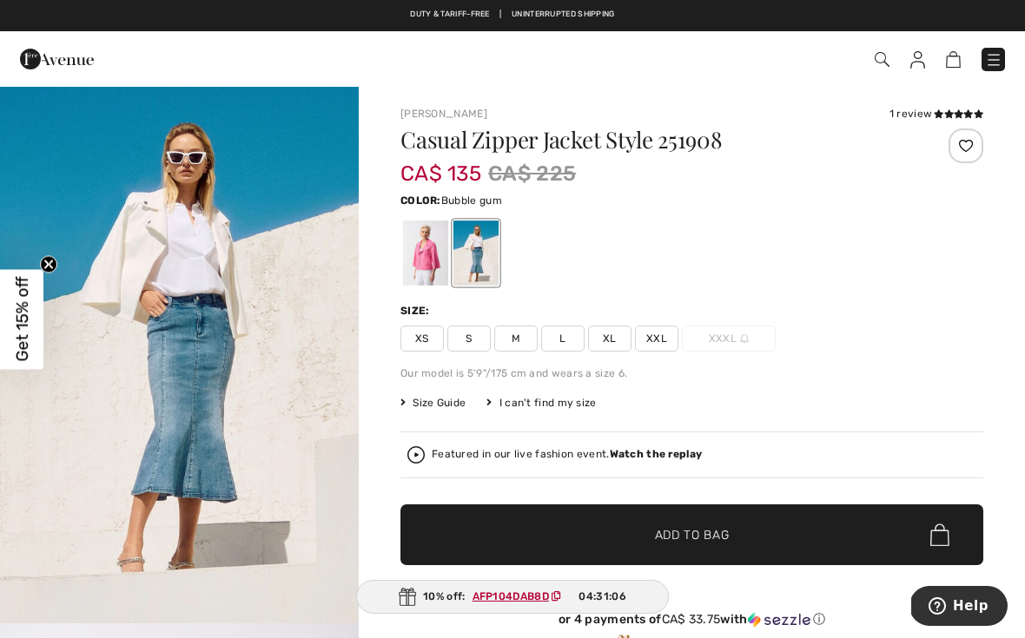
click at [439, 258] on div at bounding box center [425, 253] width 45 height 65
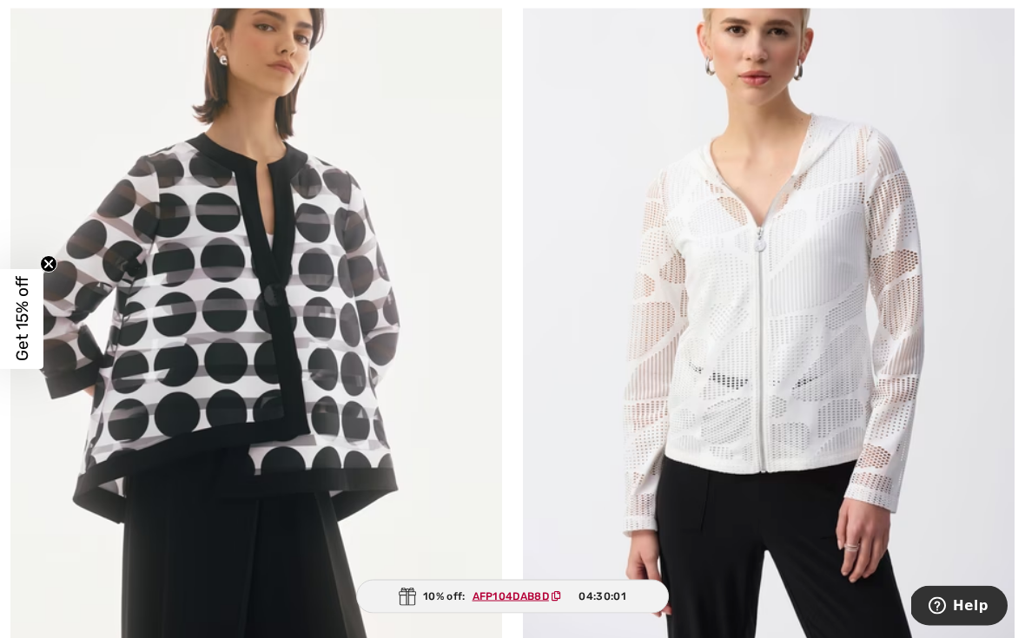
scroll to position [12872, 0]
click at [810, 327] on img at bounding box center [769, 292] width 492 height 737
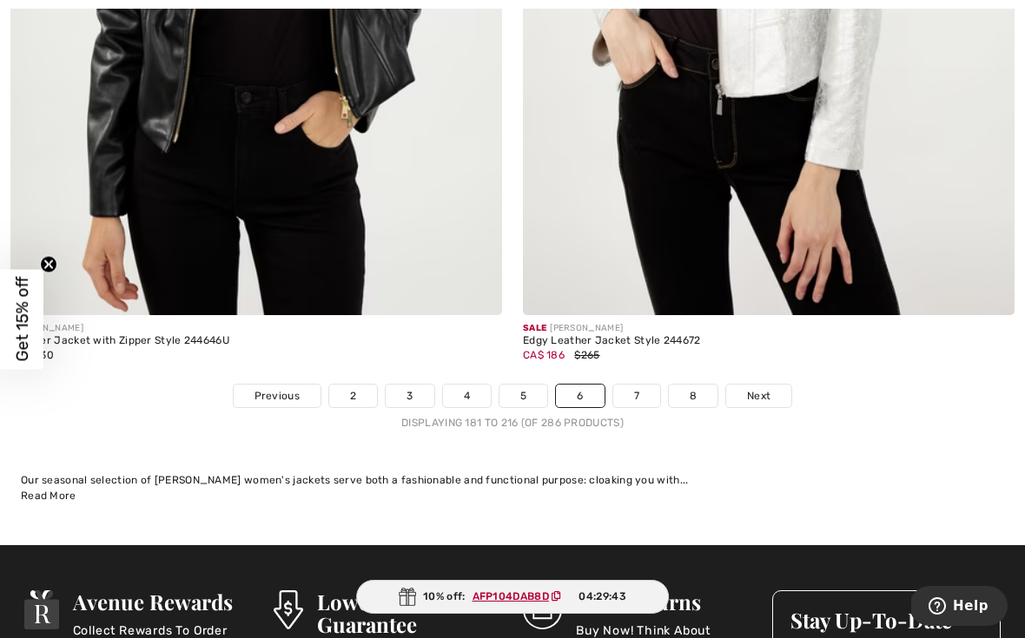
scroll to position [14832, 0]
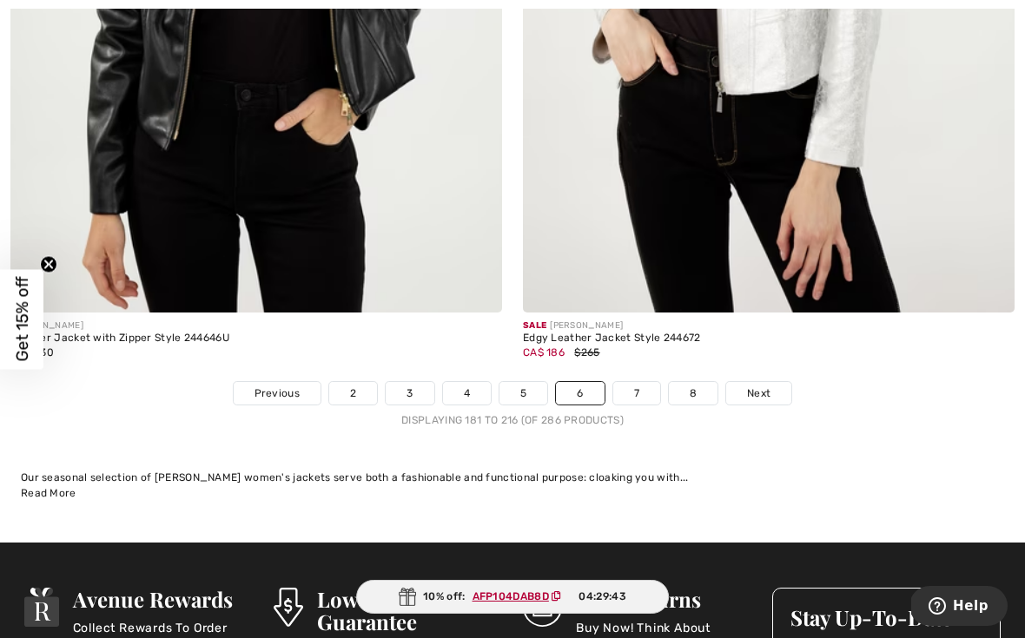
click at [634, 382] on link "7" at bounding box center [636, 393] width 47 height 23
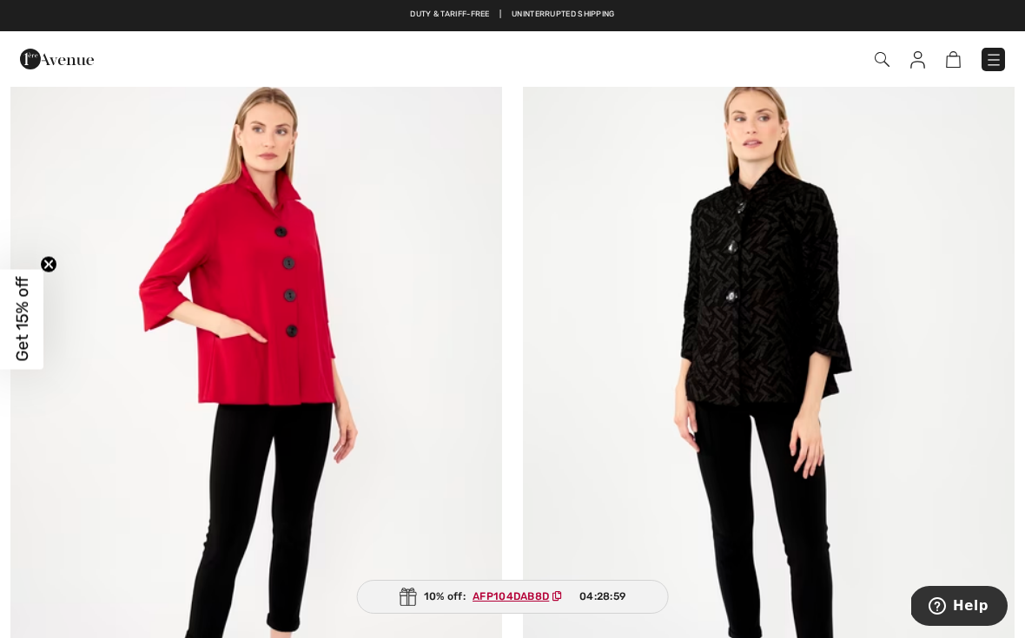
scroll to position [6780, 0]
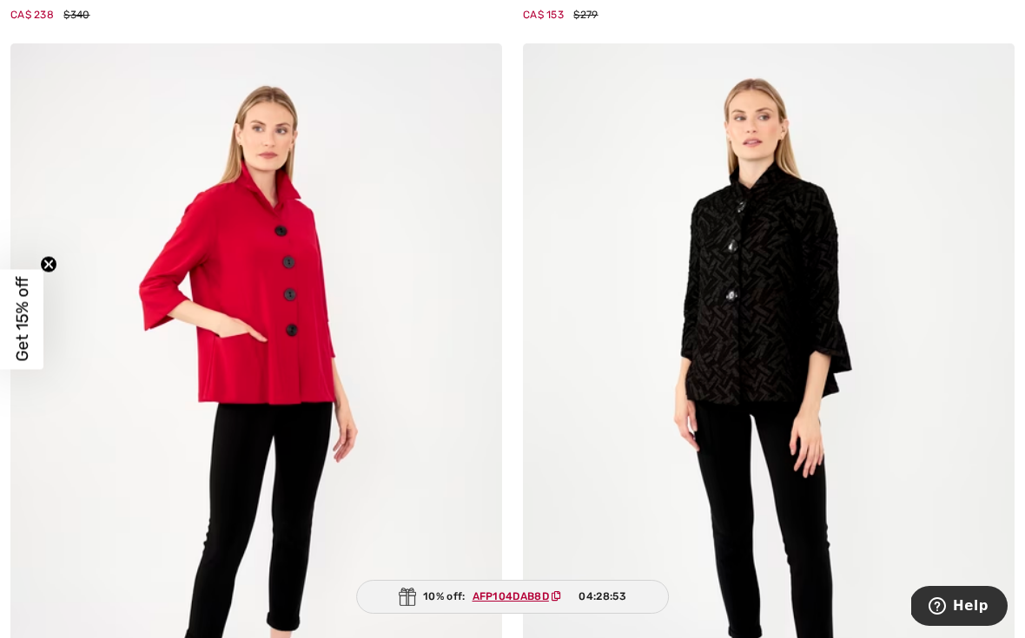
click at [307, 369] on img at bounding box center [256, 411] width 492 height 737
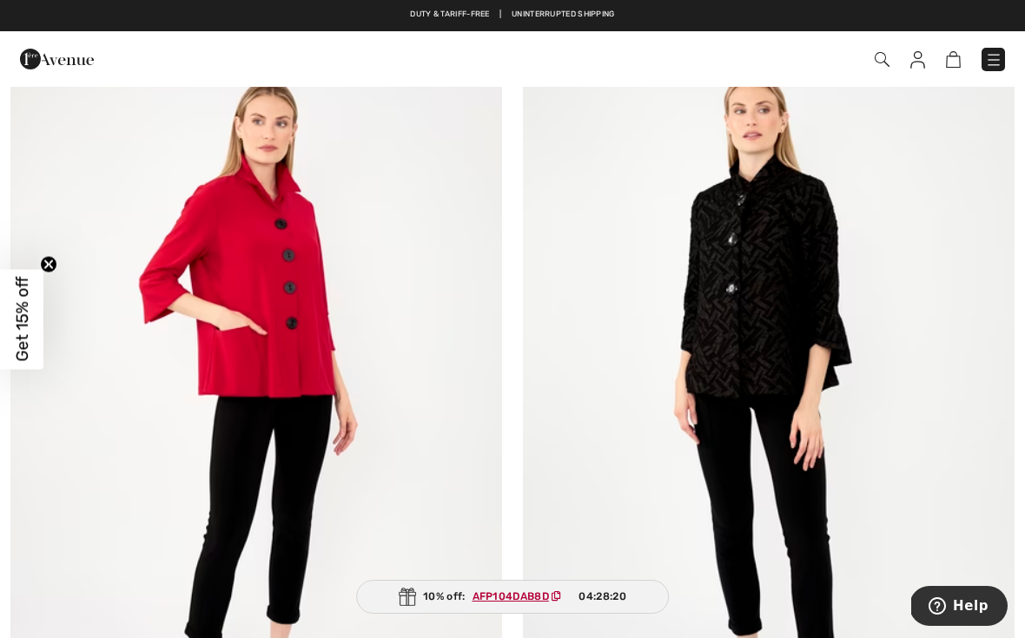
scroll to position [6788, 0]
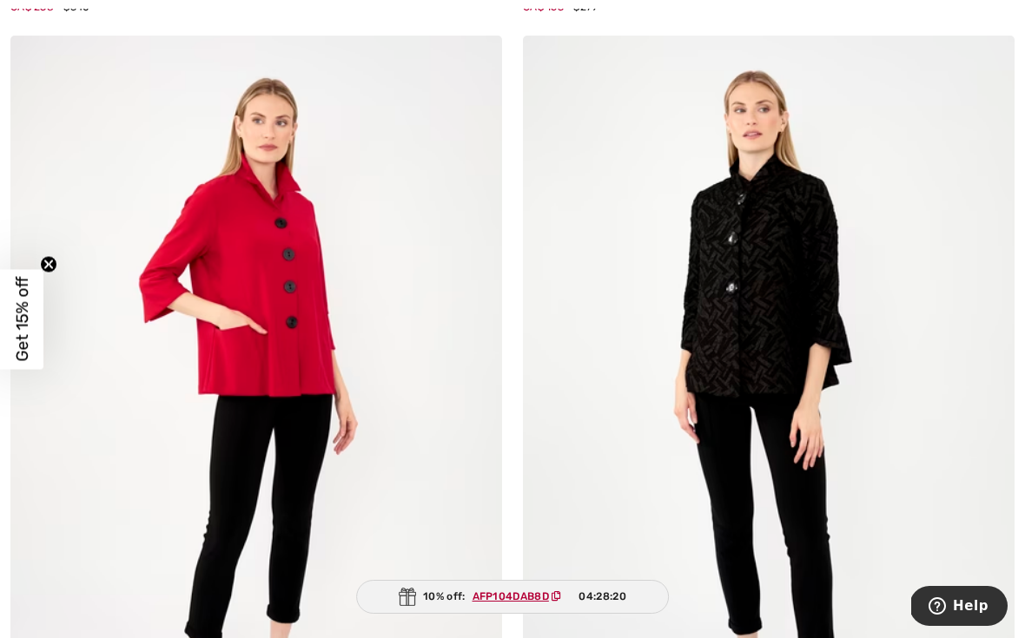
click at [802, 254] on img at bounding box center [769, 404] width 492 height 737
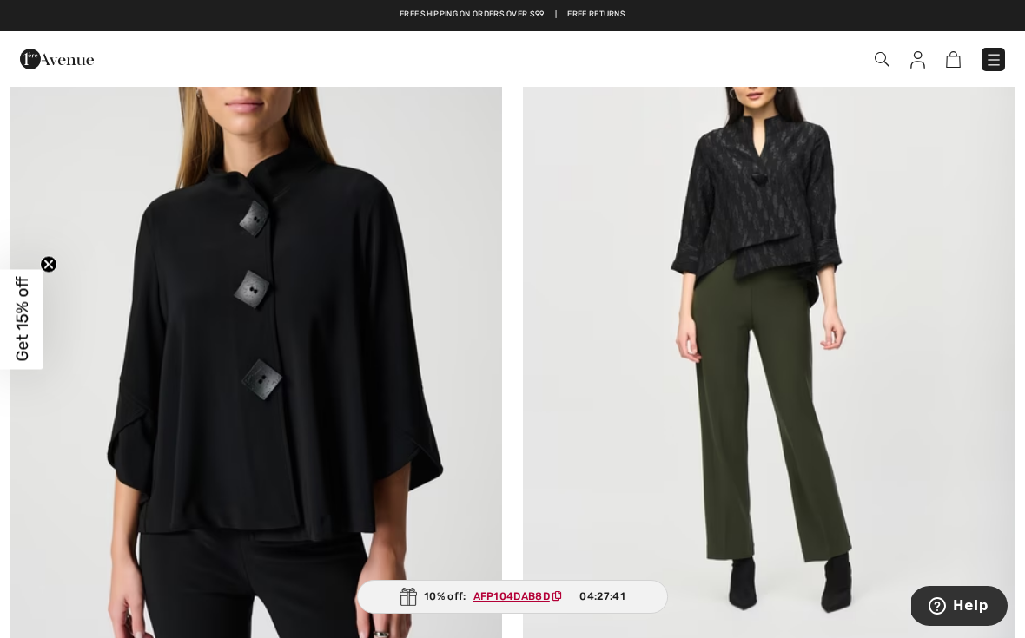
scroll to position [7672, 0]
click at [367, 400] on img at bounding box center [256, 325] width 492 height 737
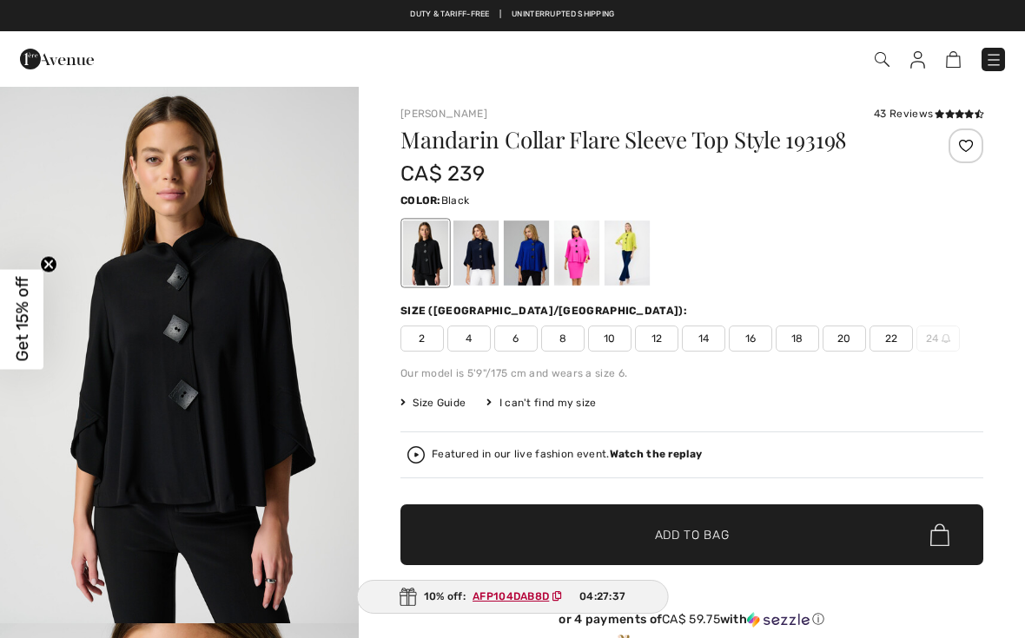
checkbox input "true"
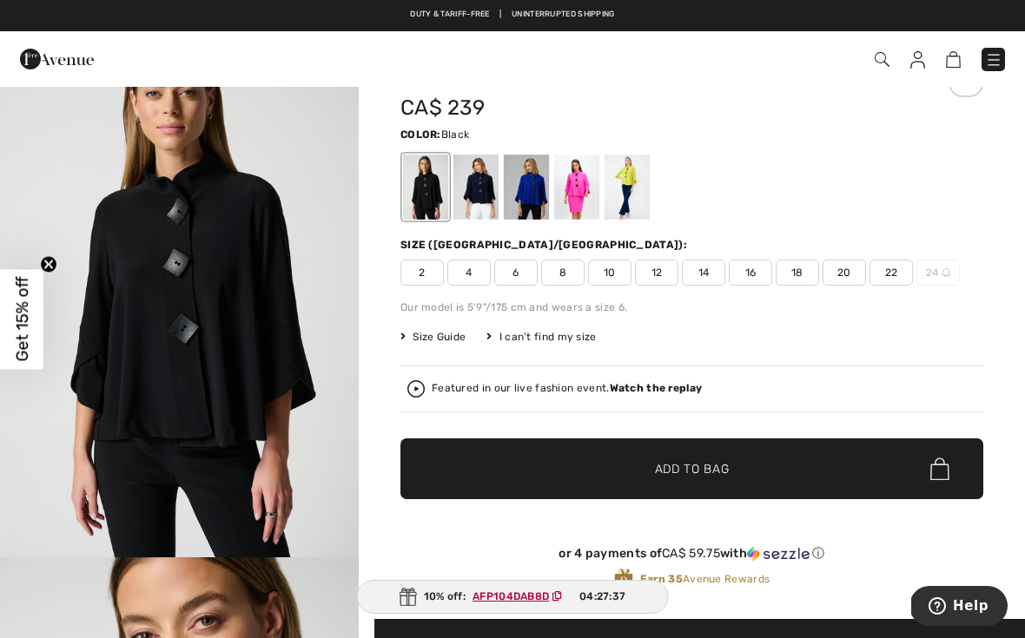
scroll to position [68, 0]
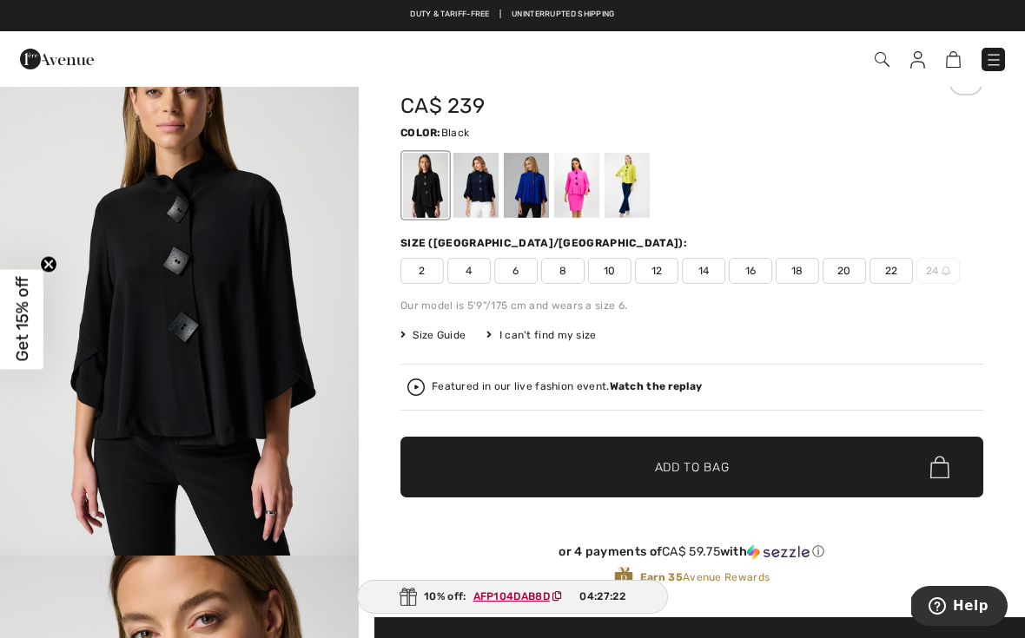
click at [752, 274] on span "16" at bounding box center [750, 271] width 43 height 26
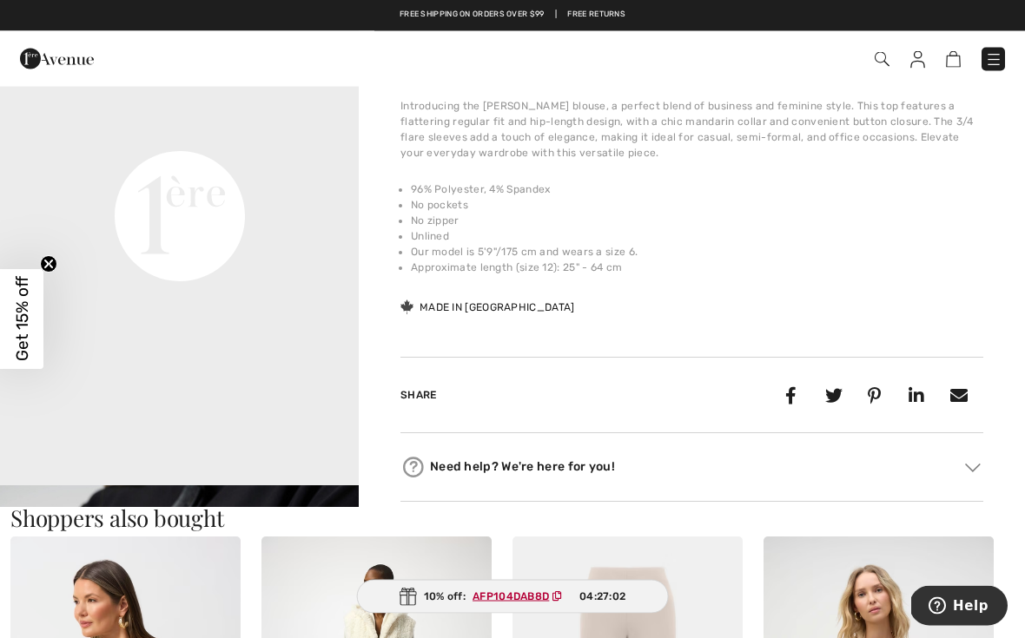
scroll to position [1214, 0]
click at [888, 254] on li "Our model is 5'9"/175 cm and wears a size 6." at bounding box center [697, 252] width 572 height 16
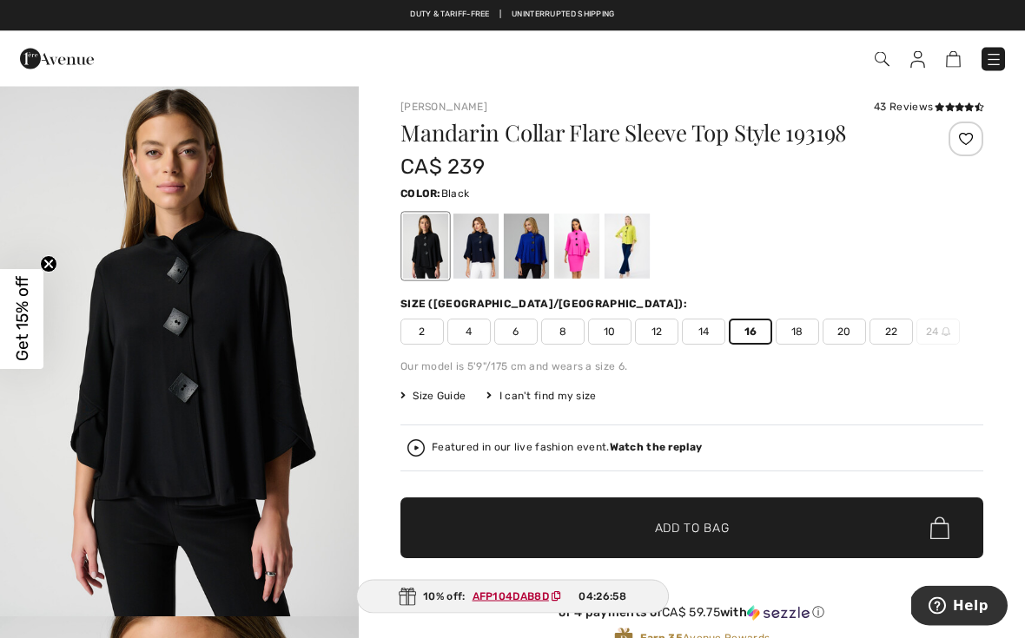
scroll to position [0, 0]
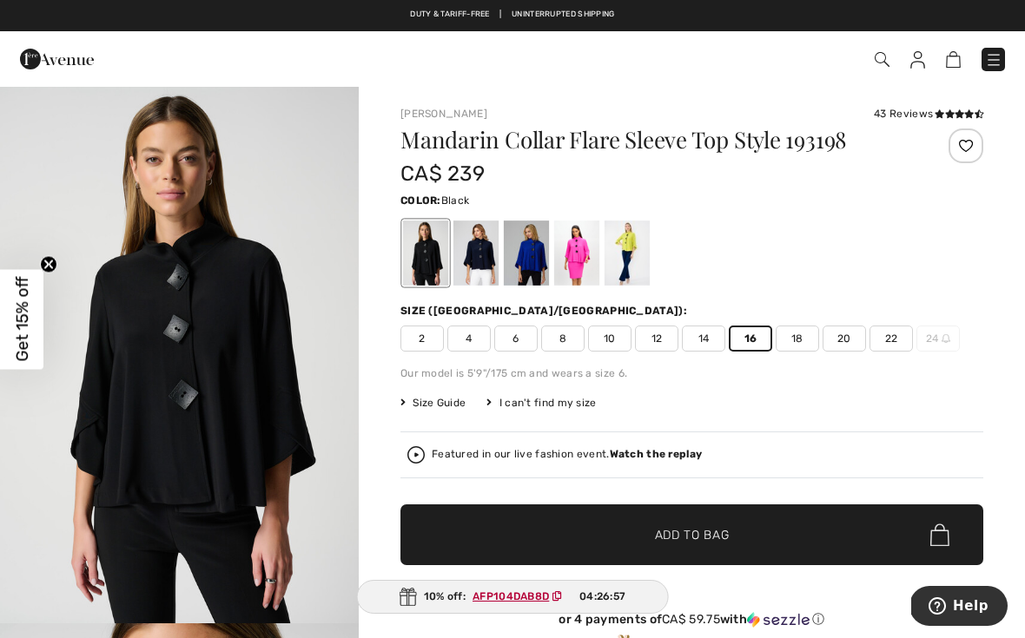
click at [629, 243] on div at bounding box center [626, 253] width 45 height 65
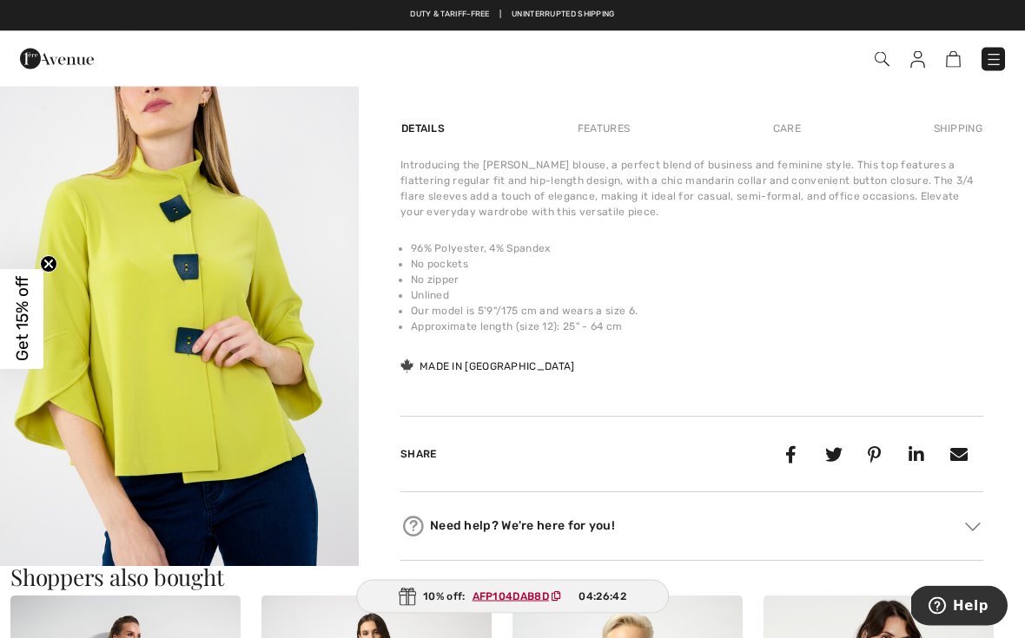
scroll to position [577, 0]
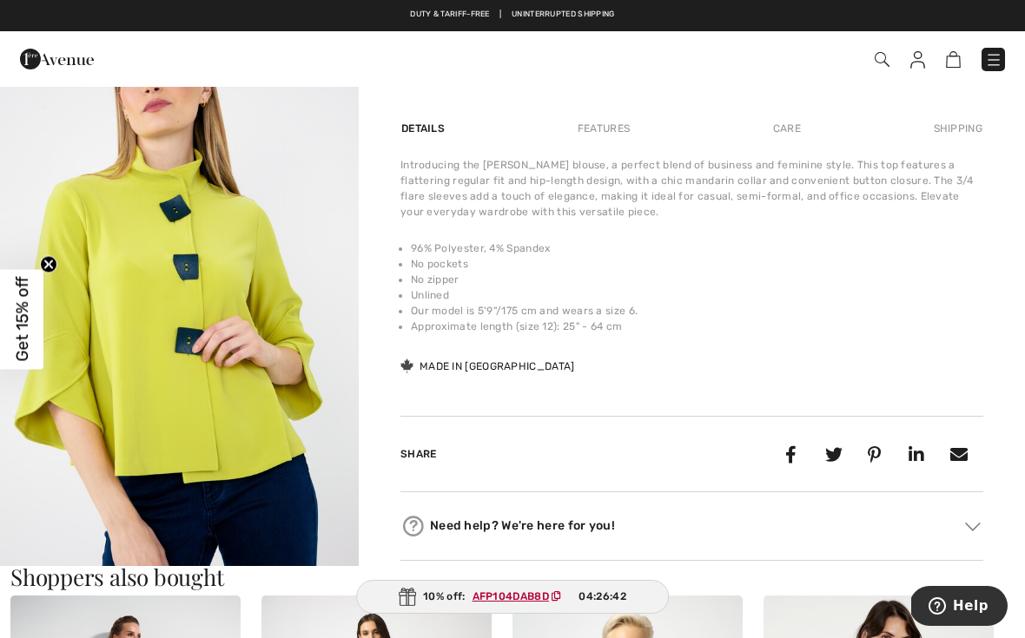
click at [266, 419] on img "2 / 4" at bounding box center [179, 316] width 359 height 538
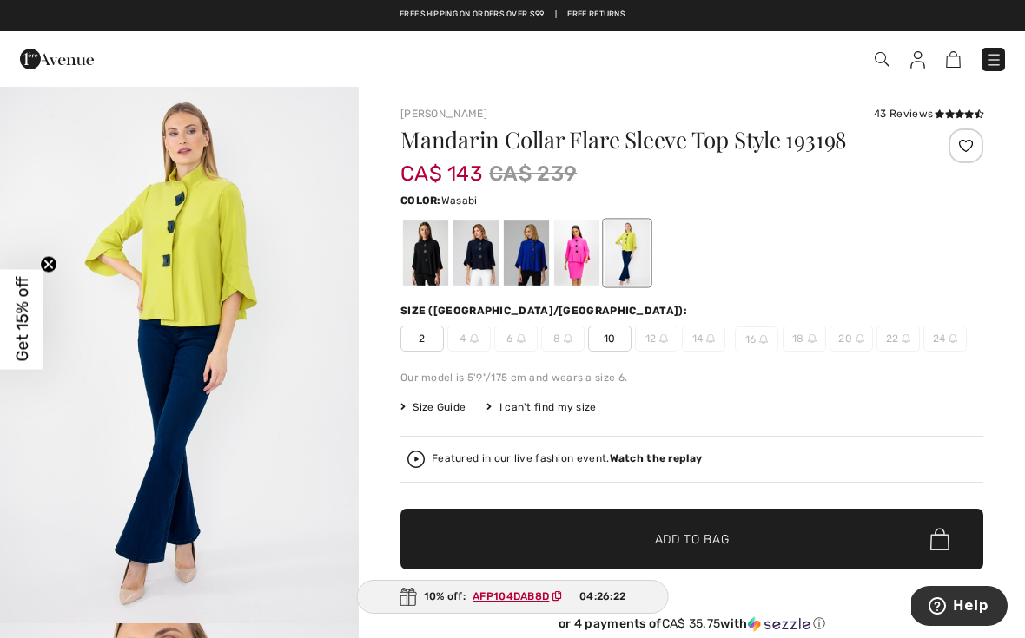
click at [576, 256] on div at bounding box center [576, 253] width 45 height 65
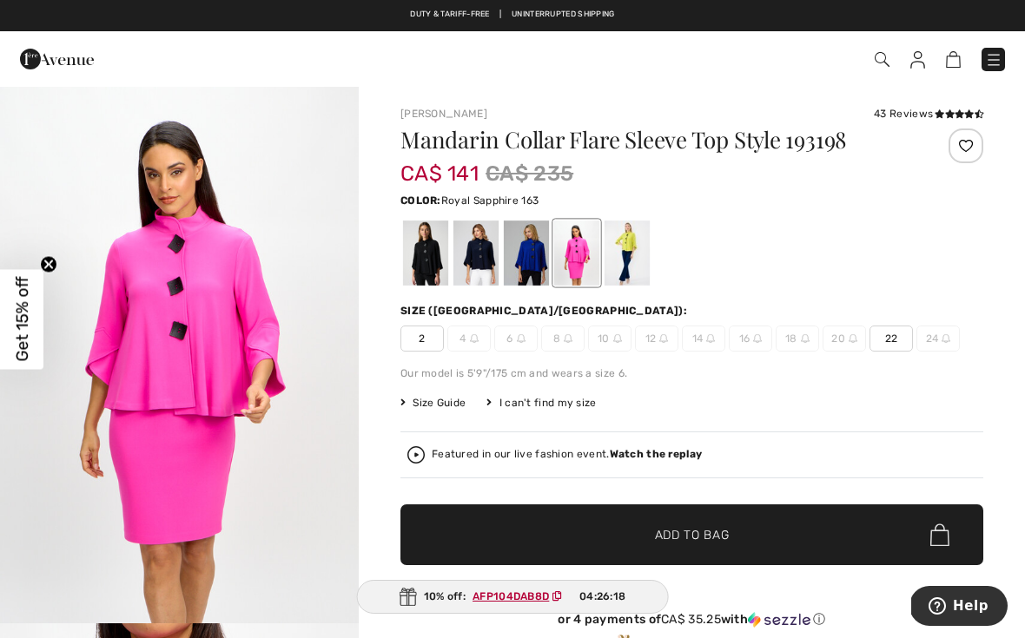
click at [531, 258] on div at bounding box center [526, 253] width 45 height 65
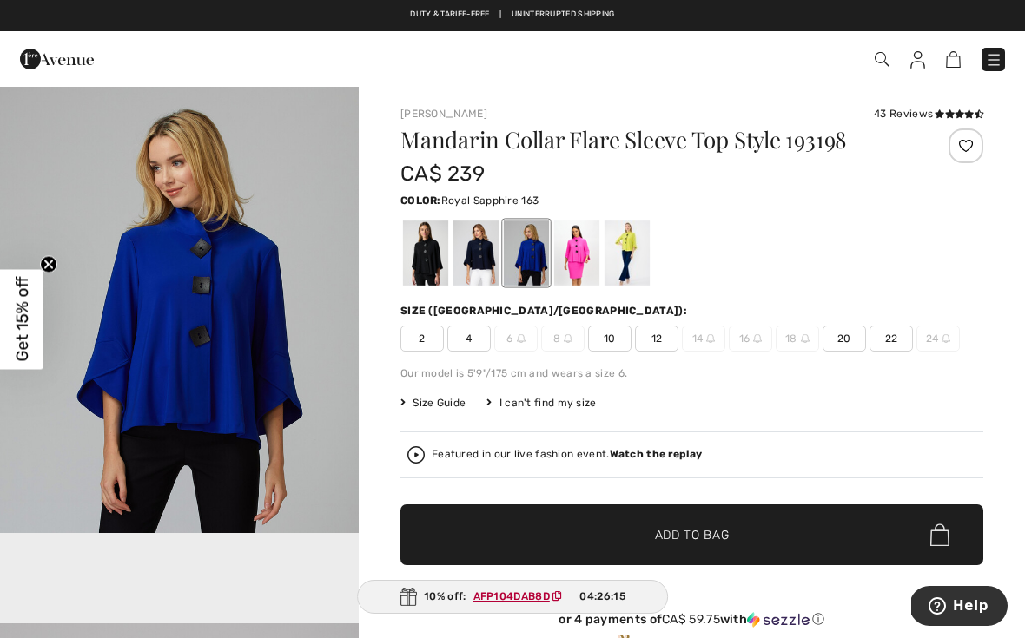
click at [483, 261] on div at bounding box center [475, 253] width 45 height 65
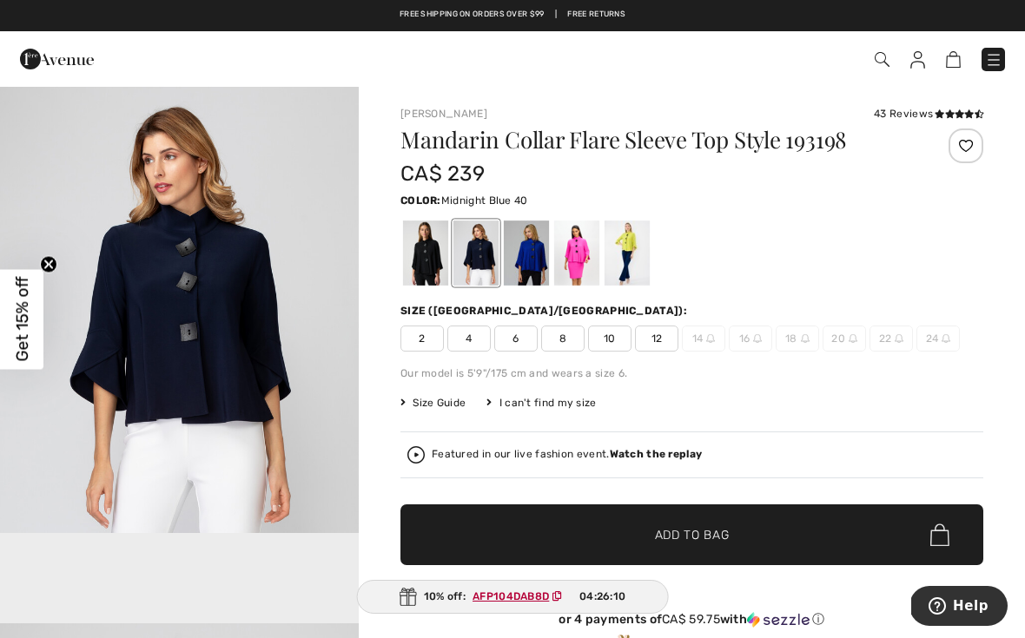
click at [431, 266] on div at bounding box center [425, 253] width 45 height 65
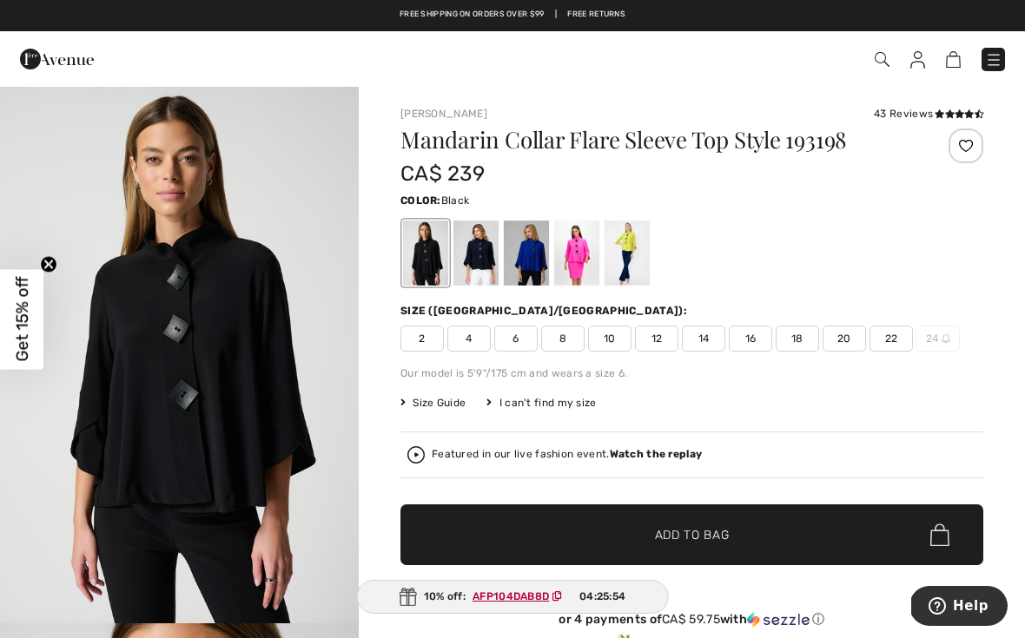
click at [766, 334] on span "16" at bounding box center [750, 339] width 43 height 26
click at [789, 543] on span "✔ Added to Bag Add to Bag" at bounding box center [691, 535] width 583 height 61
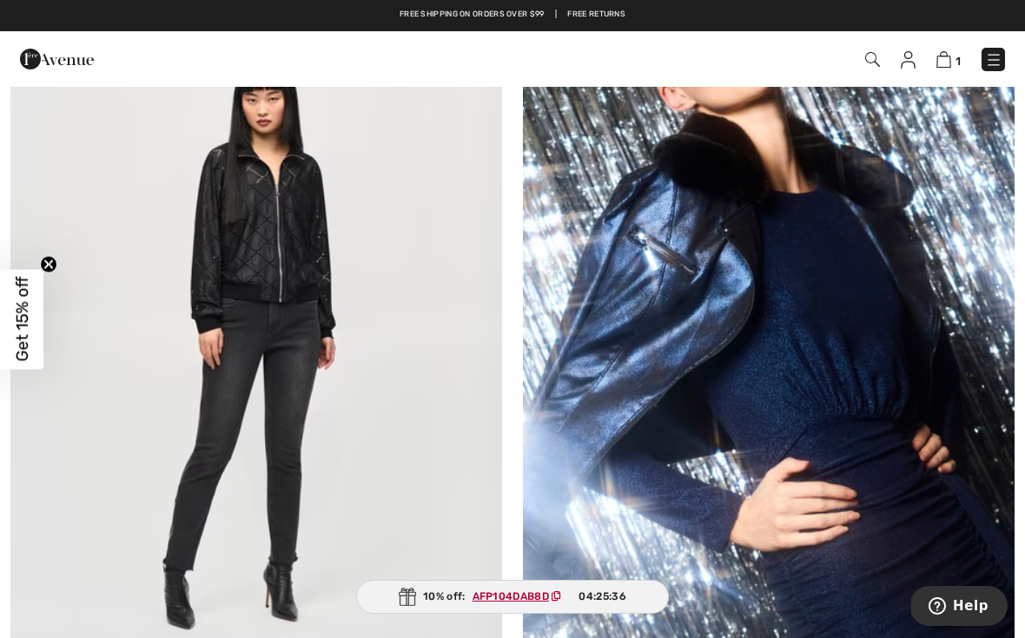
scroll to position [8490, 0]
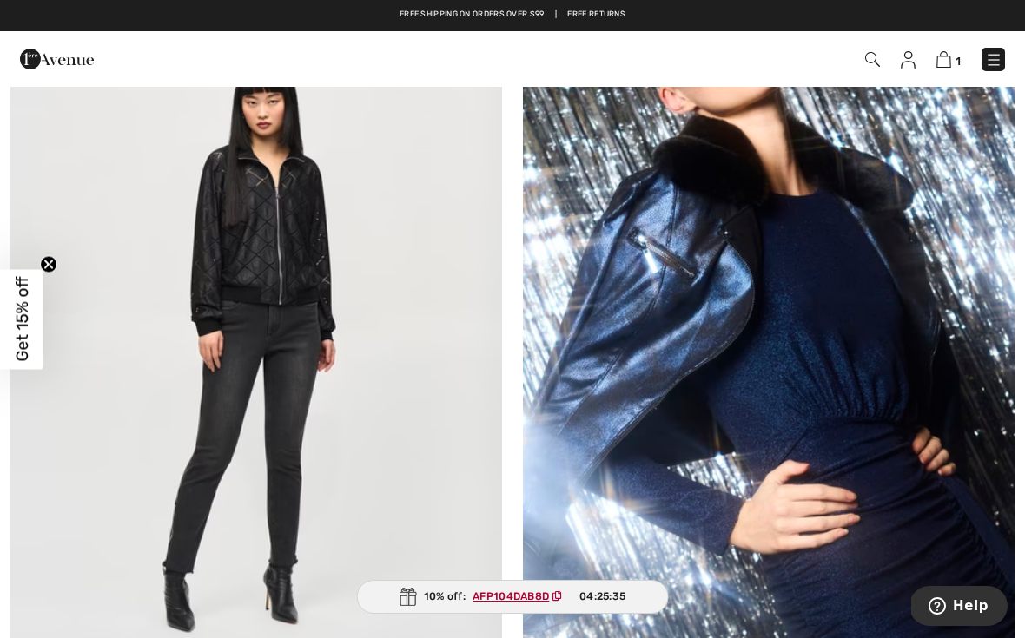
click at [293, 247] on img at bounding box center [256, 341] width 492 height 737
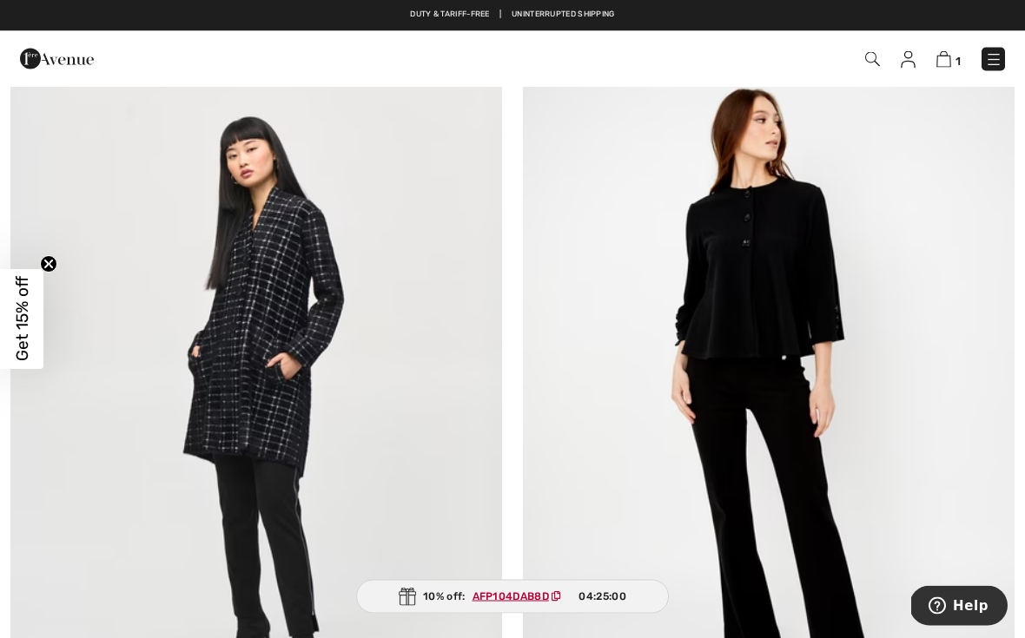
scroll to position [12603, 0]
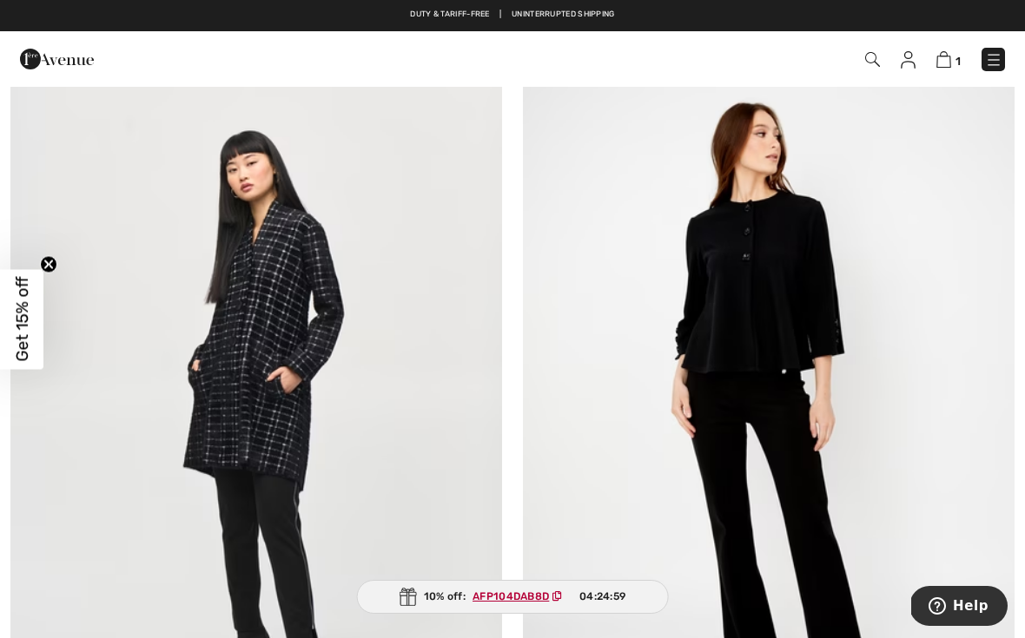
click at [800, 270] on img at bounding box center [769, 418] width 492 height 737
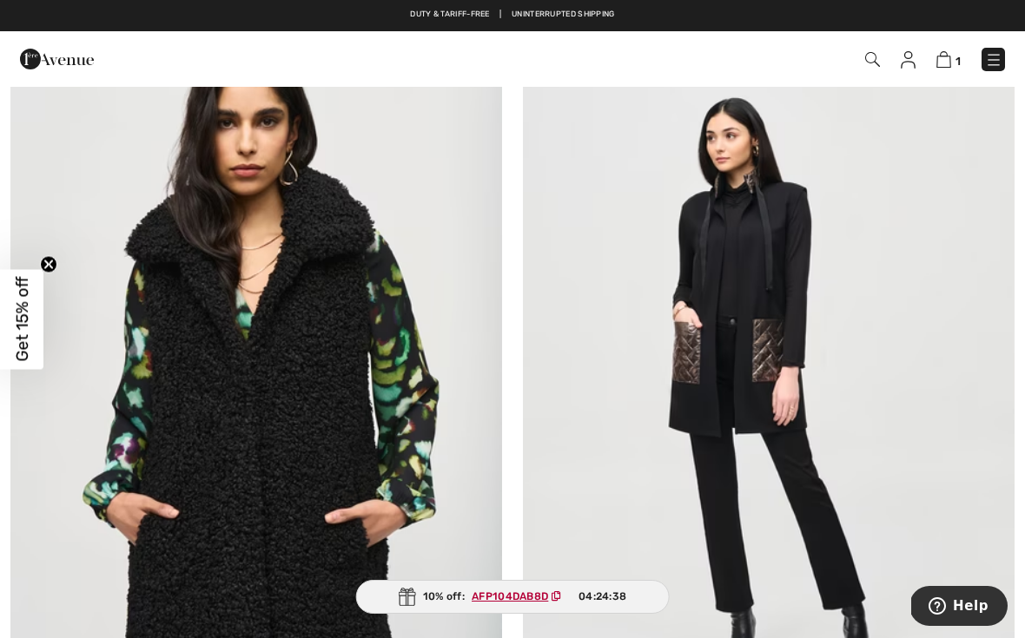
scroll to position [14278, 0]
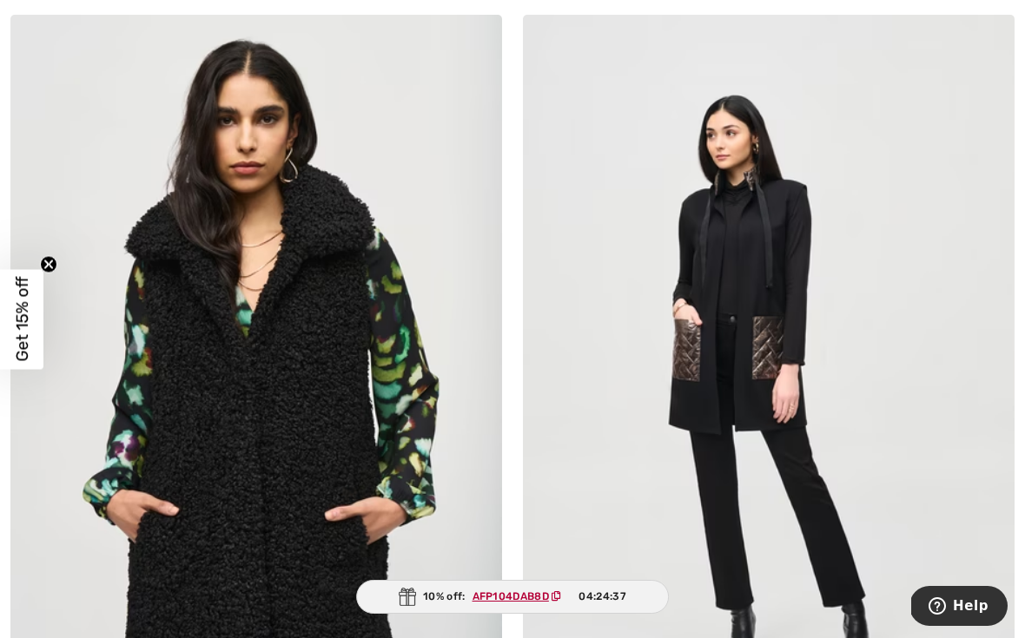
click at [770, 259] on img at bounding box center [769, 383] width 492 height 737
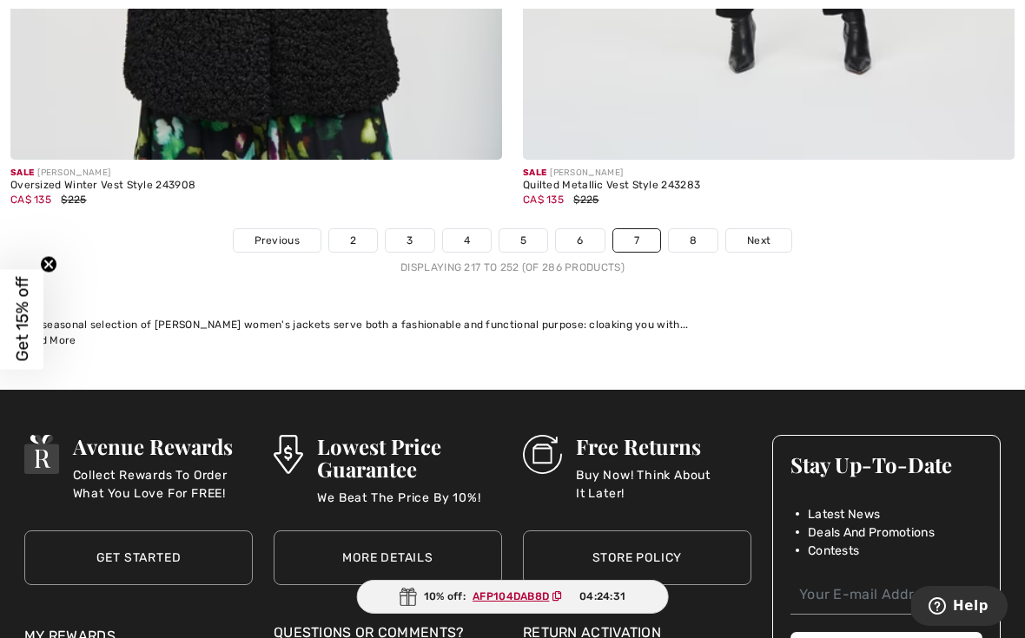
scroll to position [14896, 0]
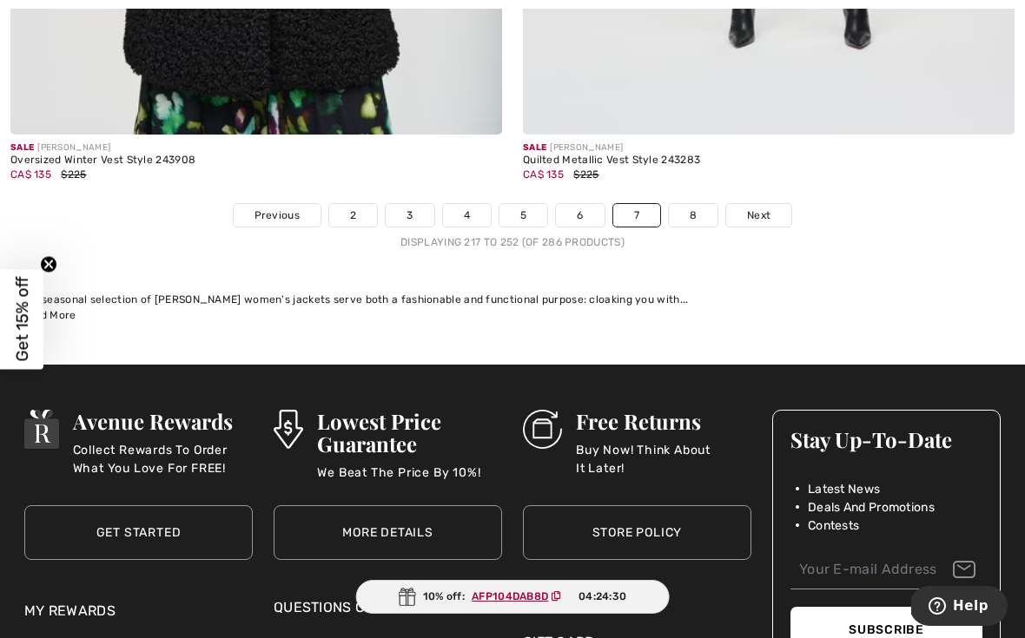
click at [688, 204] on link "8" at bounding box center [693, 215] width 49 height 23
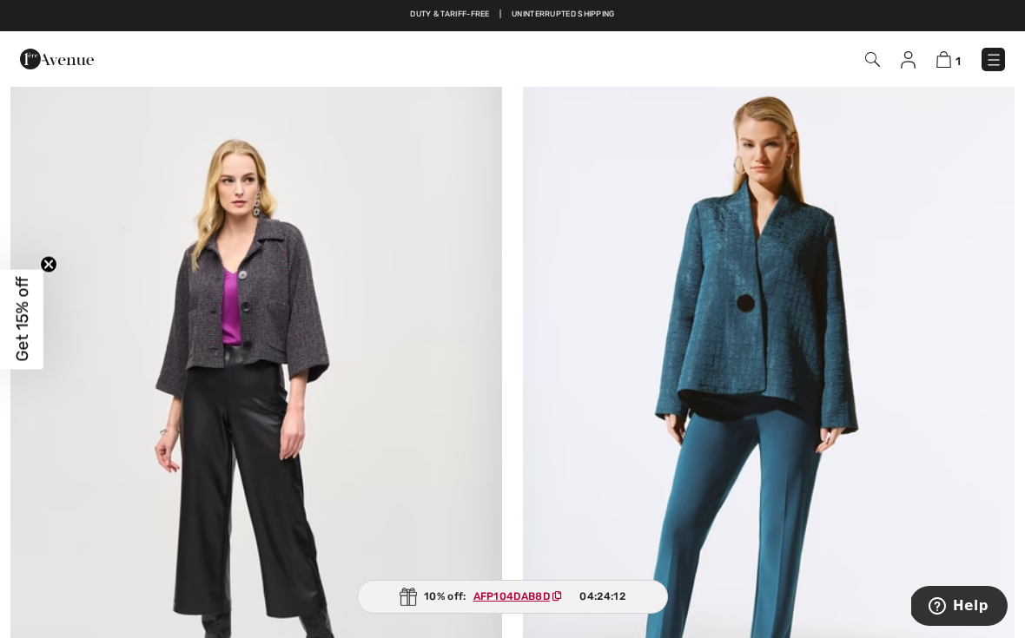
scroll to position [1754, 0]
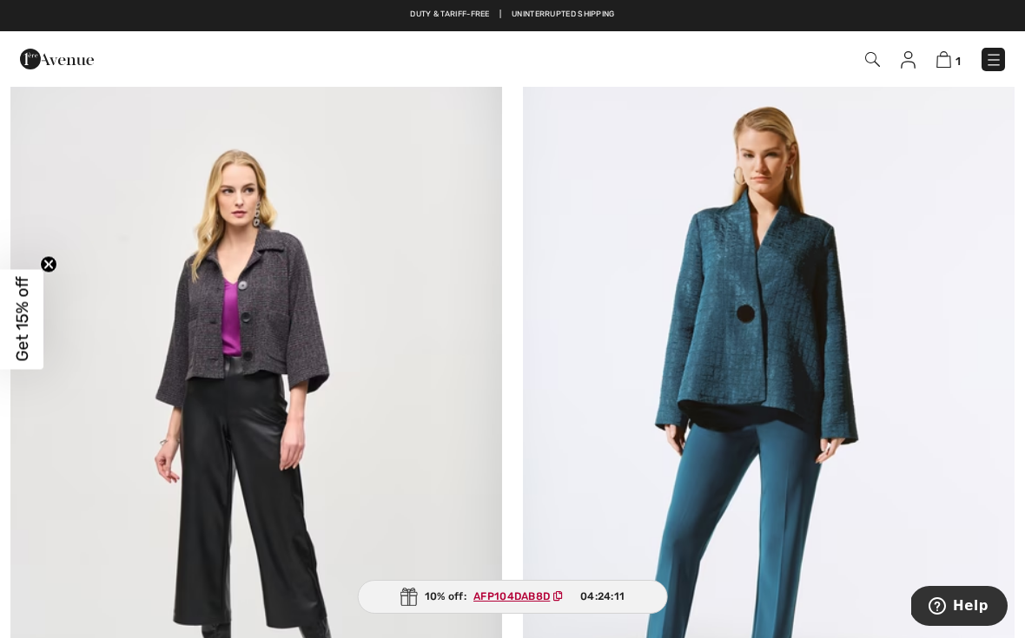
click at [789, 327] on img at bounding box center [769, 443] width 492 height 737
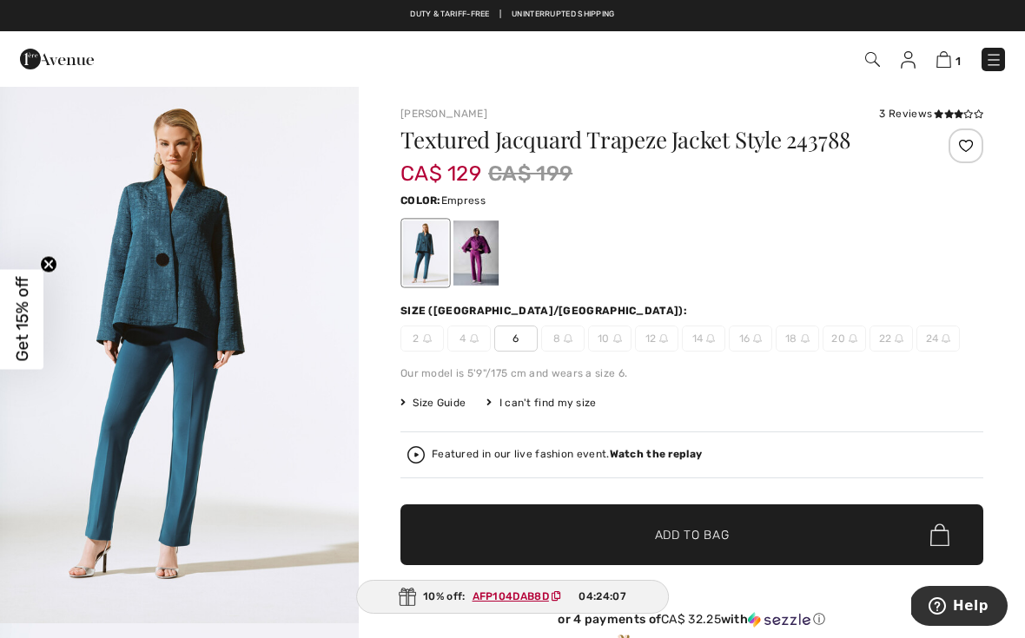
click at [485, 252] on div at bounding box center [475, 253] width 45 height 65
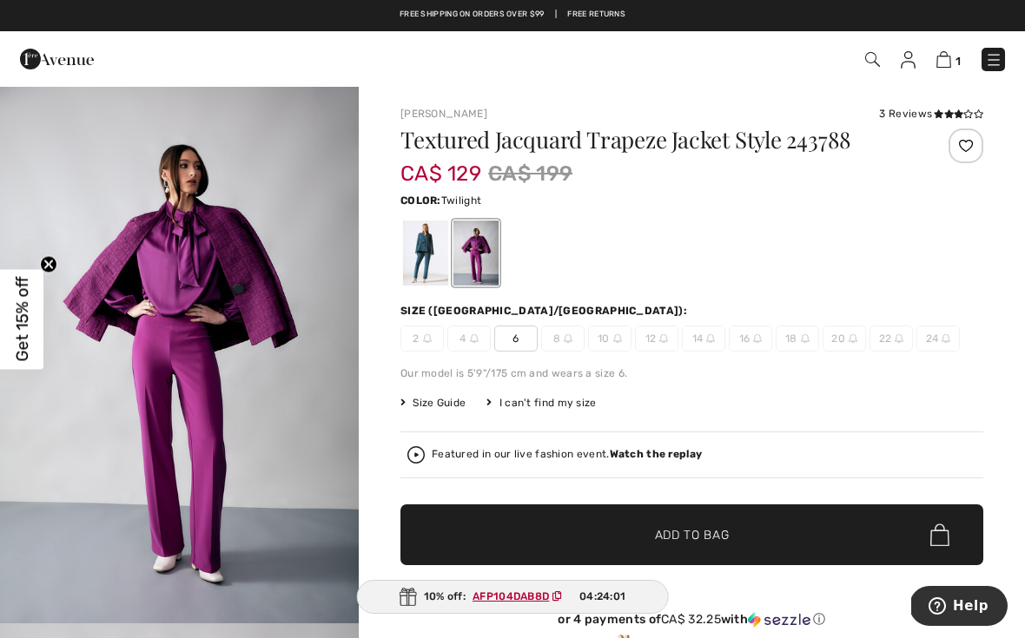
click at [439, 245] on div at bounding box center [425, 253] width 45 height 65
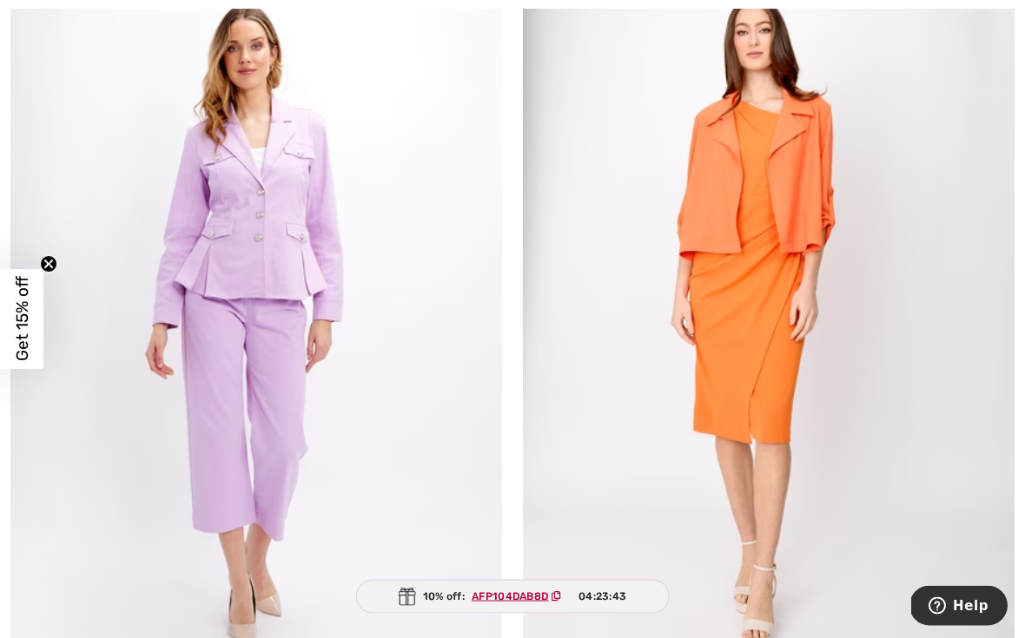
scroll to position [4358, 0]
click at [794, 183] on img at bounding box center [769, 313] width 492 height 737
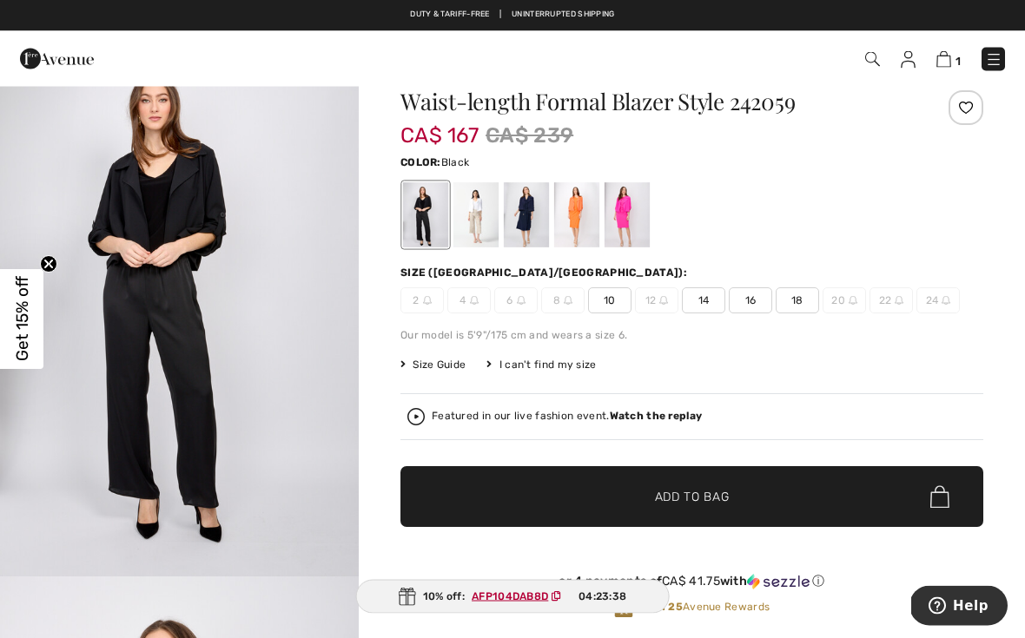
scroll to position [47, 0]
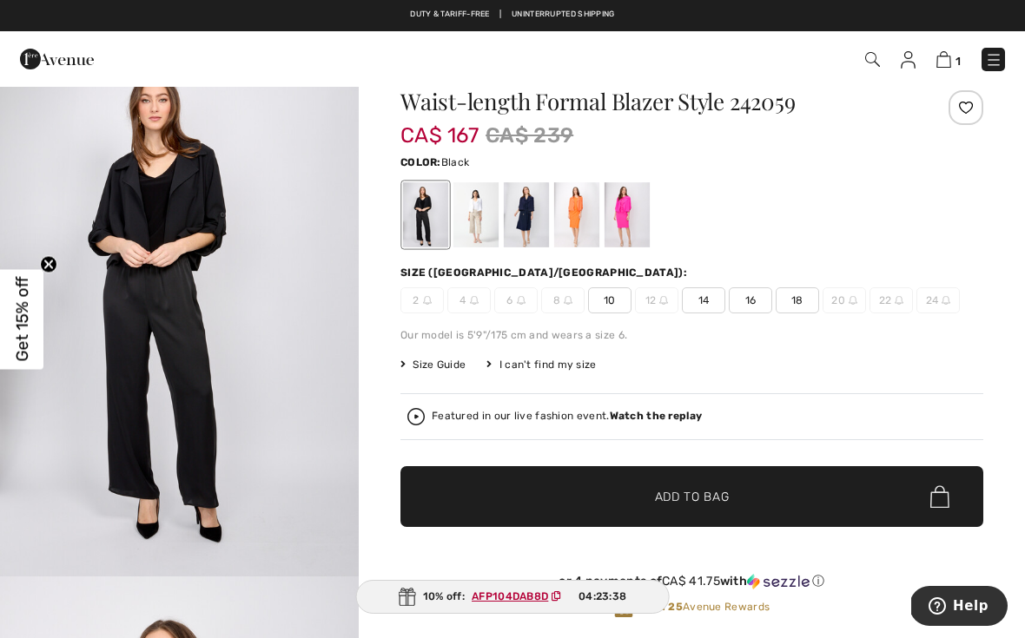
click at [628, 198] on div at bounding box center [626, 214] width 45 height 65
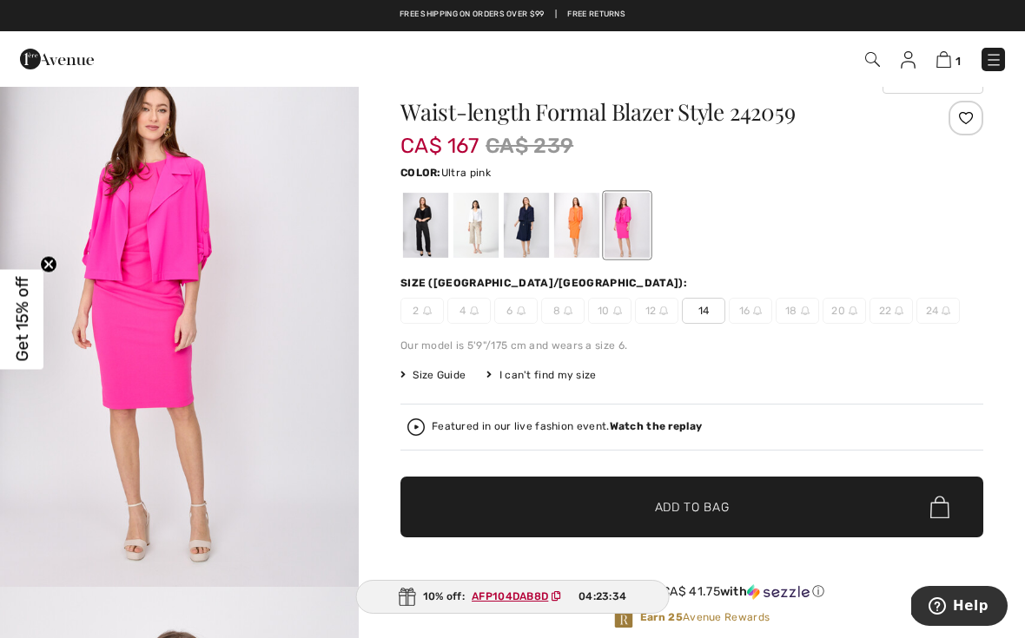
scroll to position [31, 0]
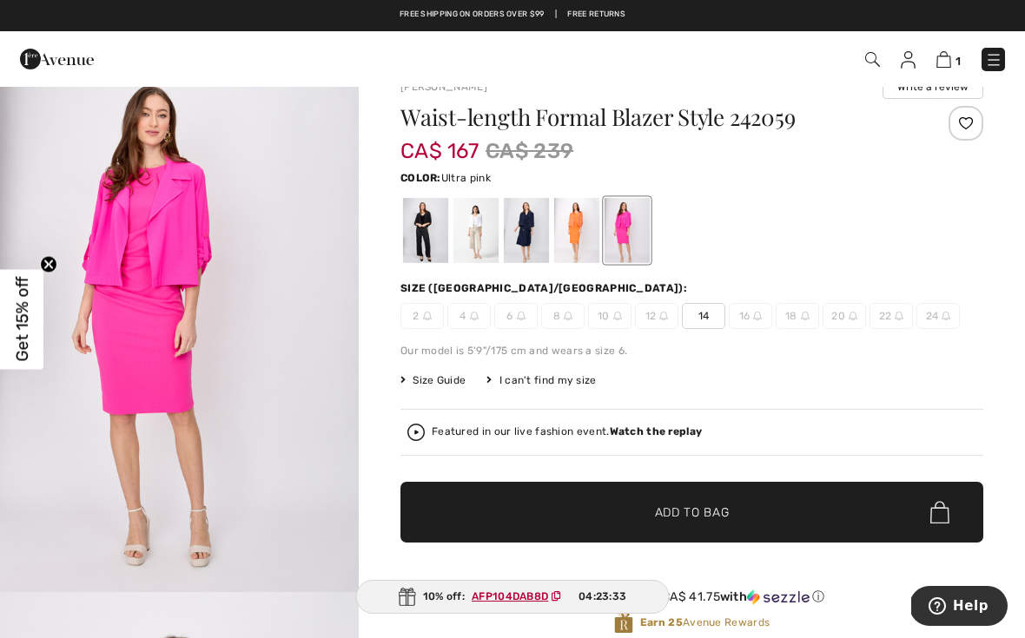
click at [583, 215] on div at bounding box center [576, 230] width 45 height 65
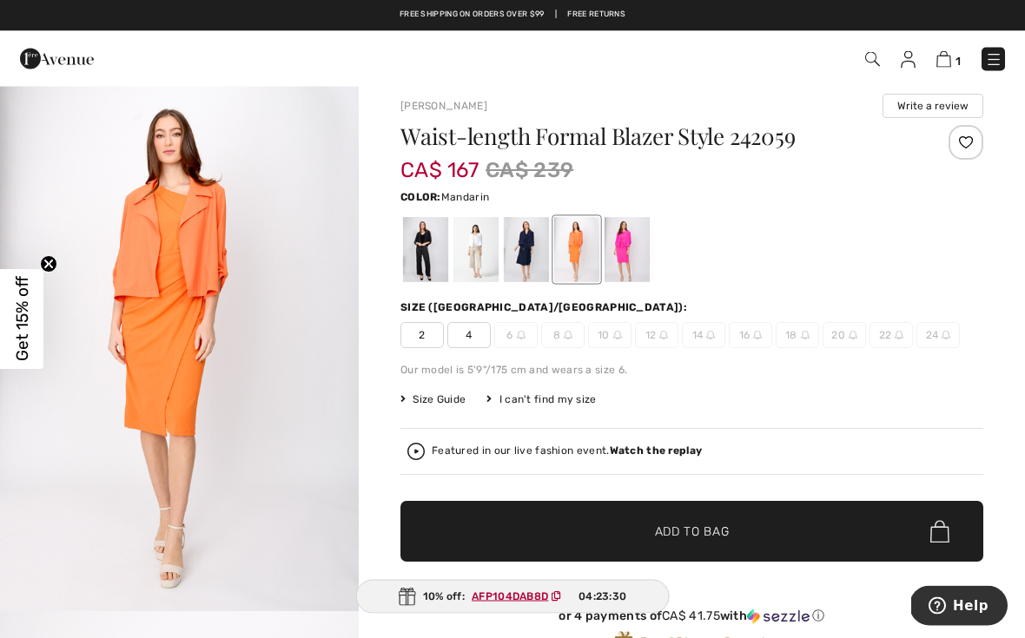
scroll to position [12, 0]
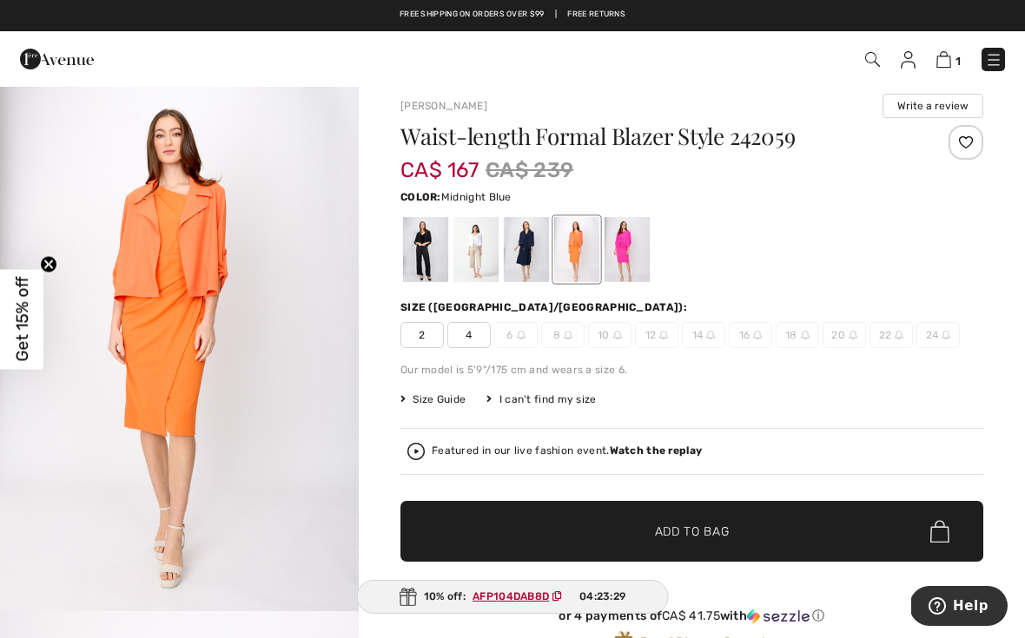
click at [534, 234] on div at bounding box center [526, 249] width 45 height 65
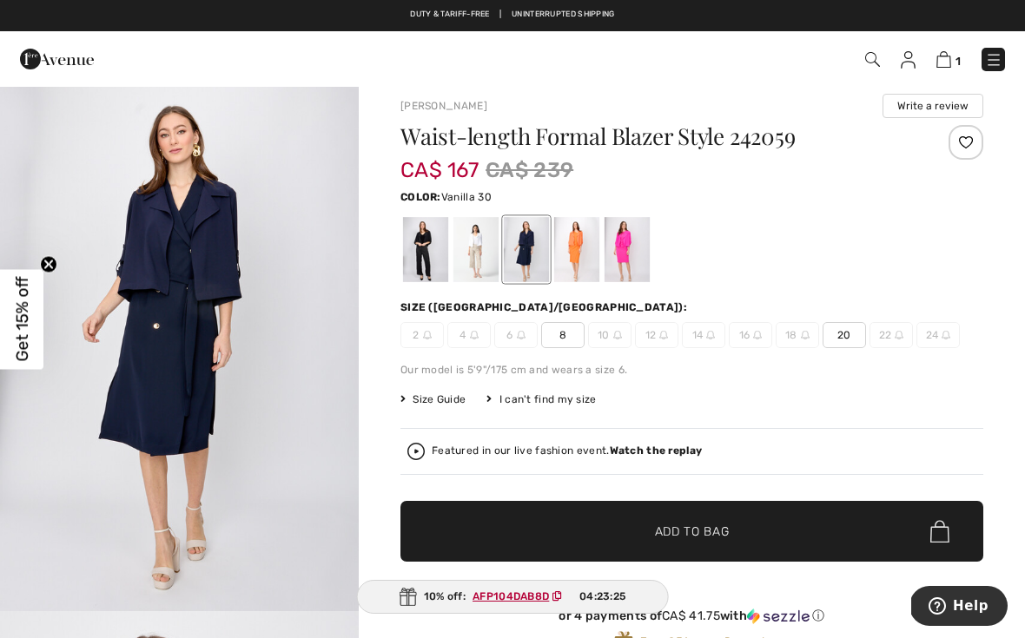
click at [490, 248] on div at bounding box center [475, 249] width 45 height 65
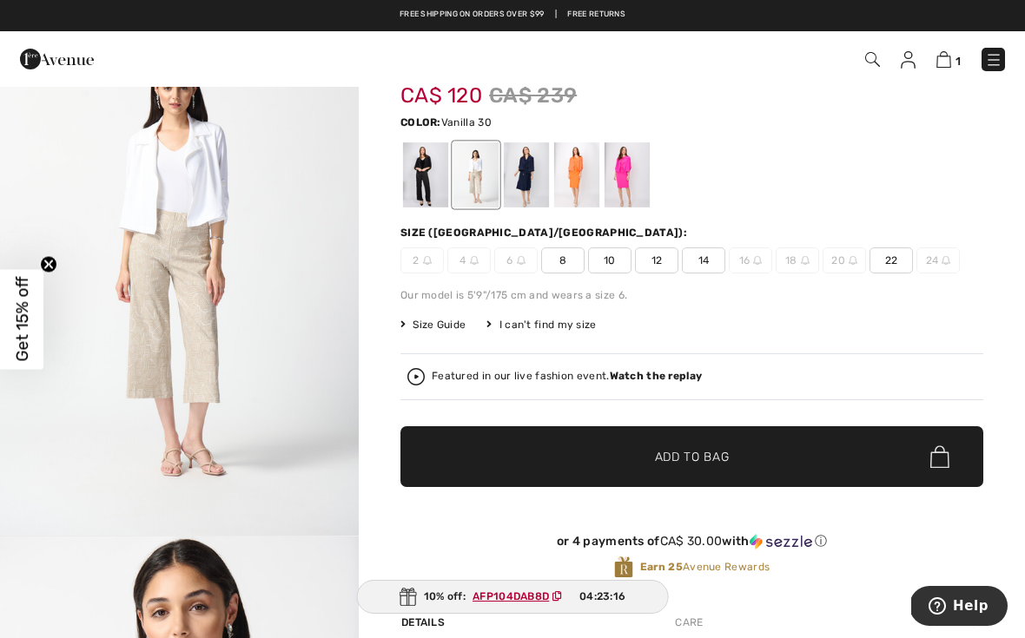
scroll to position [0, 0]
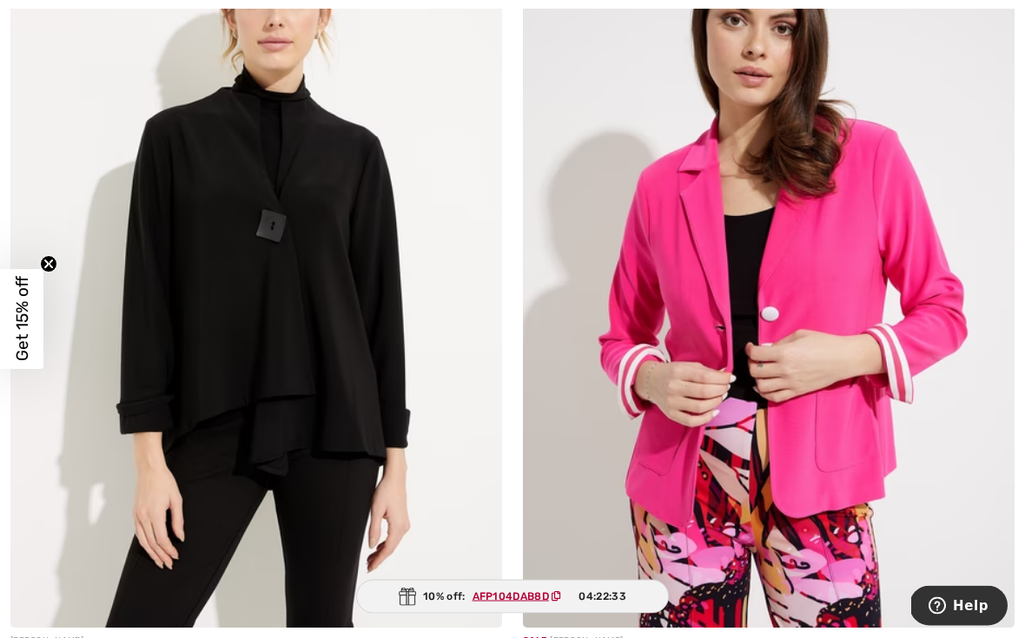
scroll to position [12071, 0]
click at [828, 241] on img at bounding box center [769, 259] width 492 height 737
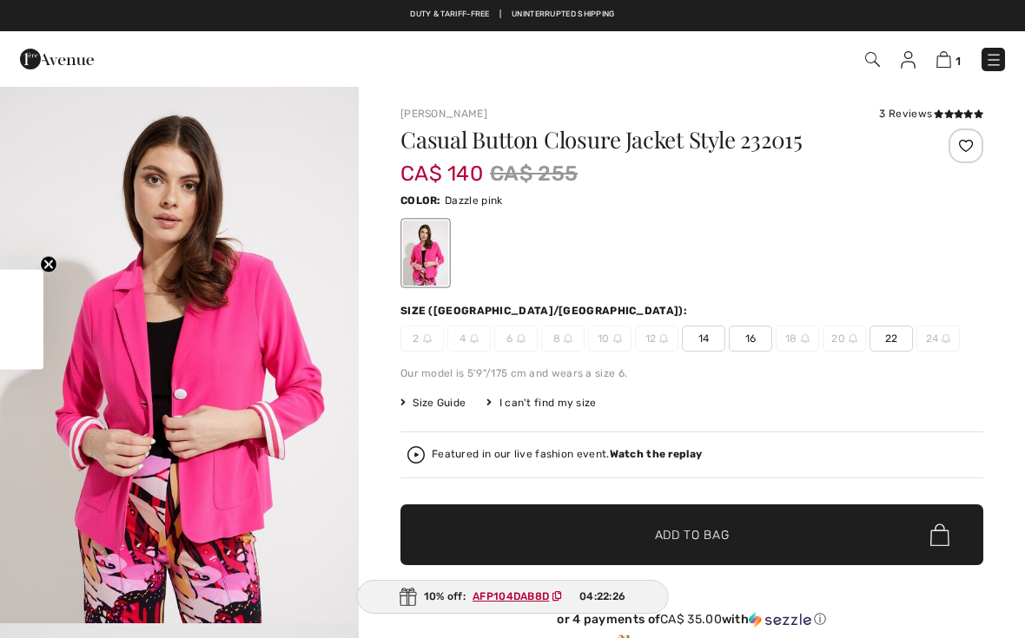
checkbox input "true"
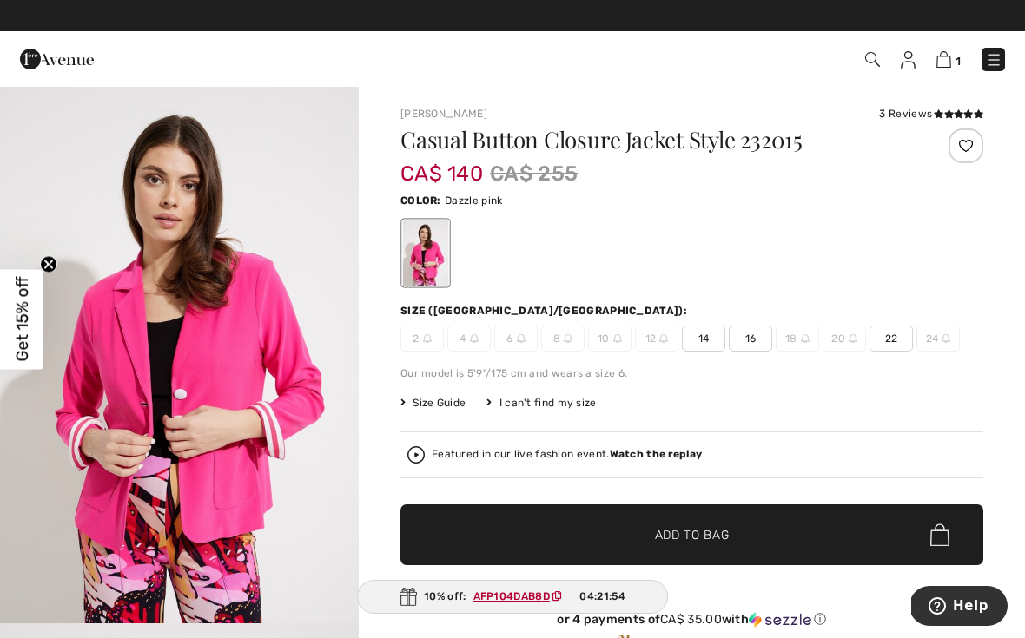
click at [755, 334] on span "16" at bounding box center [750, 339] width 43 height 26
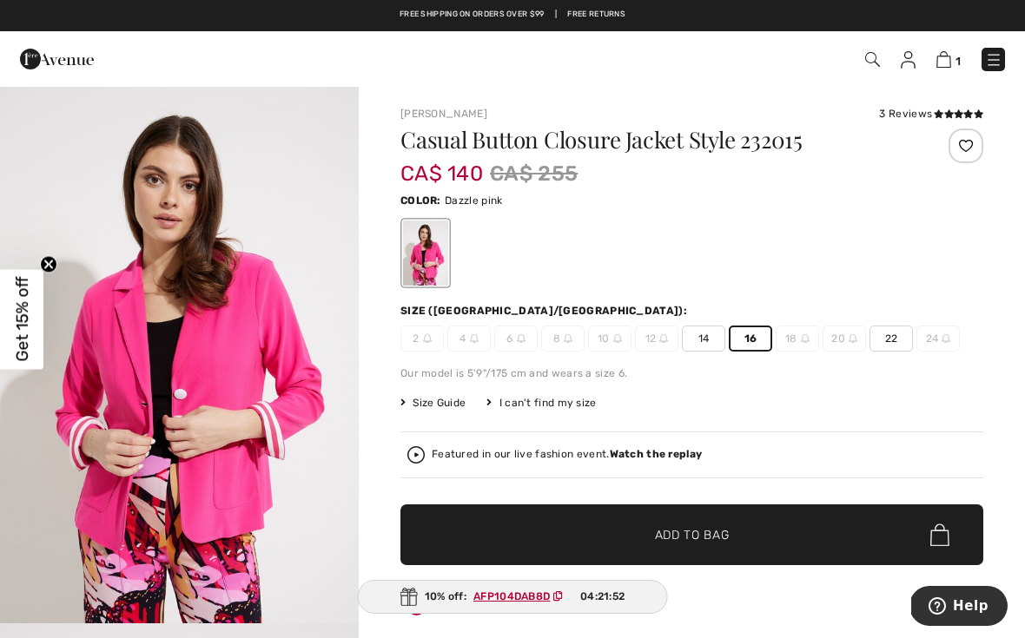
click at [749, 533] on span "✔ Added to Bag Add to Bag" at bounding box center [691, 535] width 583 height 61
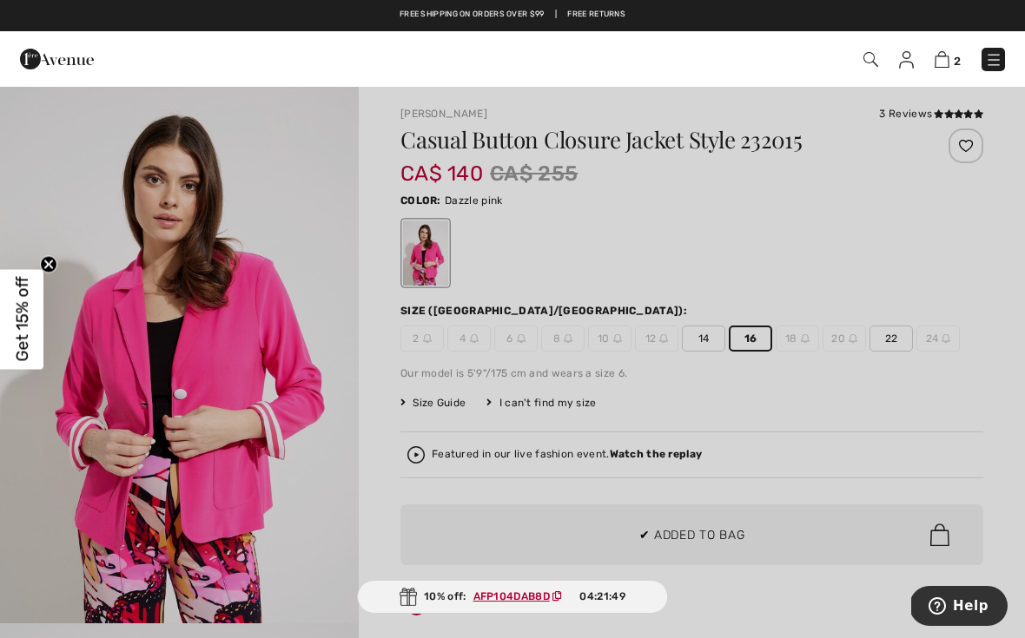
click at [743, 378] on div at bounding box center [512, 319] width 1025 height 638
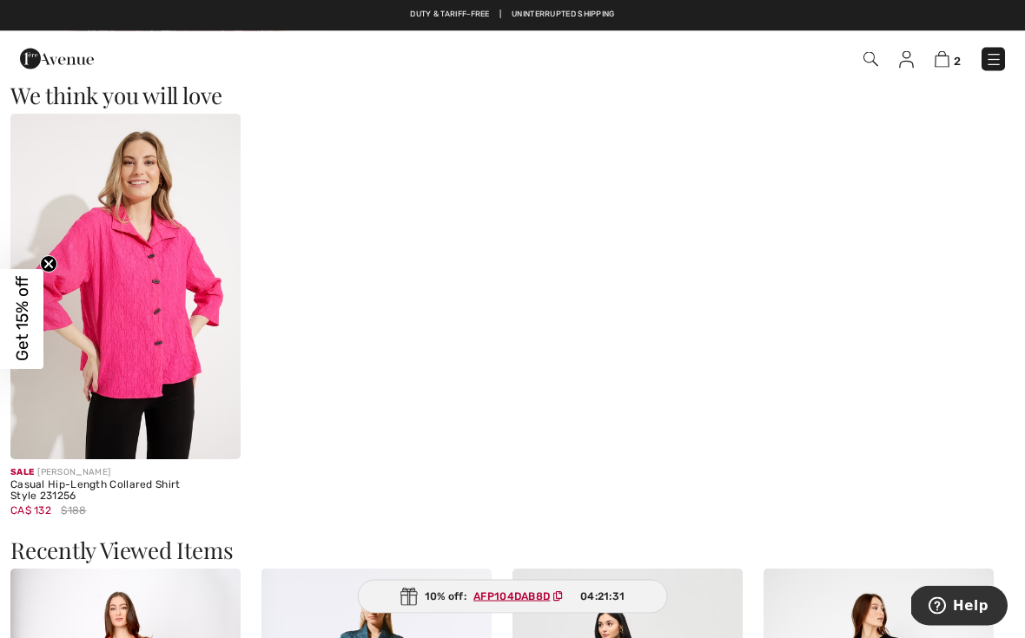
scroll to position [1057, 0]
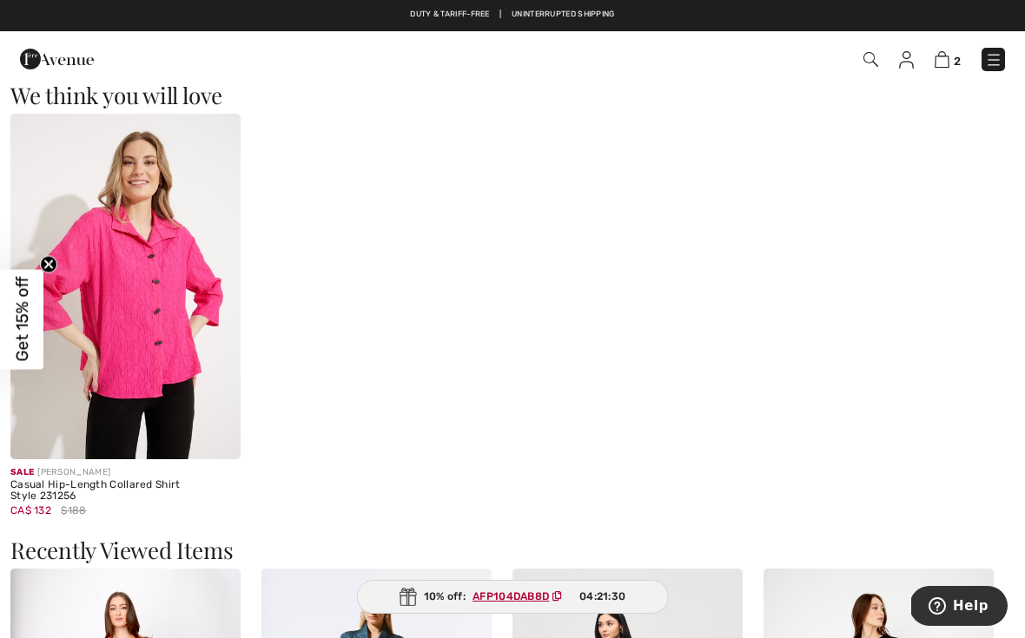
click at [169, 336] on img at bounding box center [125, 287] width 230 height 346
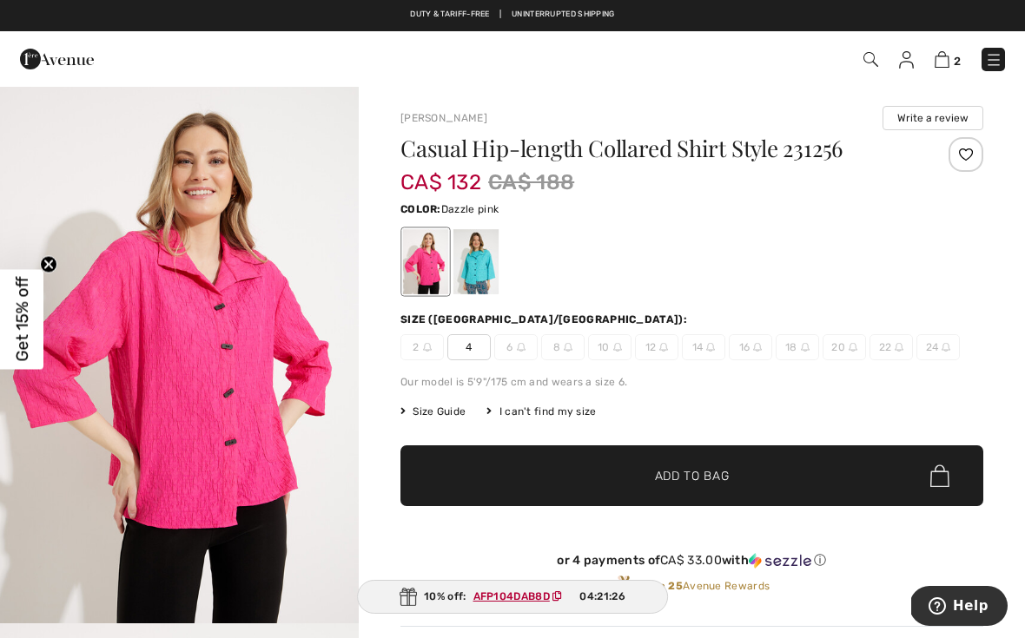
click at [494, 267] on div at bounding box center [475, 261] width 45 height 65
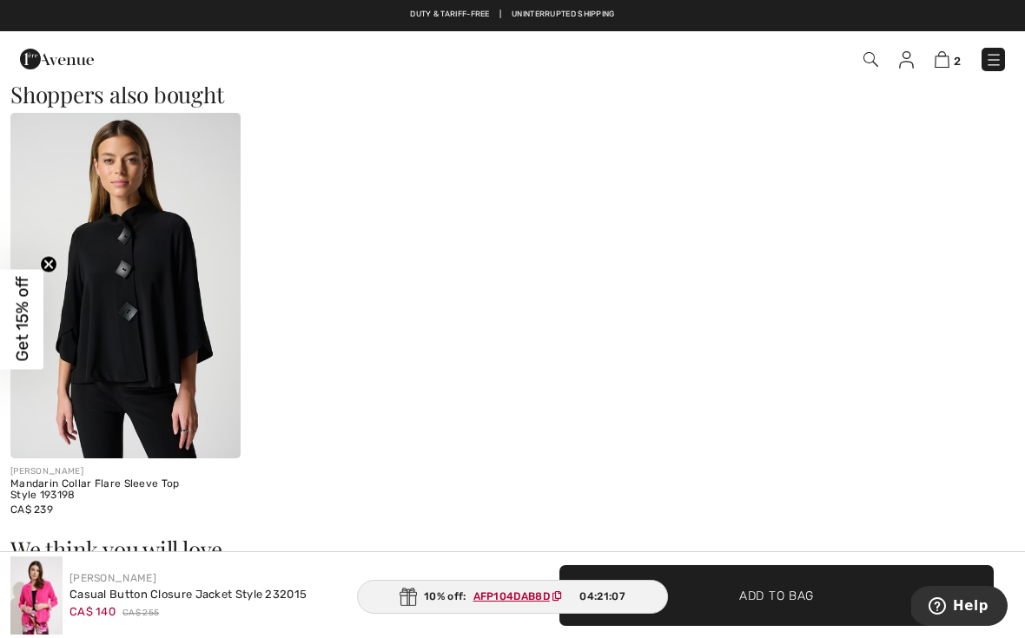
scroll to position [988, 0]
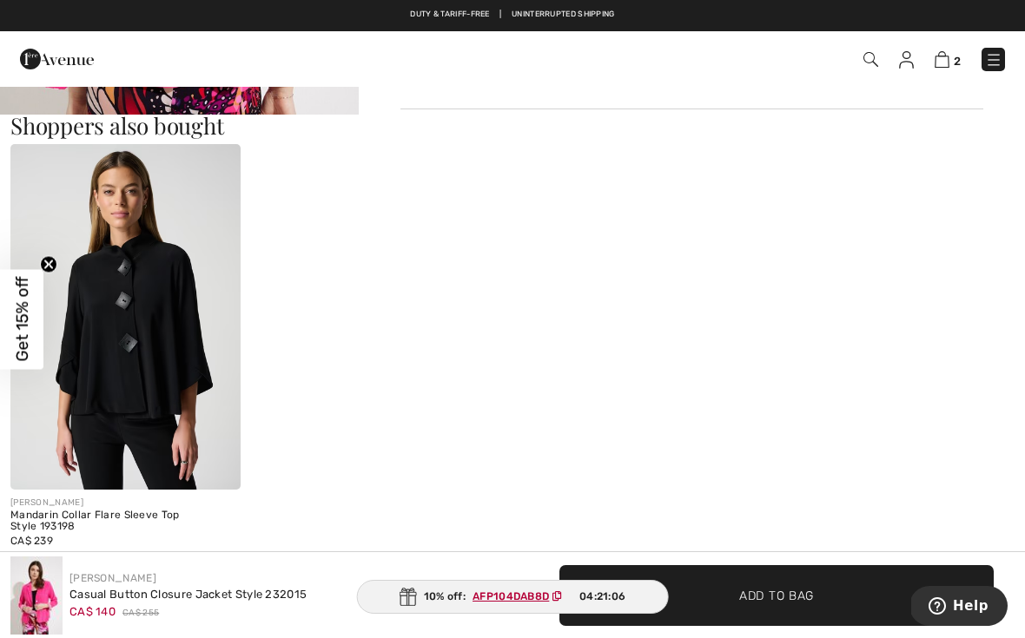
click at [170, 350] on img at bounding box center [125, 317] width 230 height 346
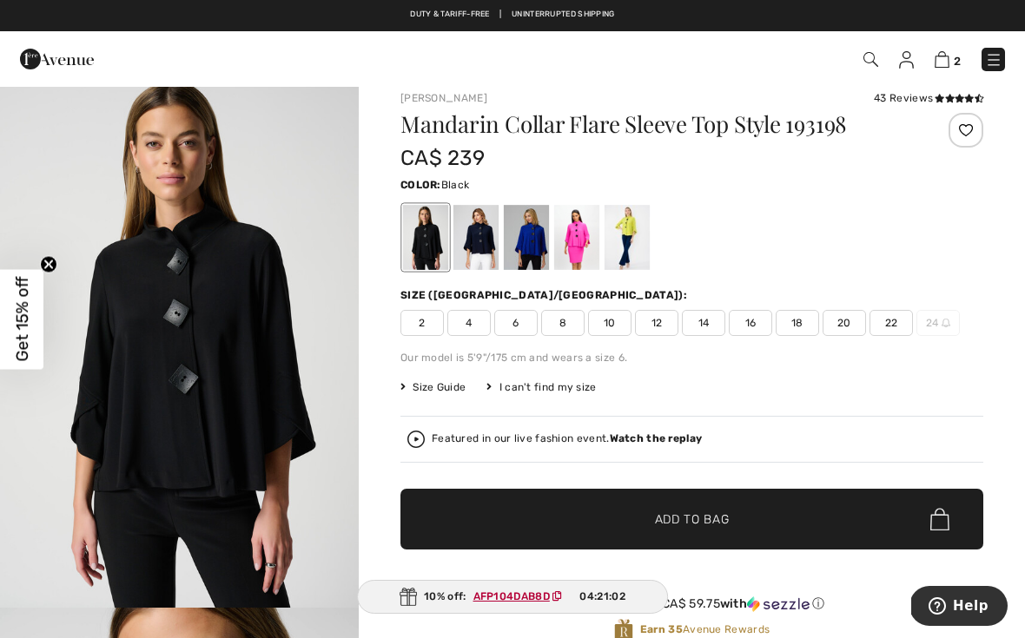
scroll to position [20, 0]
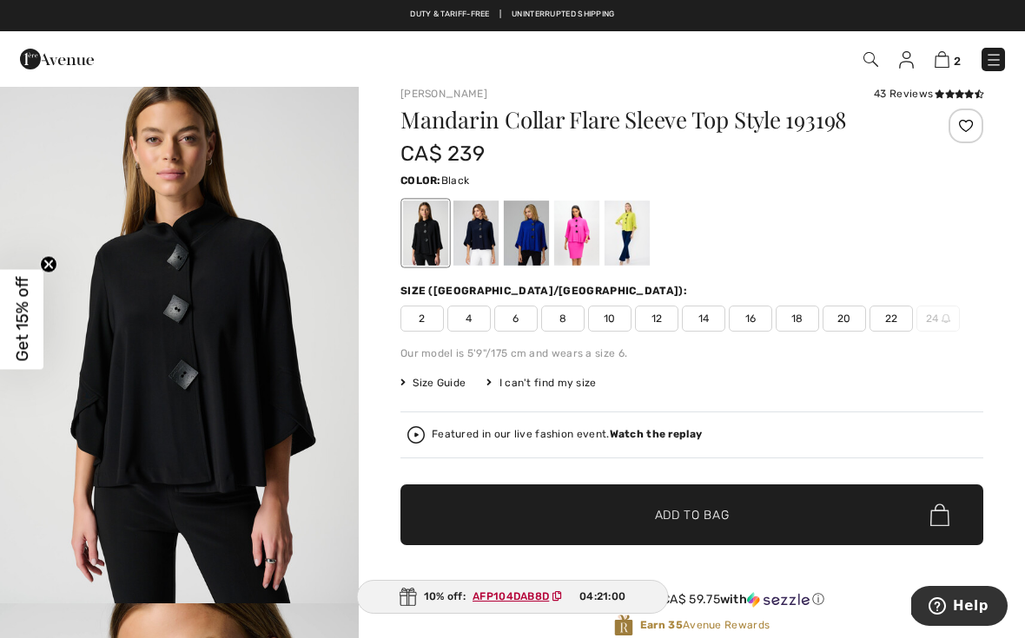
click at [429, 248] on div at bounding box center [425, 233] width 45 height 65
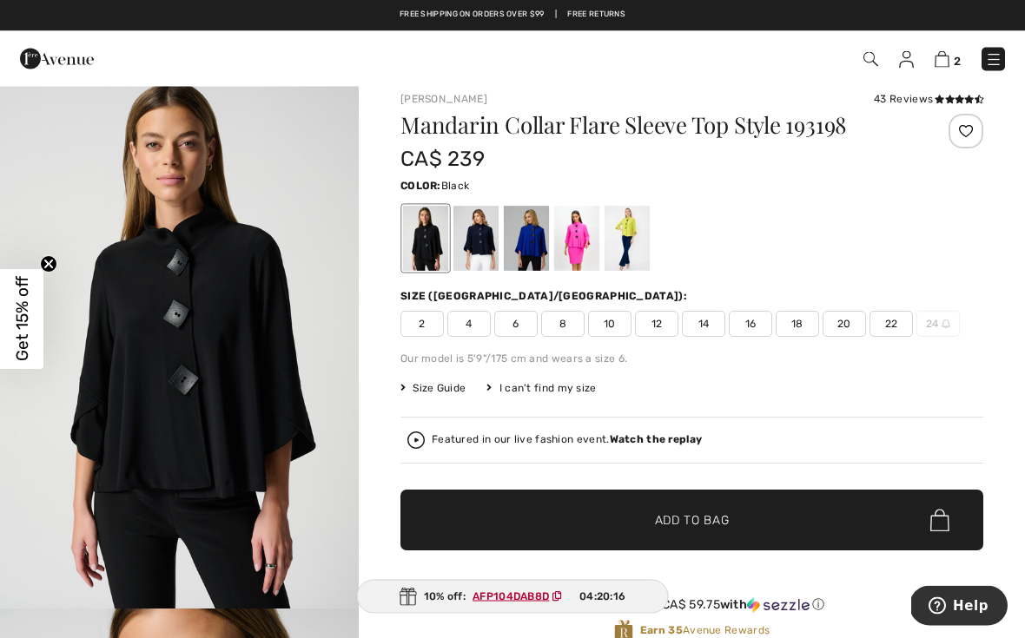
scroll to position [0, 0]
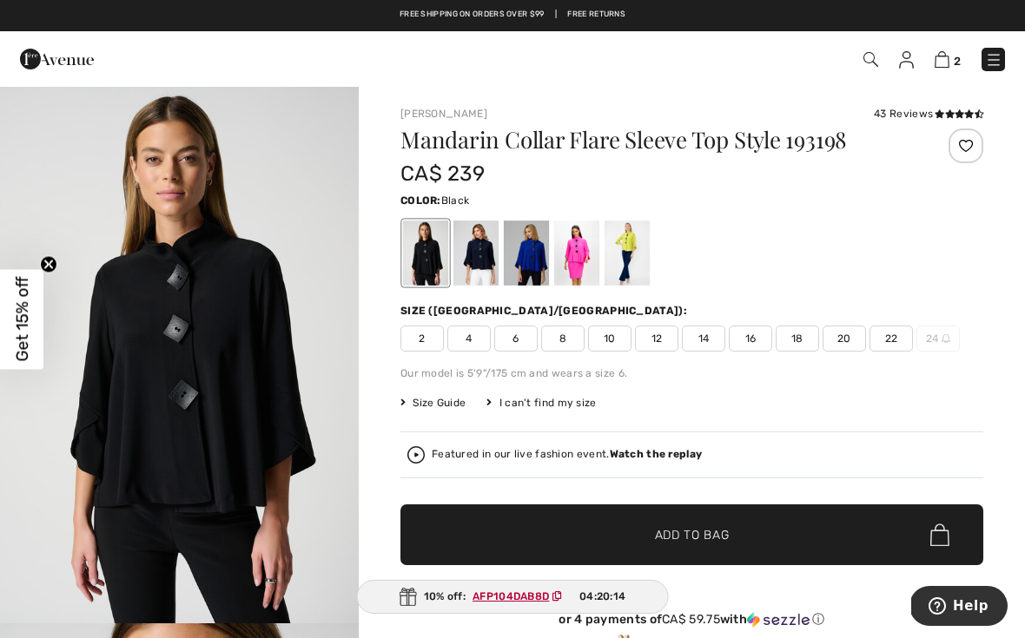
click at [755, 343] on span "16" at bounding box center [750, 339] width 43 height 26
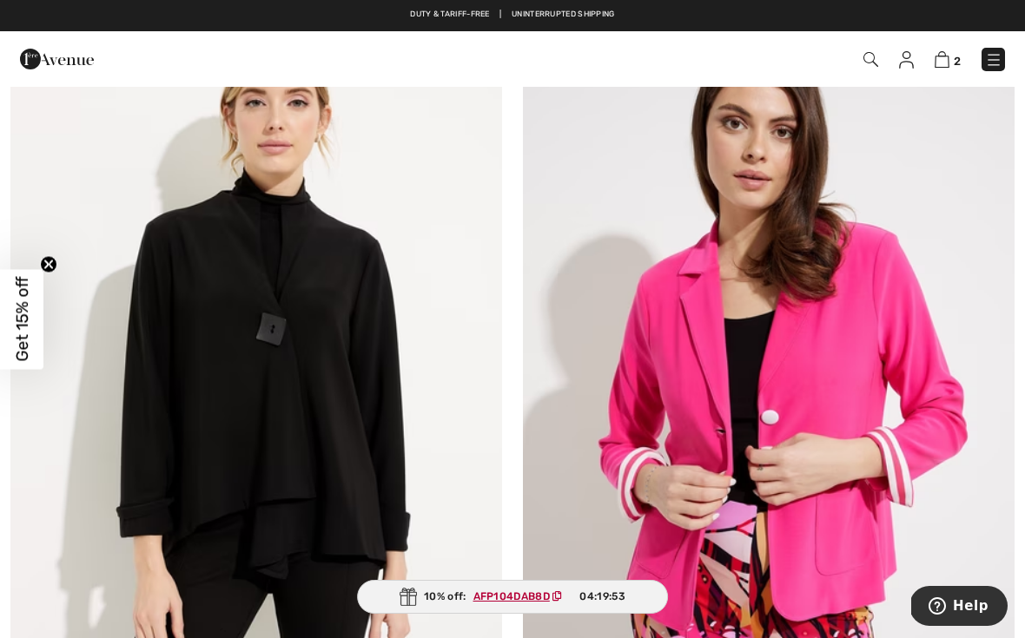
scroll to position [11966, 0]
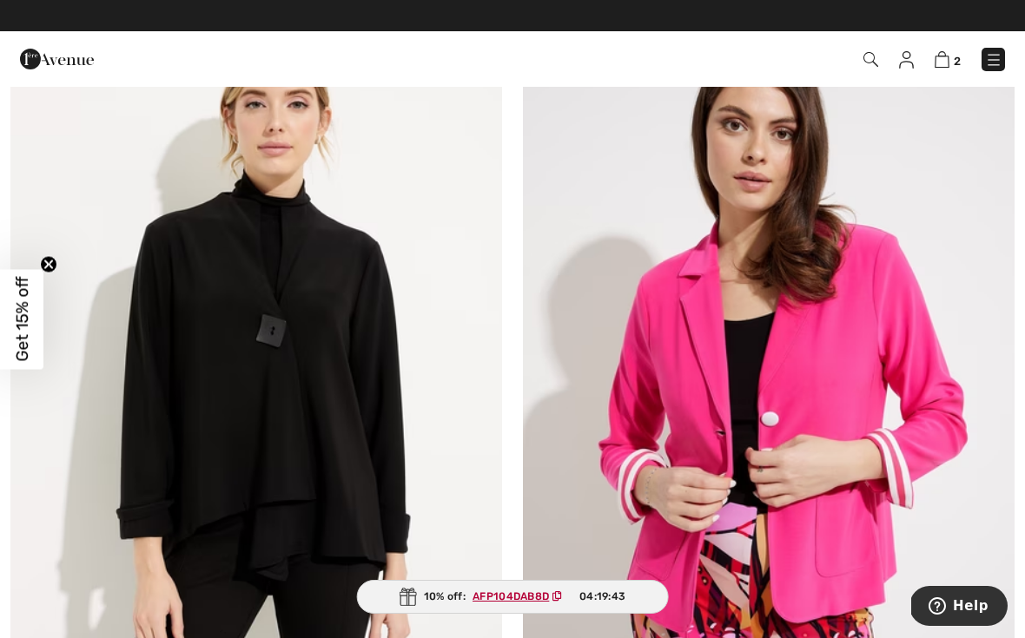
click at [822, 360] on img at bounding box center [769, 364] width 492 height 737
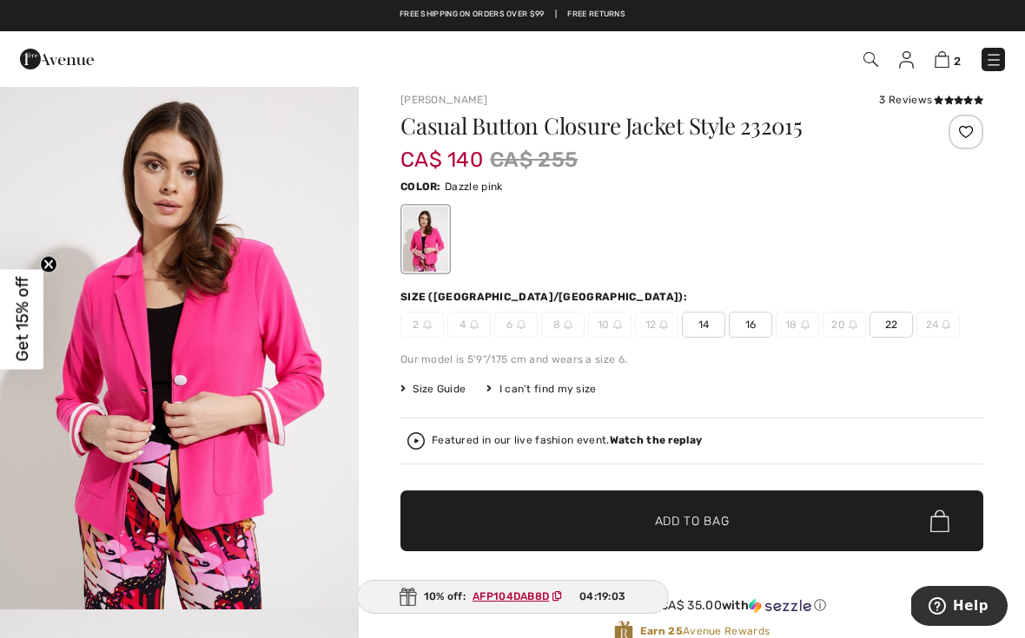
scroll to position [18, 0]
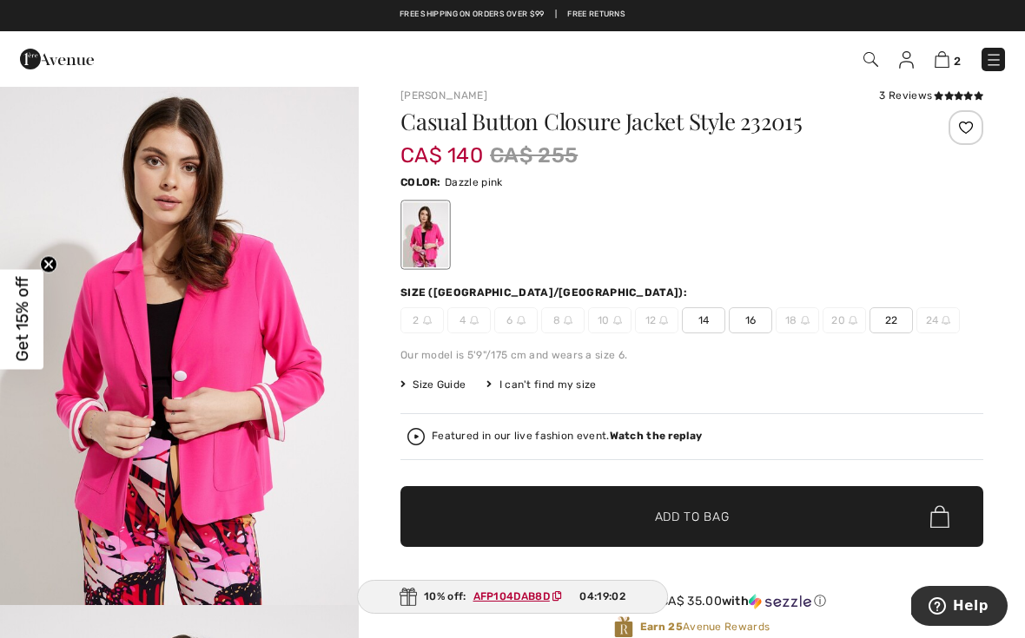
click at [752, 326] on span "16" at bounding box center [750, 320] width 43 height 26
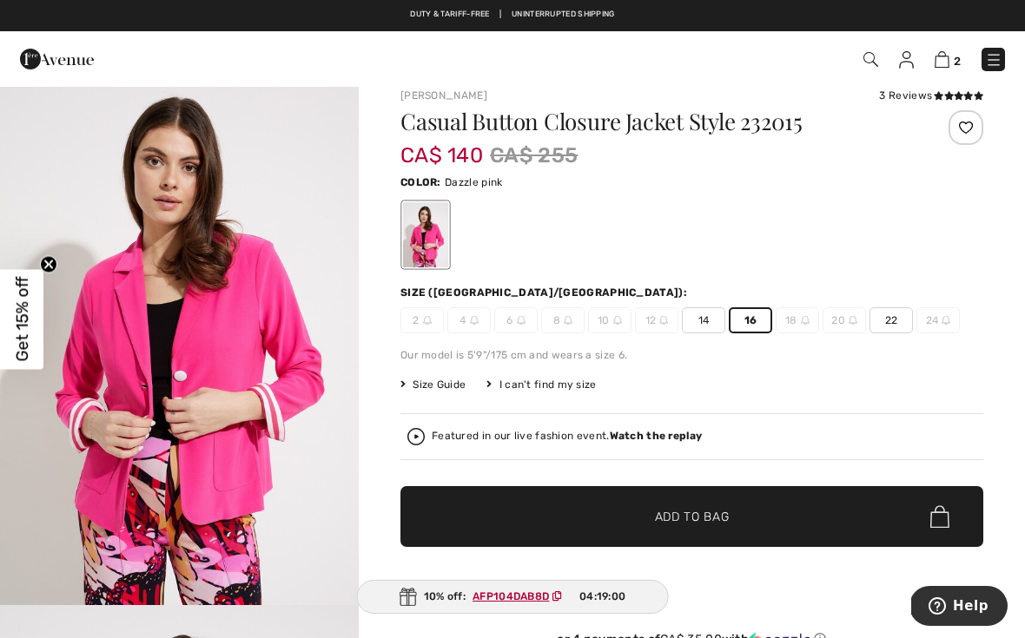
click at [749, 531] on span "✔ Added to Bag Add to Bag" at bounding box center [691, 516] width 583 height 61
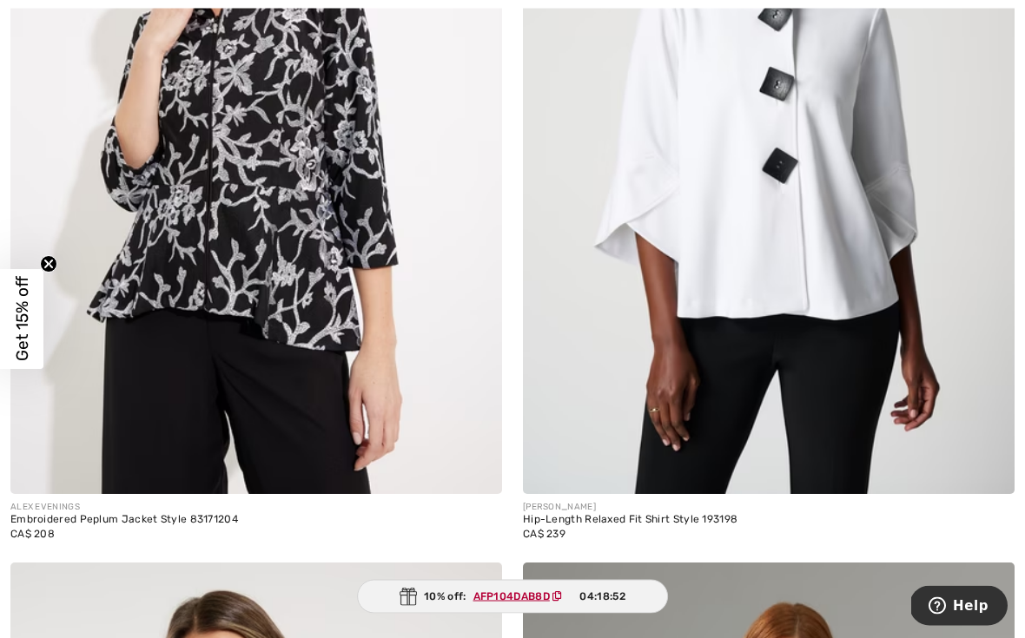
scroll to position [13012, 0]
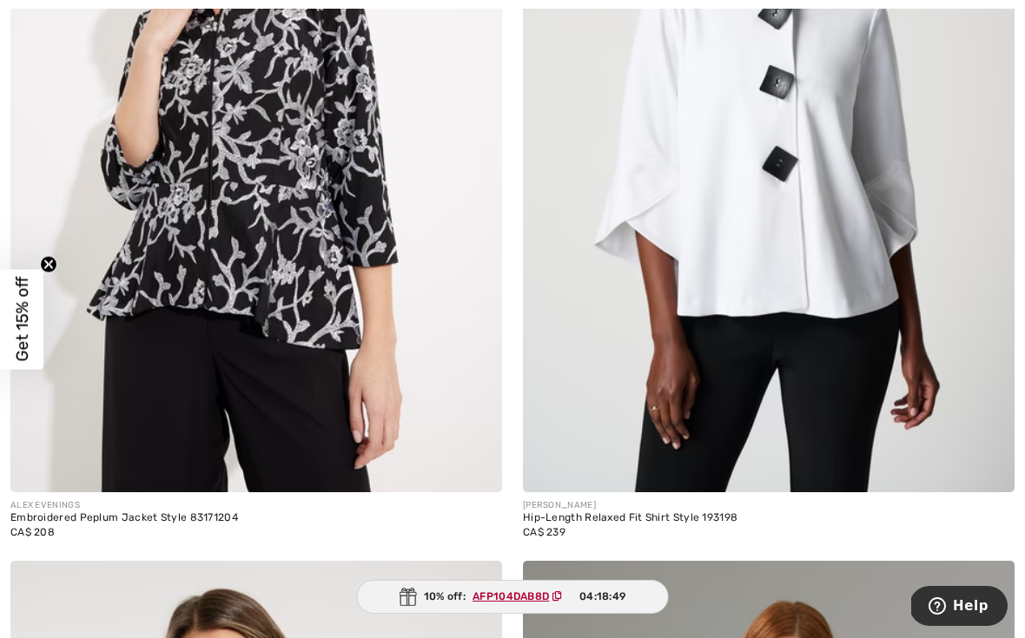
click at [782, 243] on img at bounding box center [769, 123] width 492 height 737
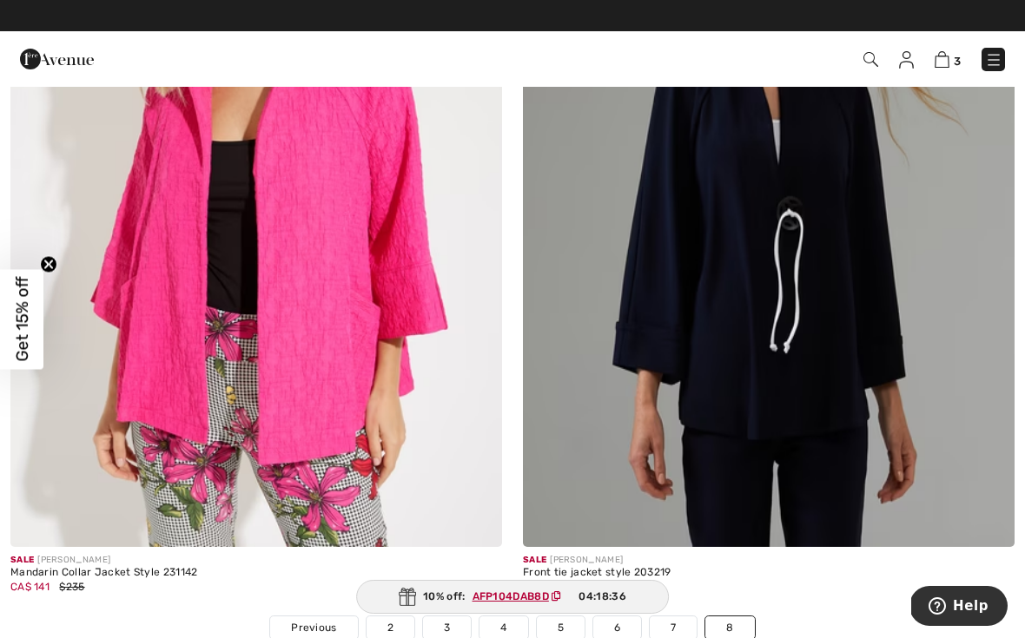
scroll to position [13764, 0]
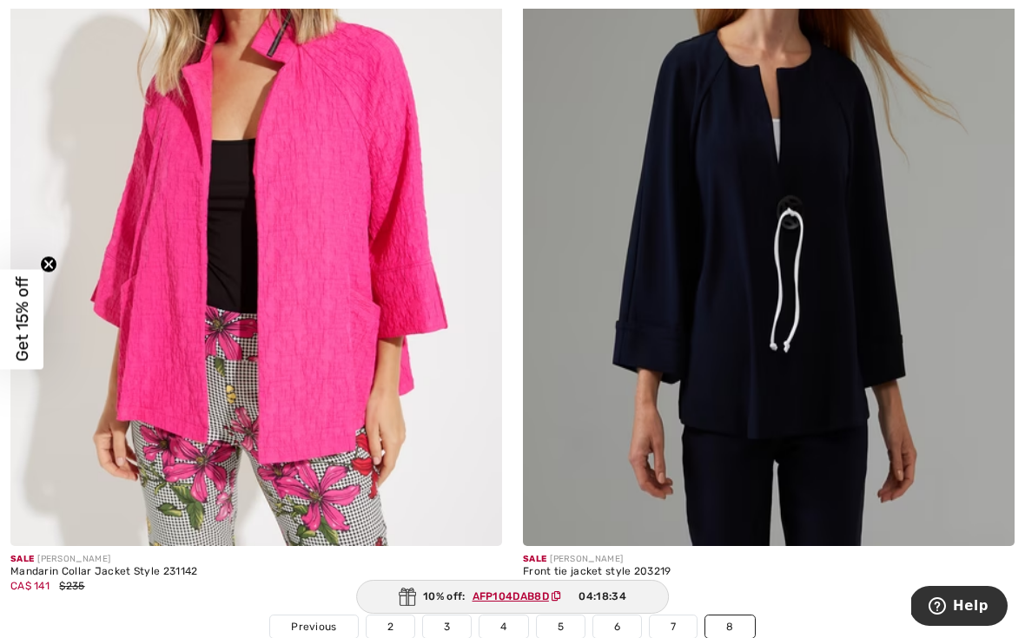
click at [854, 278] on img at bounding box center [769, 177] width 492 height 737
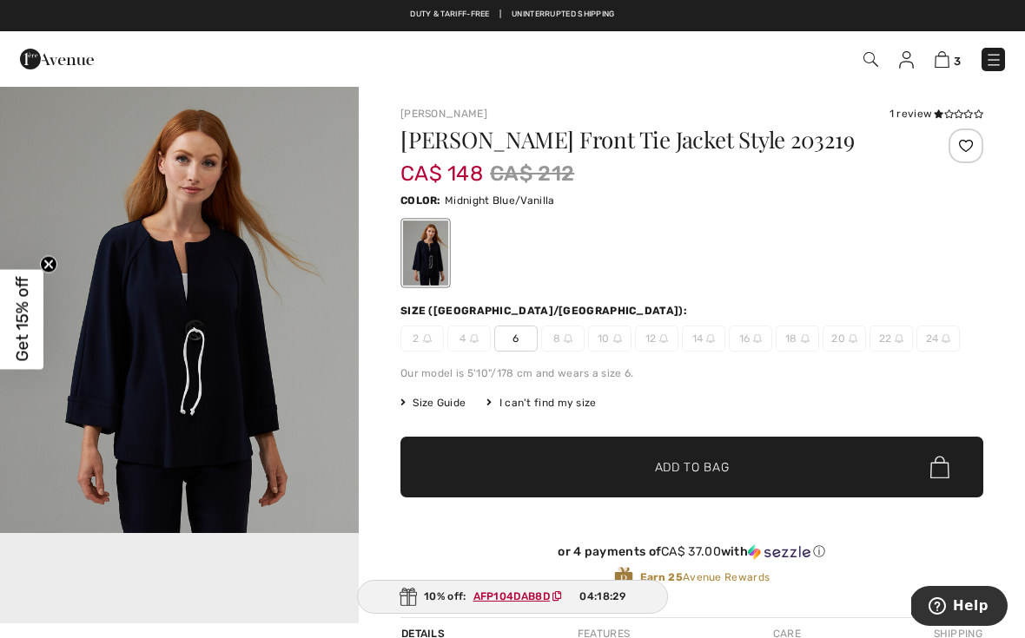
click at [940, 57] on img at bounding box center [942, 59] width 15 height 17
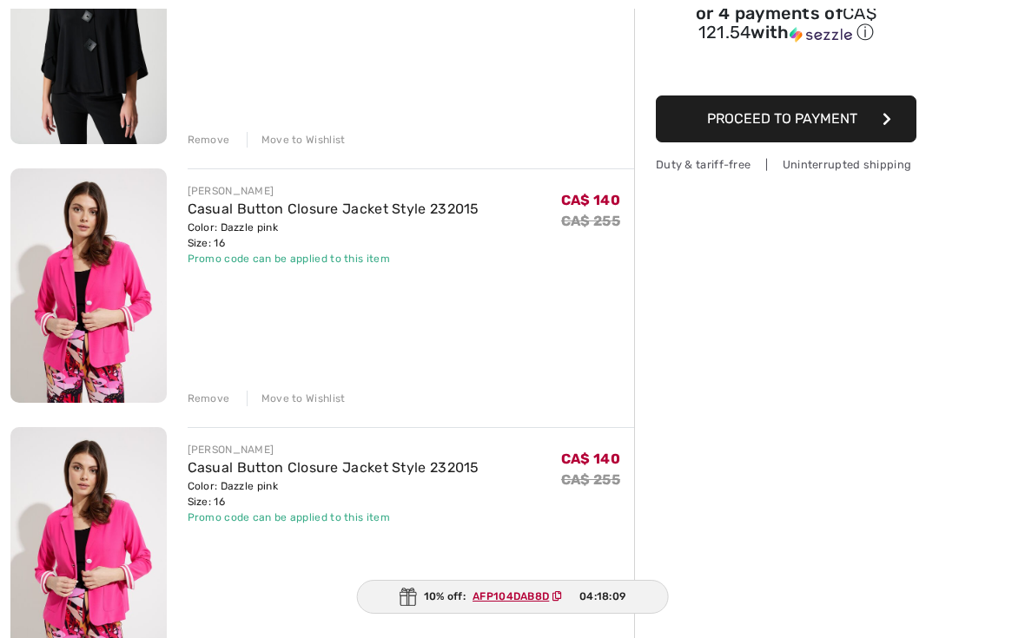
scroll to position [321, 0]
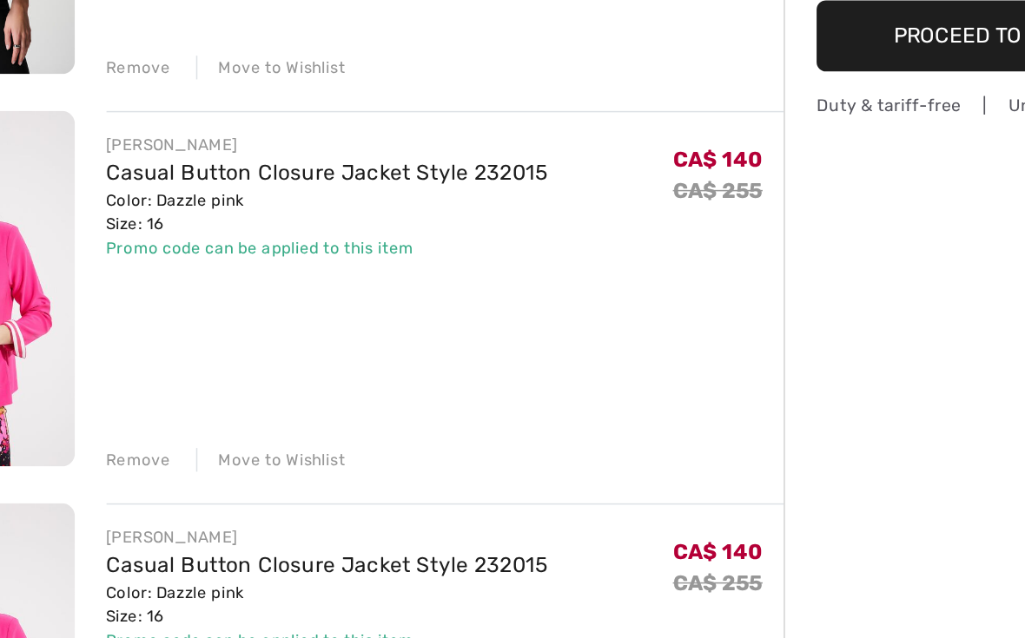
click at [378, 179] on div "[PERSON_NAME] Casual Button Closure Jacket Style 232015 Color: Dazzle pink Size…" at bounding box center [411, 220] width 447 height 83
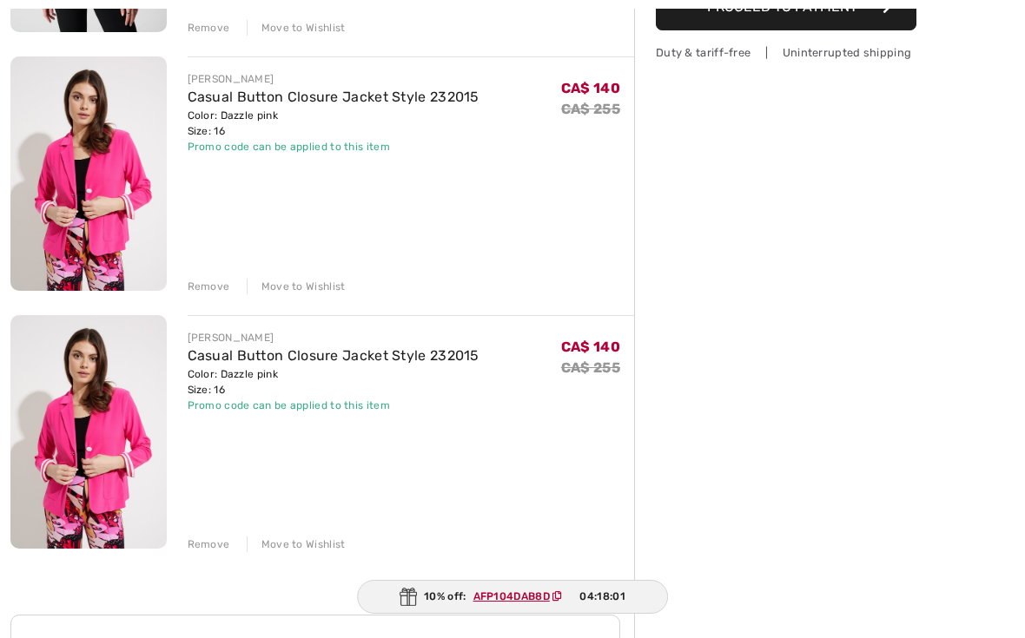
scroll to position [456, 0]
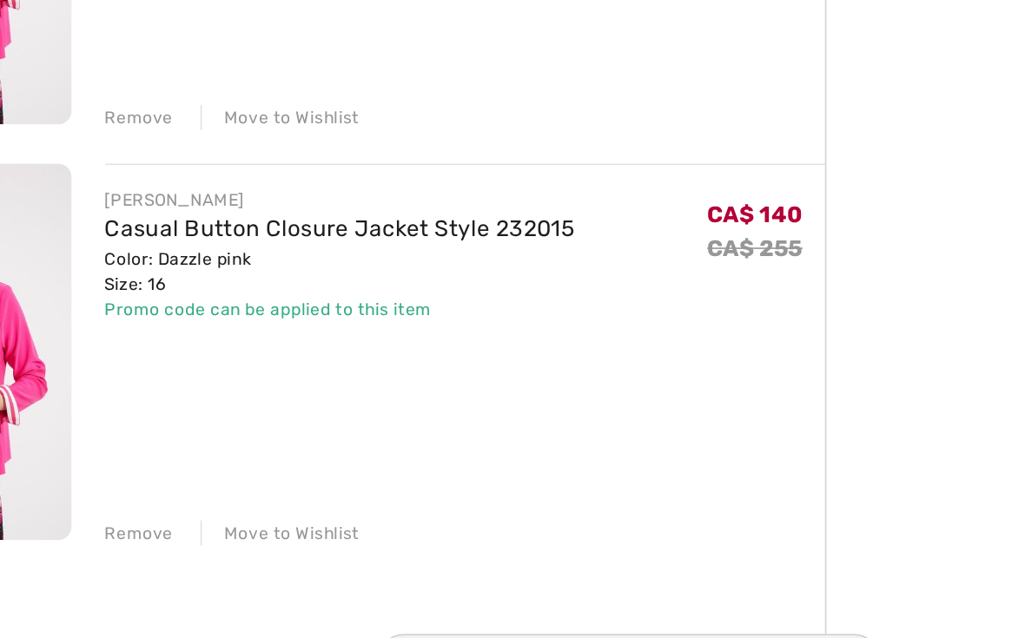
click at [188, 510] on div "Remove" at bounding box center [209, 518] width 43 height 16
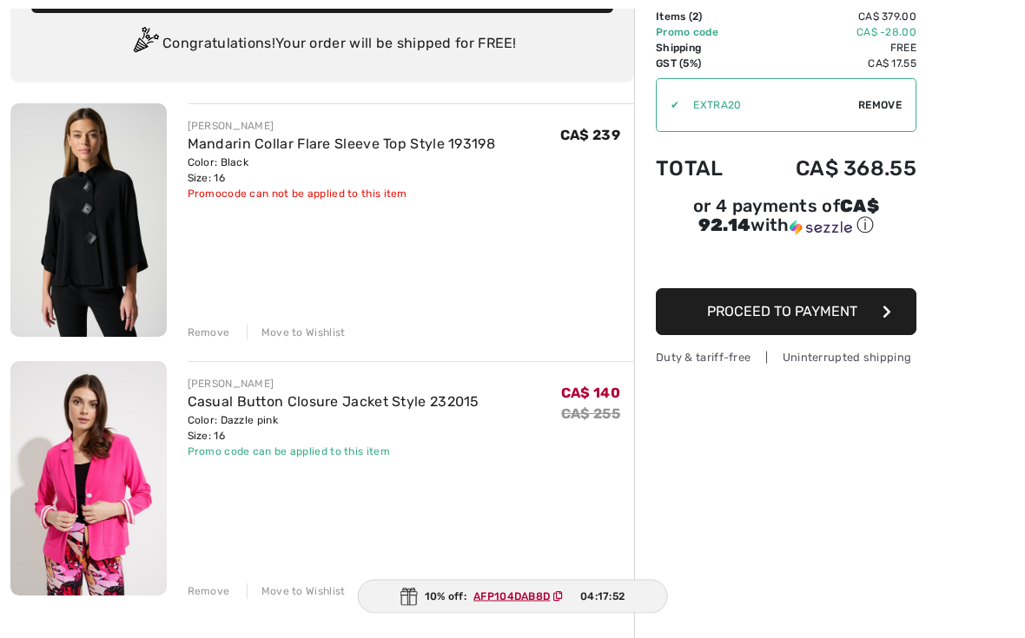
scroll to position [124, 0]
click at [213, 326] on div "Remove" at bounding box center [209, 333] width 43 height 16
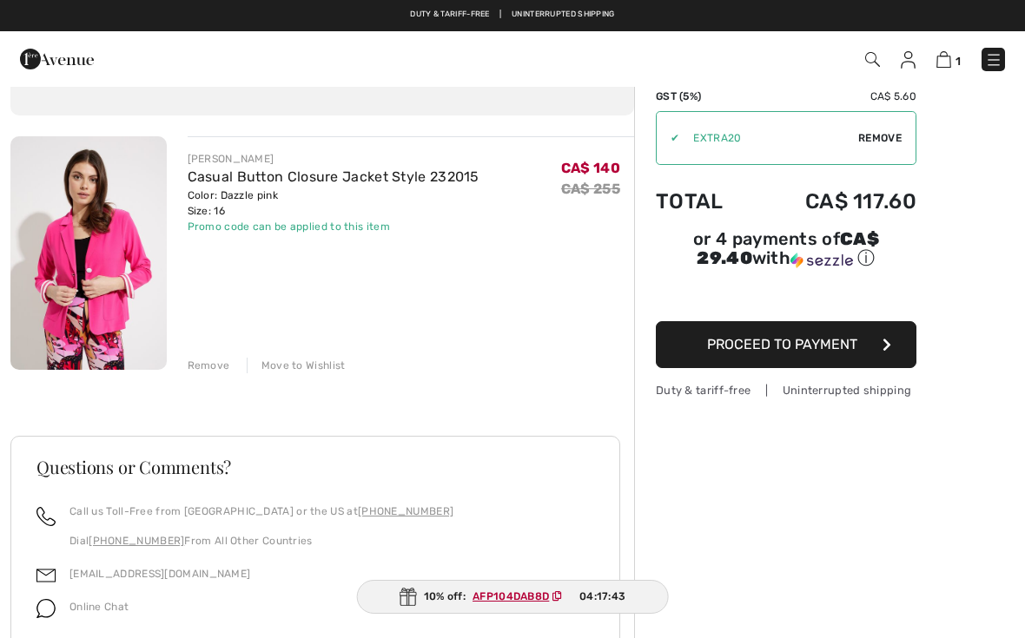
scroll to position [0, 0]
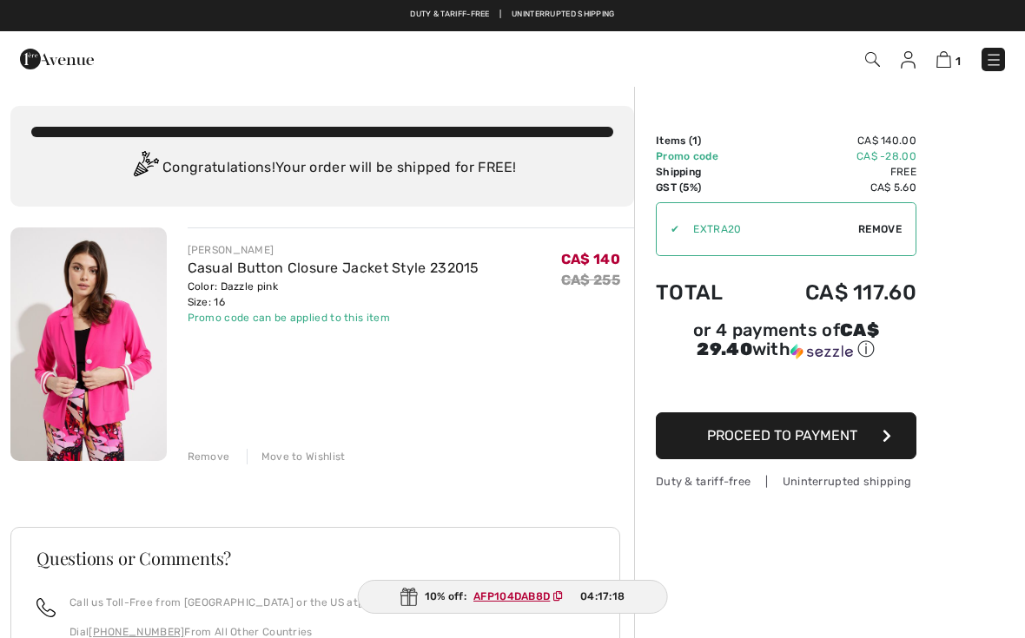
click at [996, 59] on img at bounding box center [993, 59] width 17 height 17
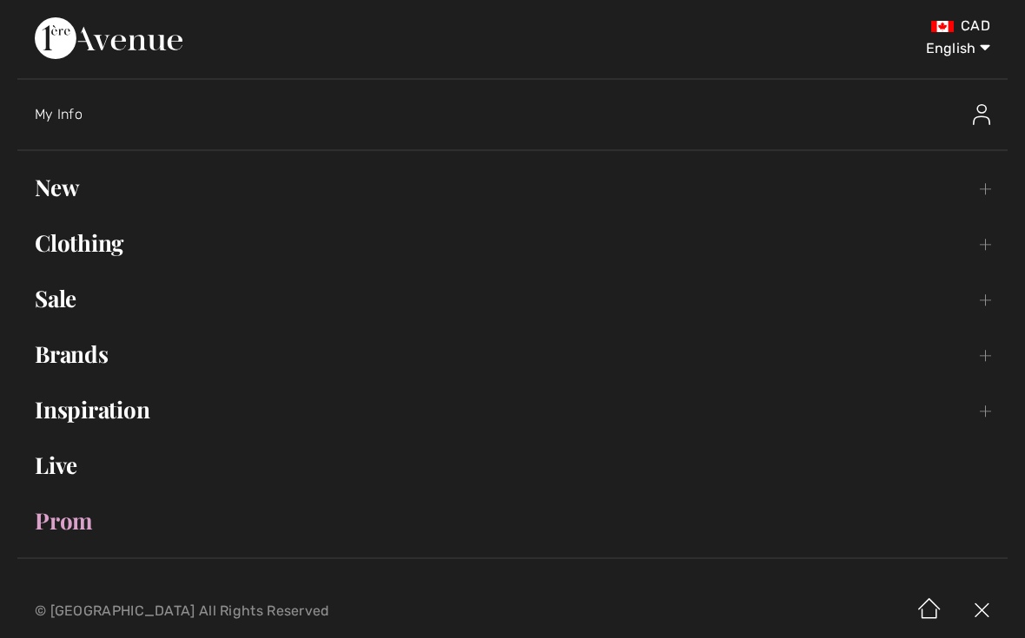
click at [75, 314] on link "Sale Toggle submenu" at bounding box center [512, 299] width 990 height 38
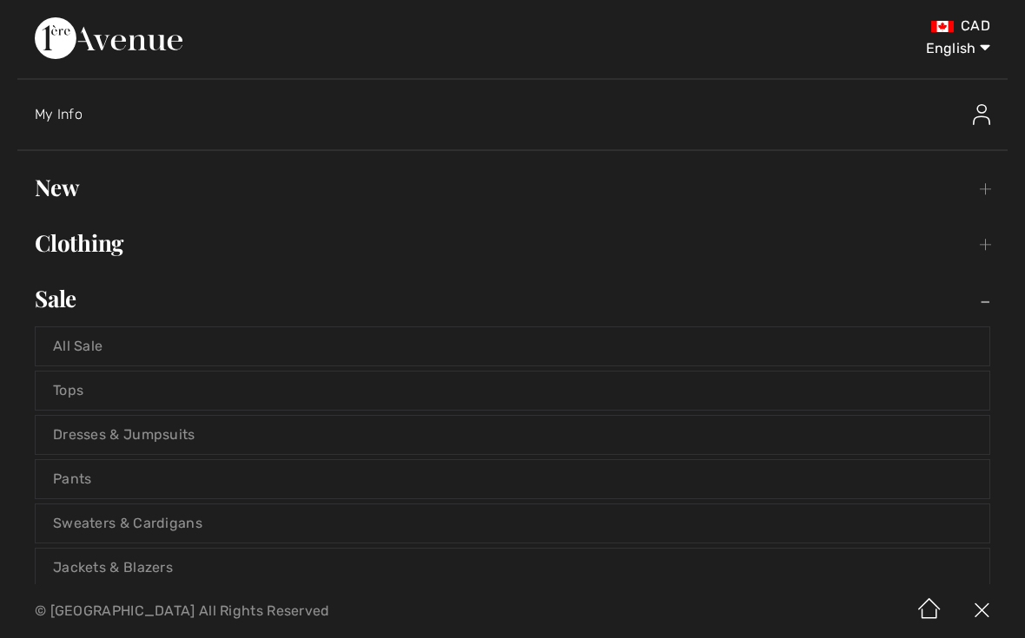
click at [94, 479] on link "Pants" at bounding box center [513, 479] width 954 height 38
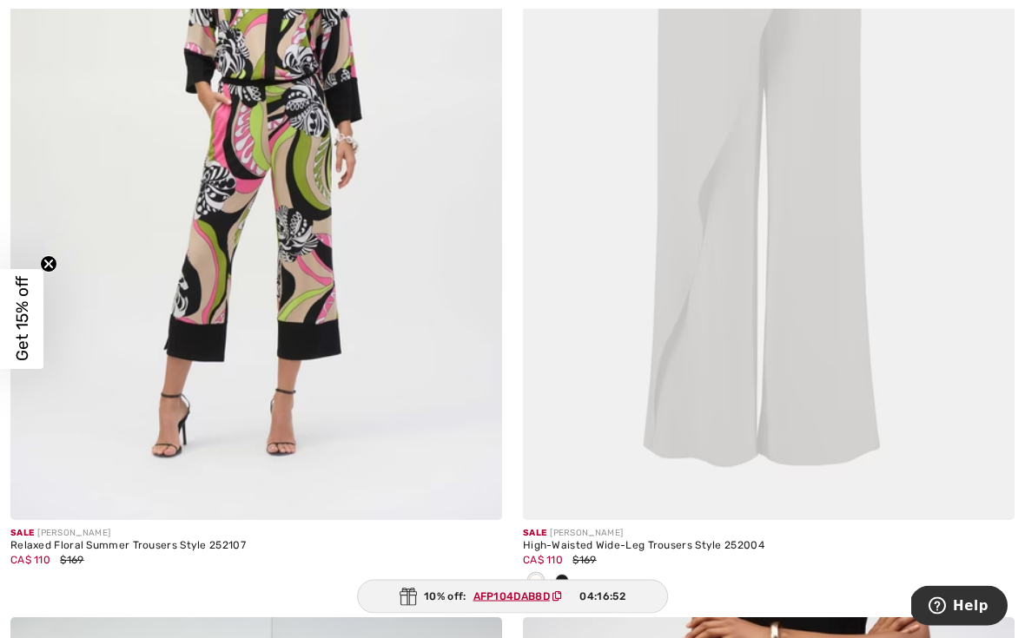
scroll to position [11430, 0]
click at [317, 235] on img at bounding box center [256, 151] width 492 height 737
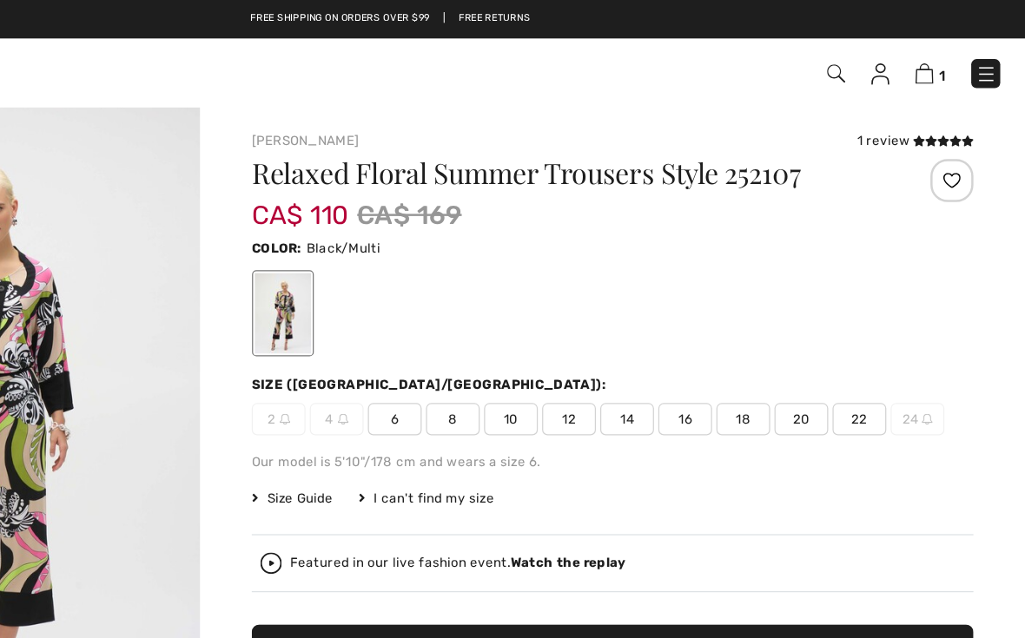
click at [985, 64] on img at bounding box center [993, 59] width 17 height 17
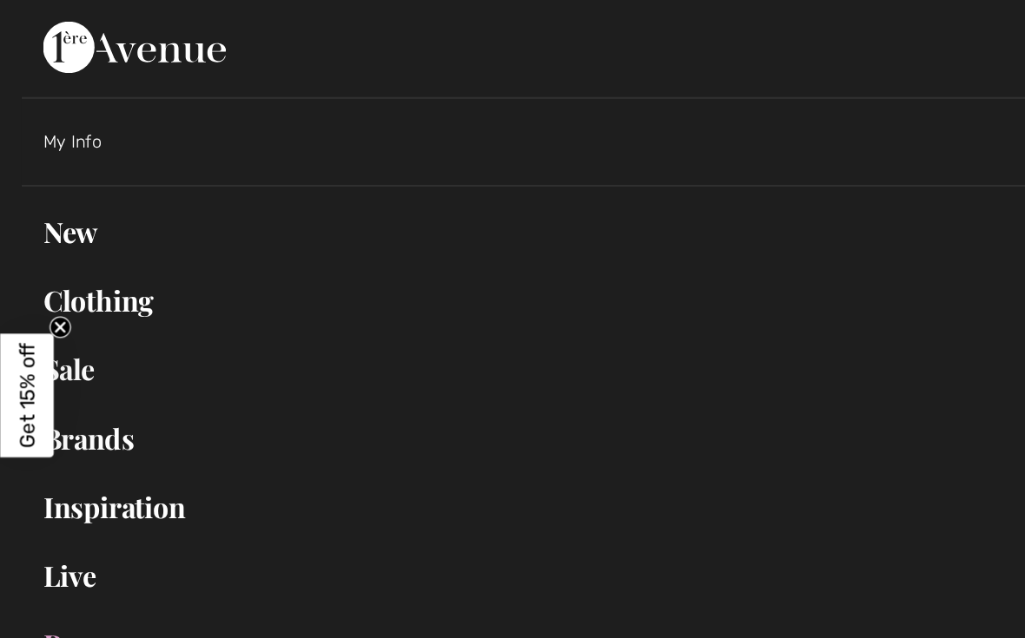
click at [81, 300] on link "Sale Toggle submenu" at bounding box center [512, 299] width 990 height 38
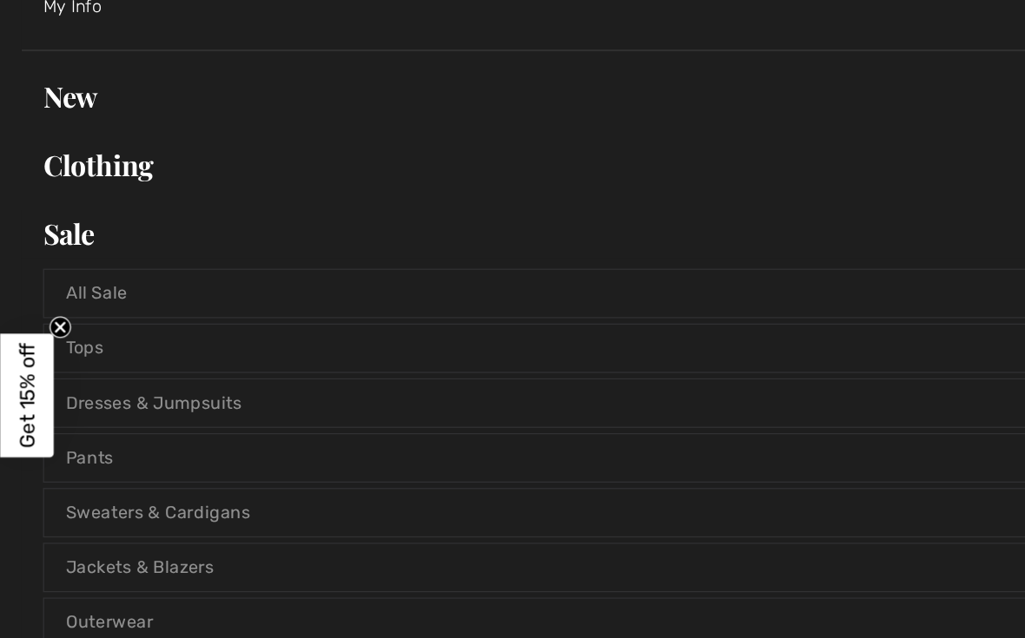
scroll to position [116, 0]
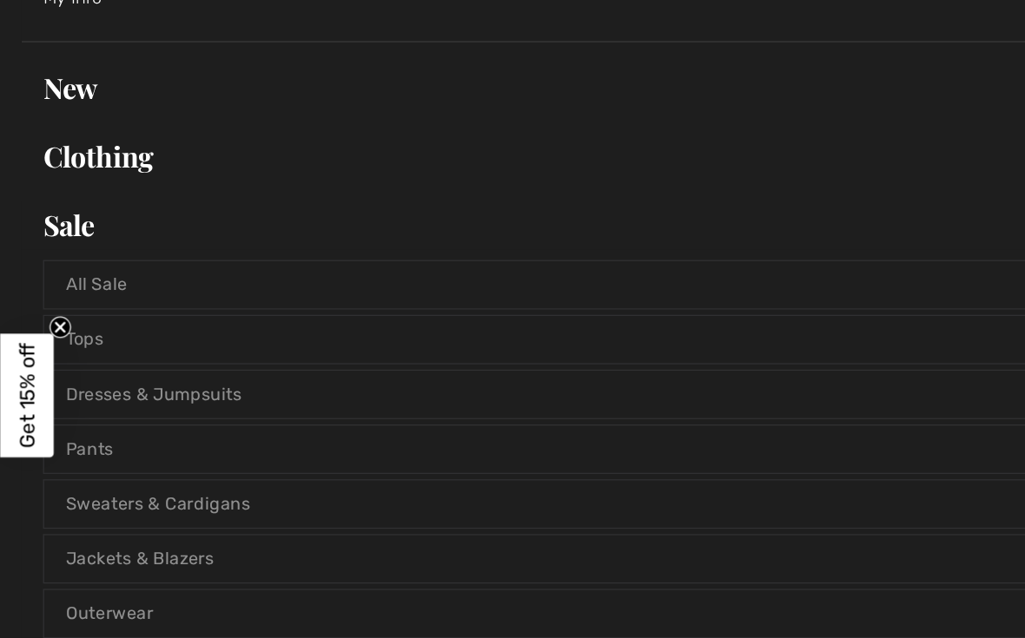
click at [151, 457] on link "Jackets & Blazers" at bounding box center [513, 452] width 954 height 38
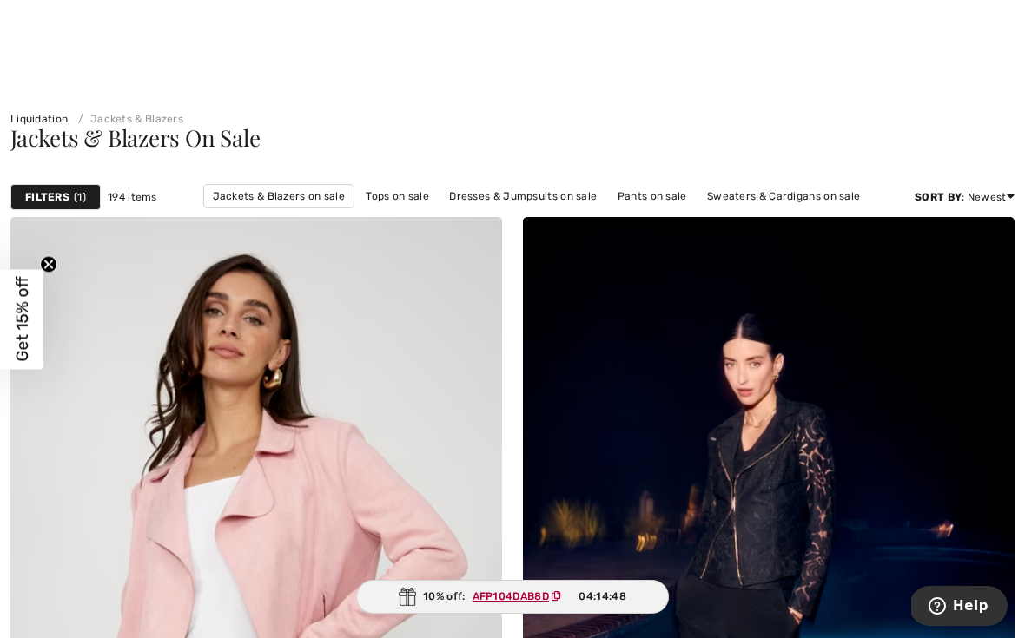
click at [828, 111] on div "Liquidation Jackets & Blazers" at bounding box center [512, 106] width 1025 height 42
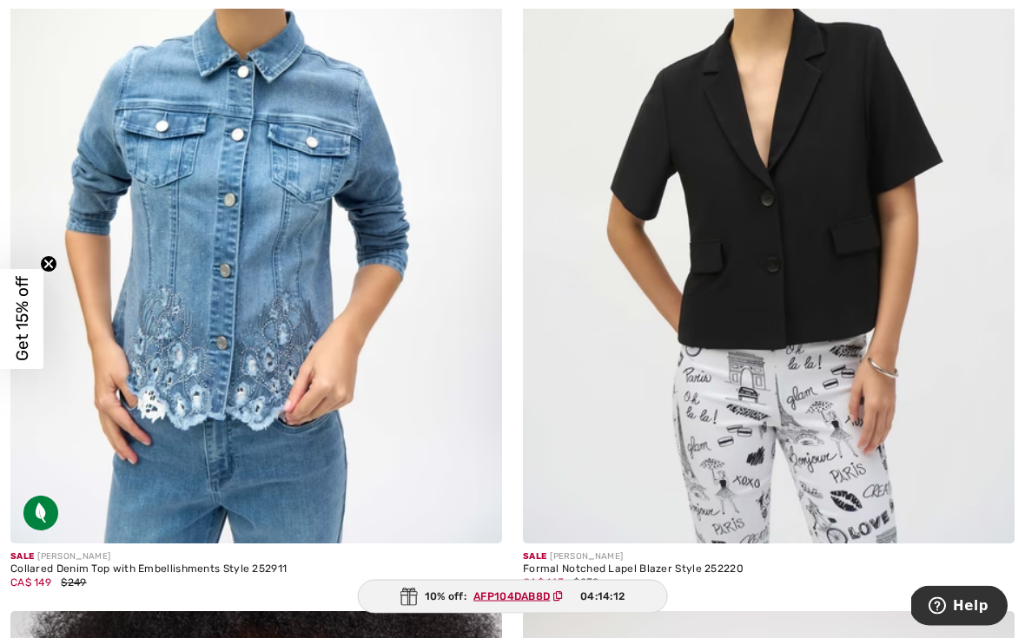
scroll to position [7132, 0]
click at [829, 257] on img at bounding box center [769, 174] width 492 height 737
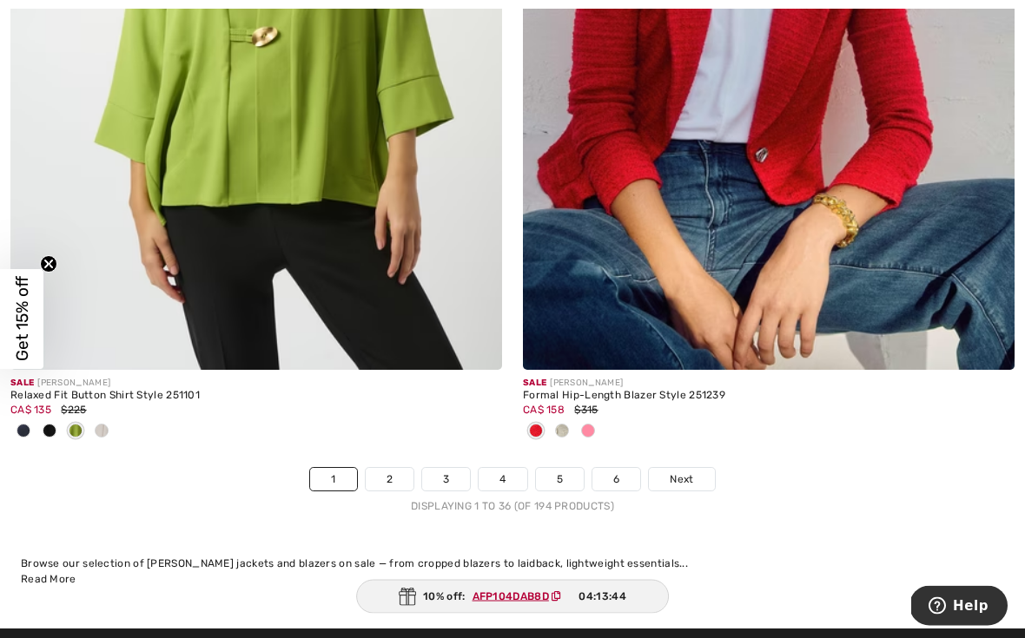
scroll to position [14918, 0]
click at [391, 468] on link "2" at bounding box center [390, 479] width 48 height 23
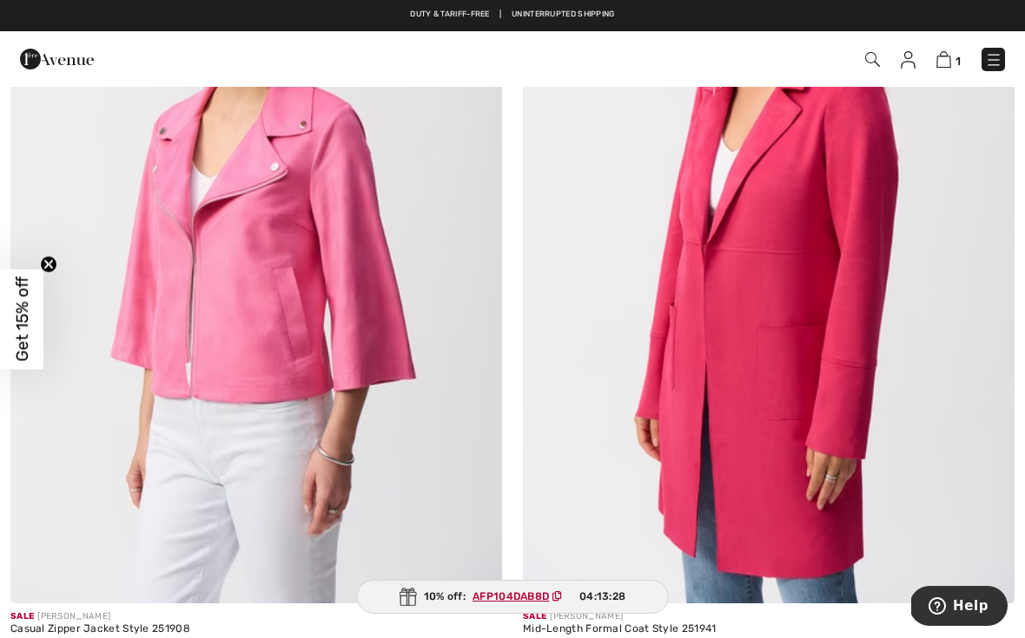
scroll to position [9601, 0]
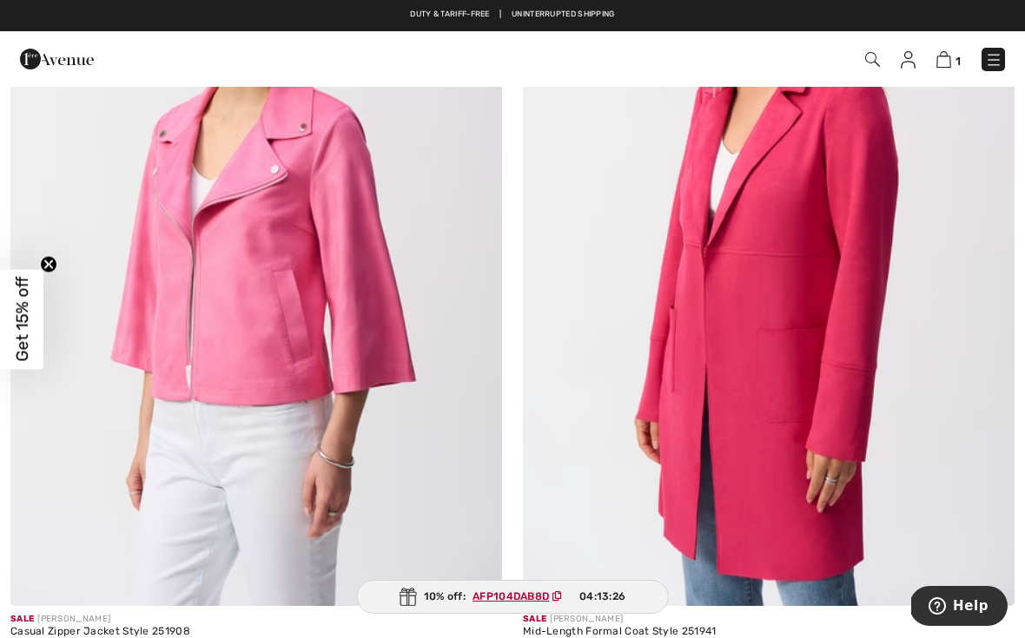
click at [272, 333] on img at bounding box center [256, 237] width 492 height 737
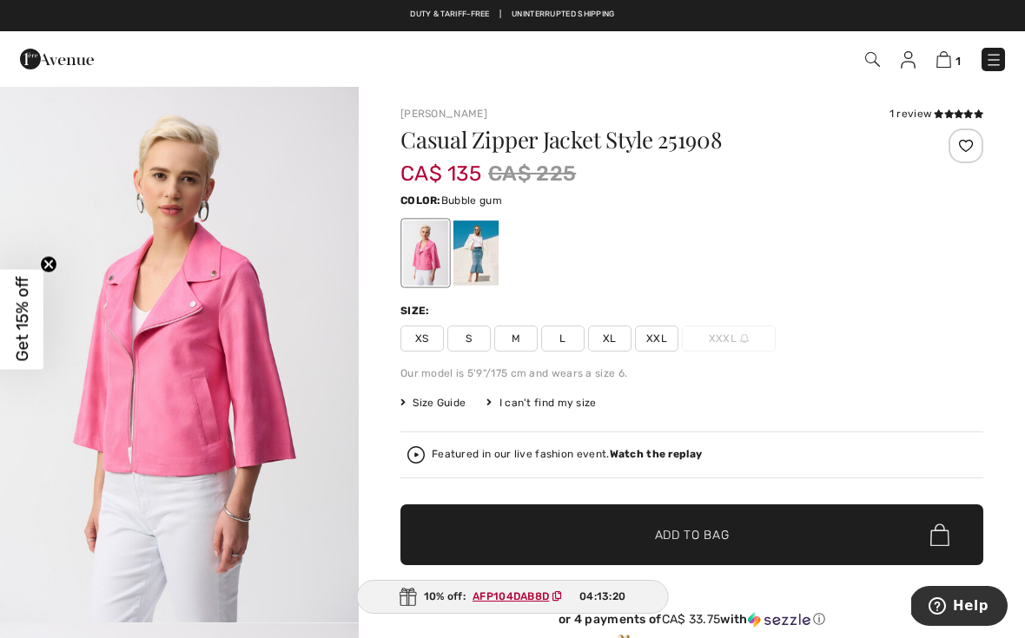
click at [489, 250] on div at bounding box center [475, 253] width 45 height 65
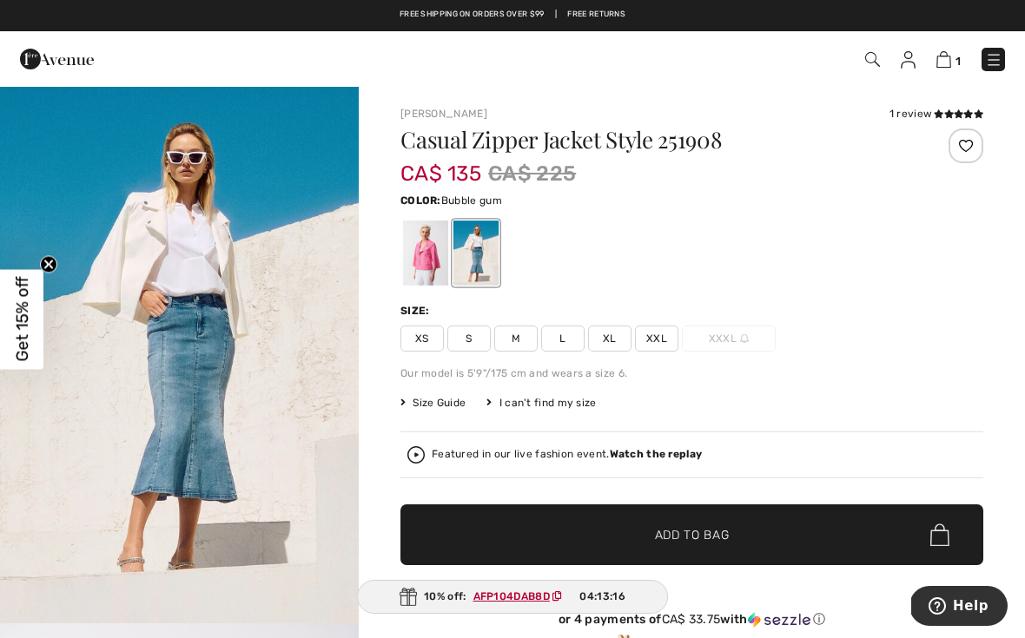
click at [422, 257] on div at bounding box center [425, 253] width 45 height 65
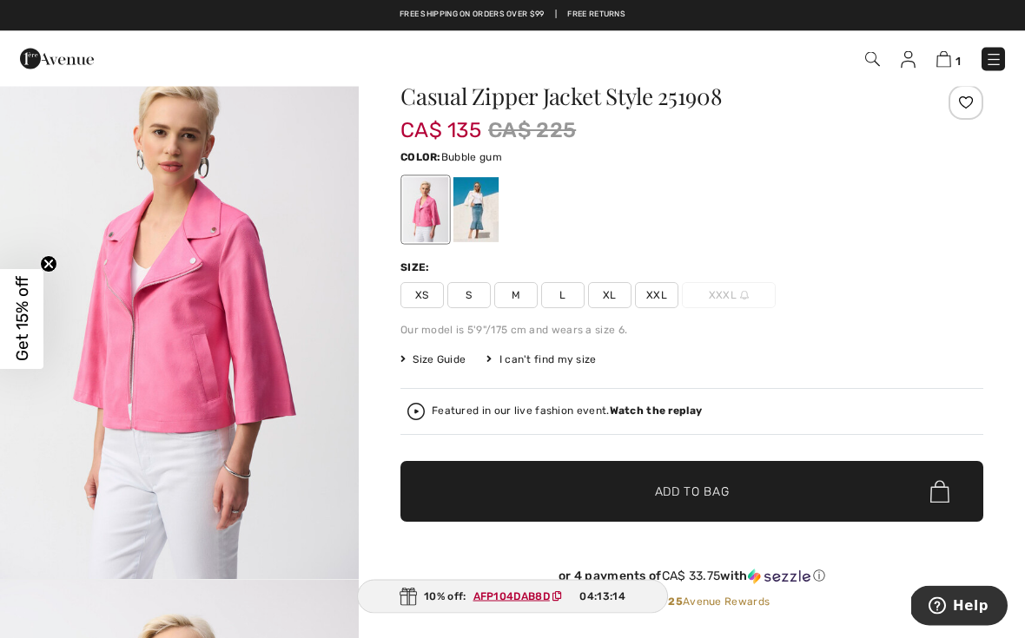
scroll to position [43, 0]
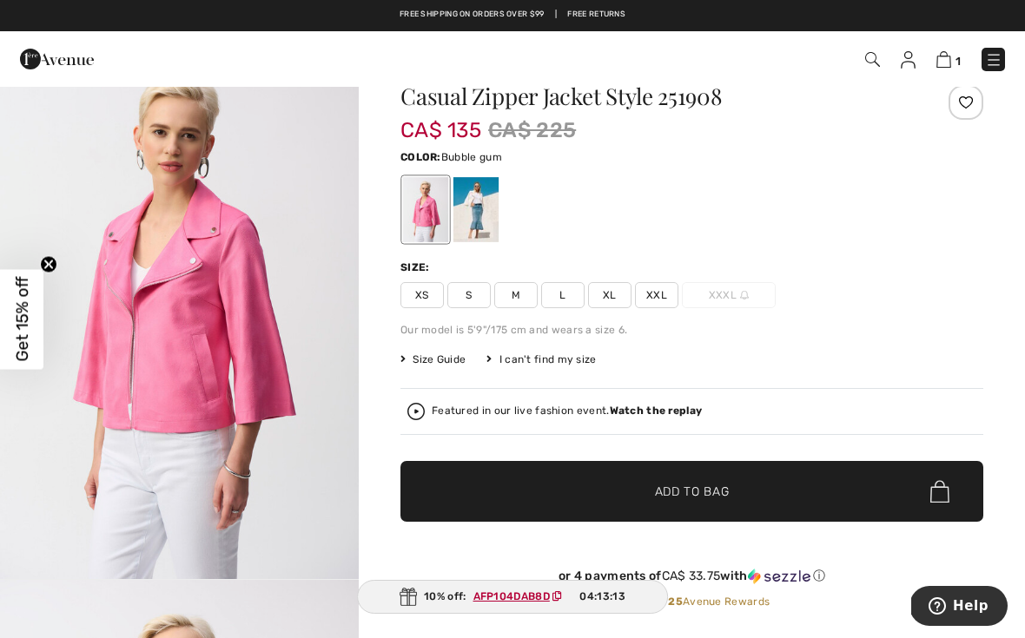
click at [454, 360] on span "Size Guide" at bounding box center [432, 360] width 65 height 16
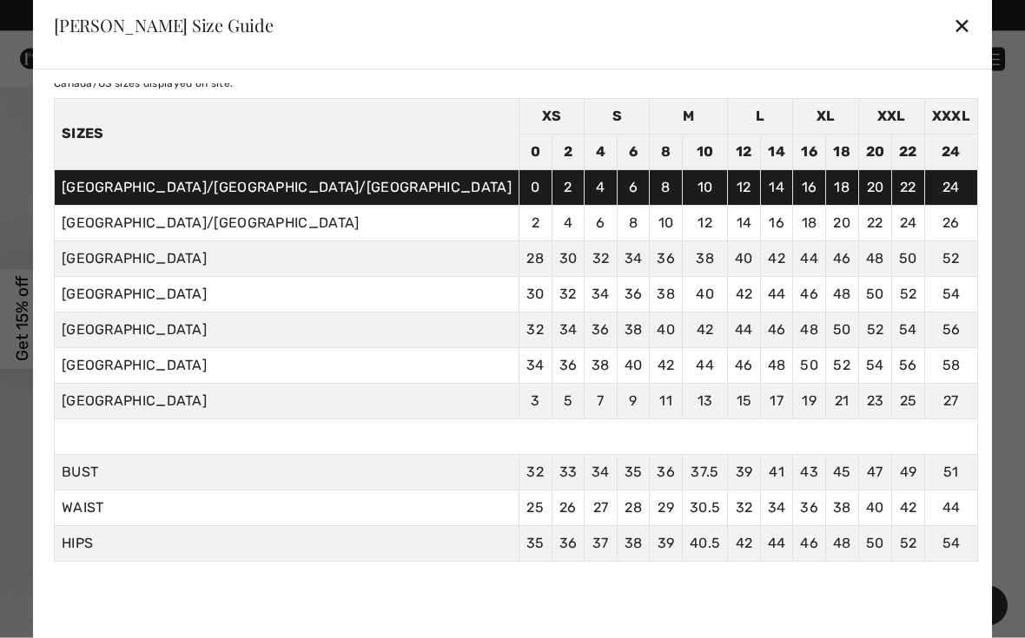
scroll to position [46, 0]
click at [953, 44] on div "✕" at bounding box center [962, 26] width 18 height 36
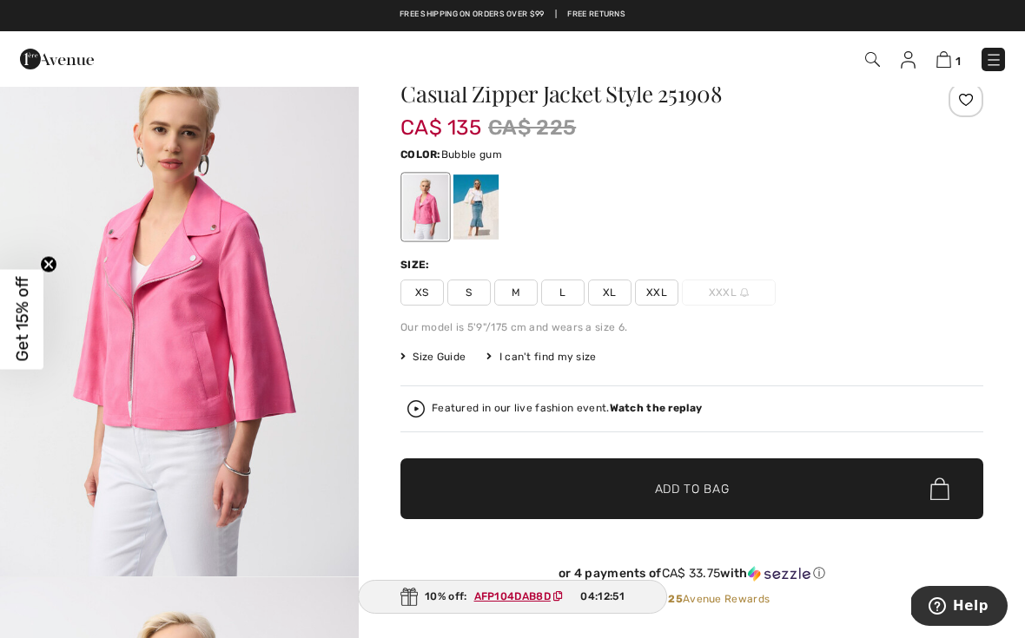
click at [564, 289] on span "L" at bounding box center [562, 293] width 43 height 26
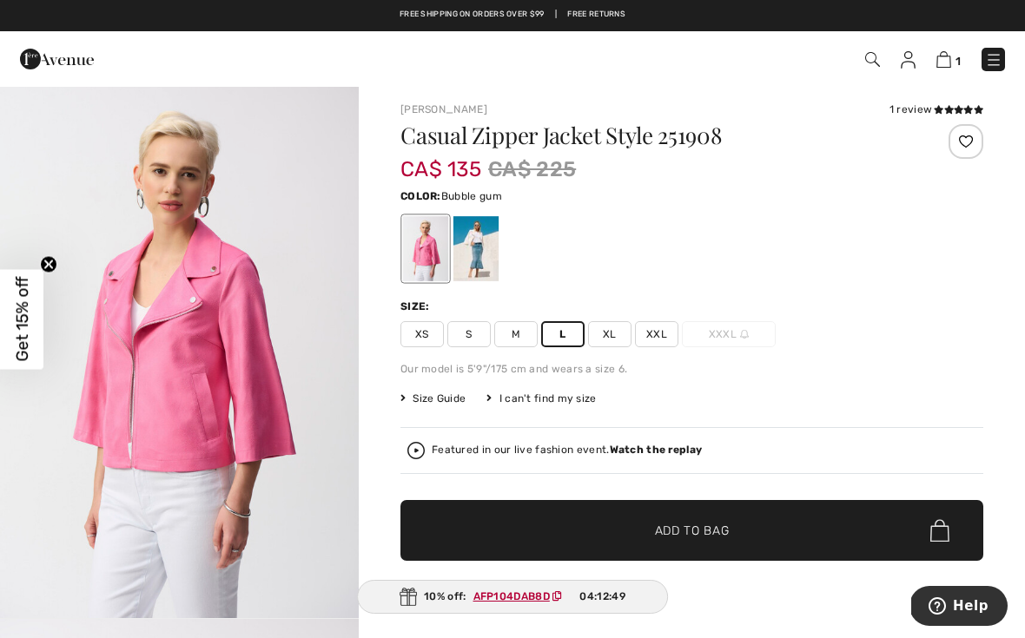
scroll to position [3, 0]
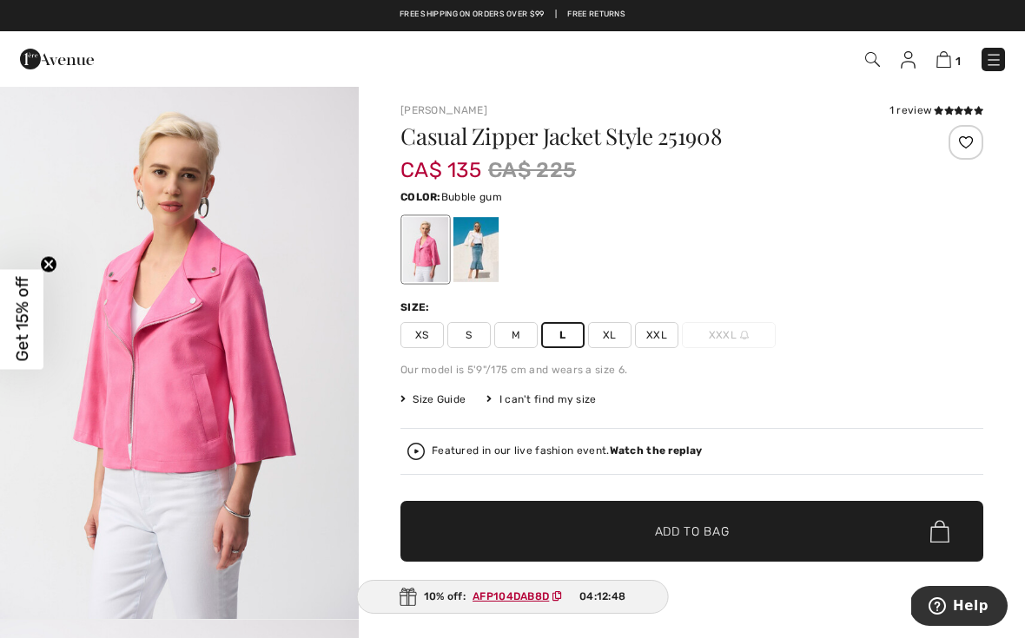
click at [756, 530] on span "✔ Added to Bag Add to Bag" at bounding box center [691, 531] width 583 height 61
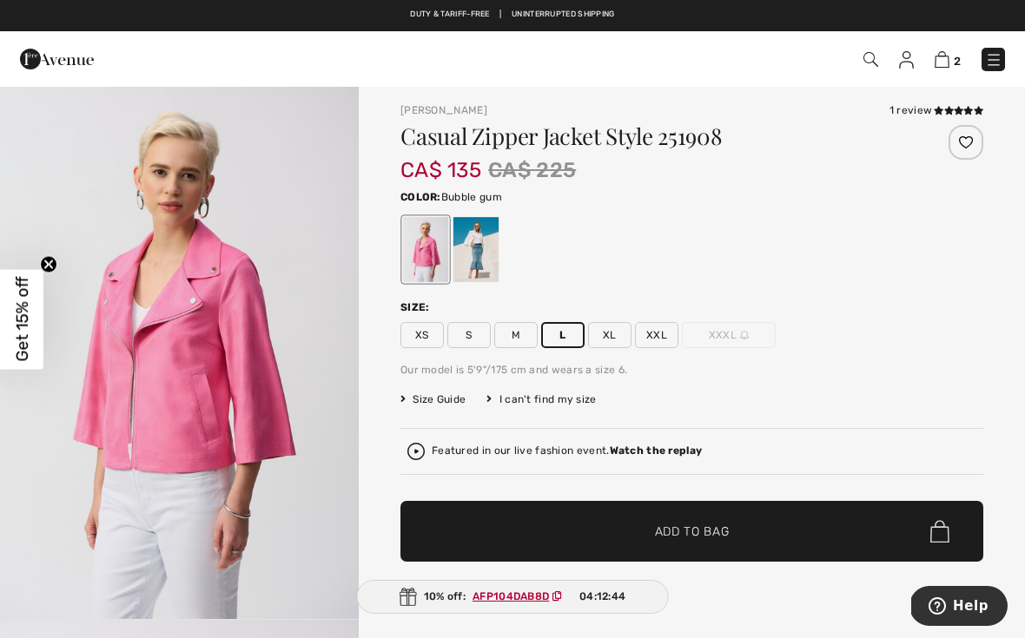
scroll to position [0, 0]
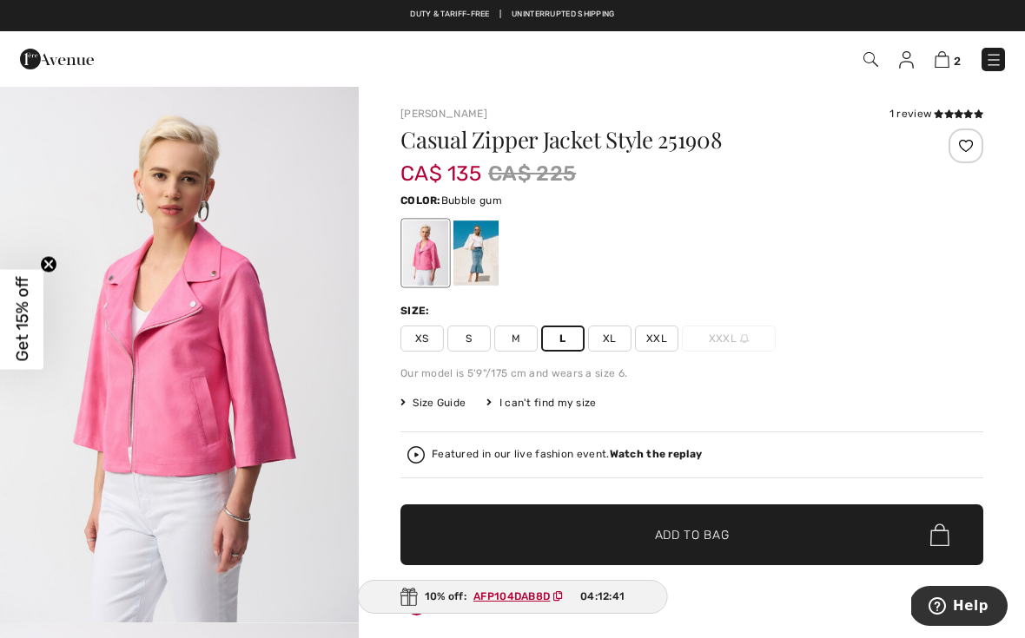
click at [941, 61] on img at bounding box center [942, 59] width 15 height 17
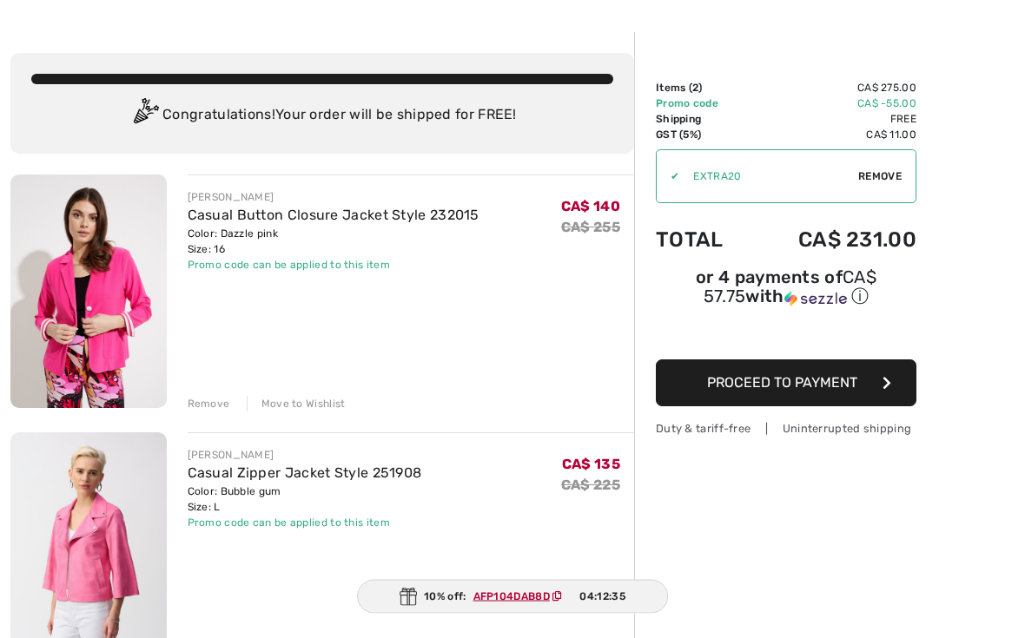
scroll to position [53, 0]
click at [215, 406] on div "Remove" at bounding box center [209, 404] width 43 height 16
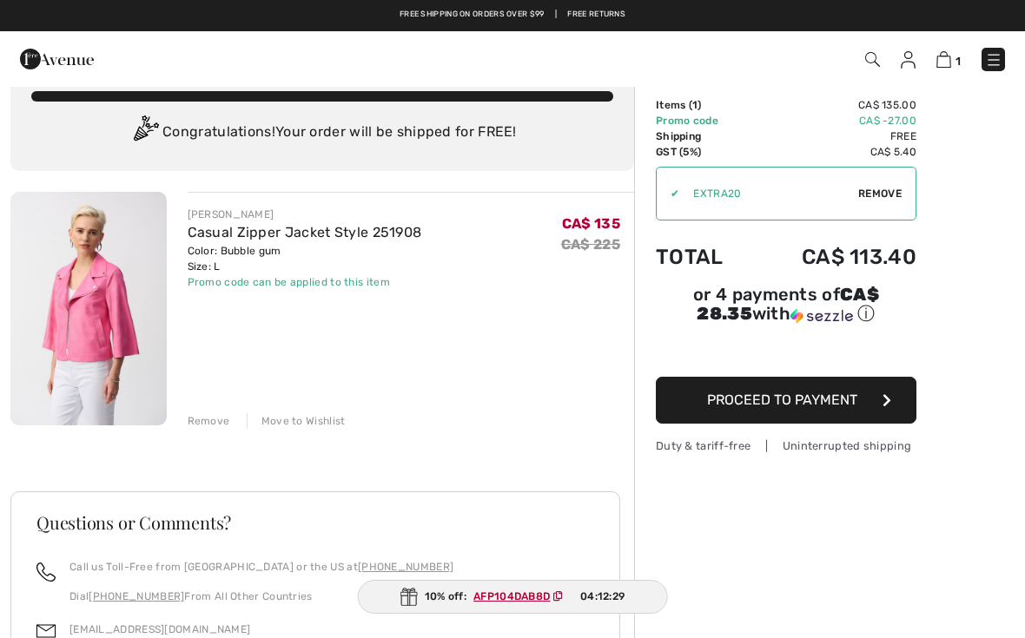
scroll to position [0, 0]
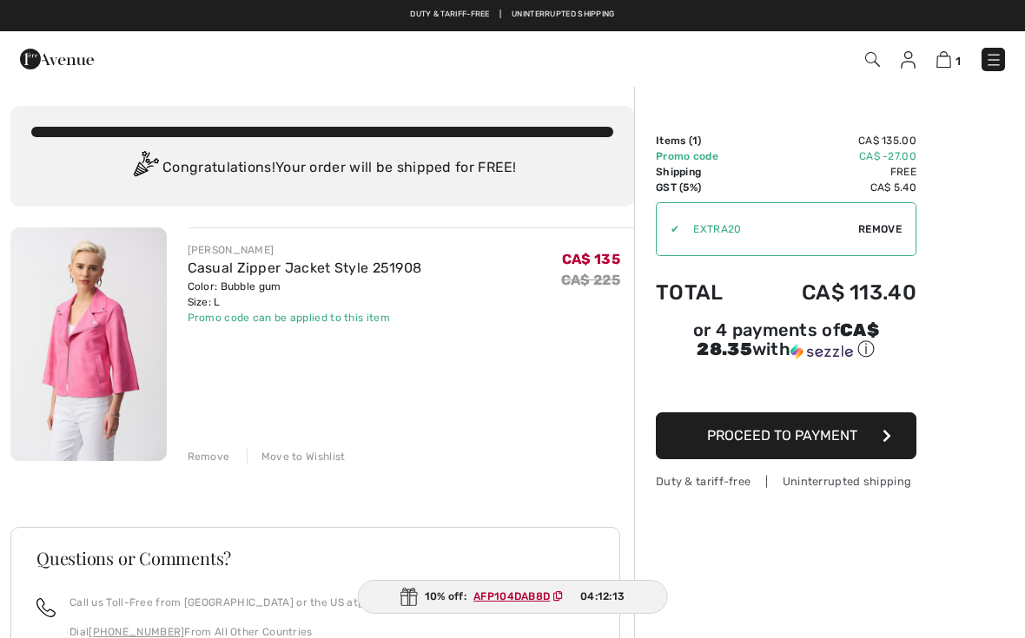
click at [774, 438] on span "Proceed to Payment" at bounding box center [782, 435] width 150 height 17
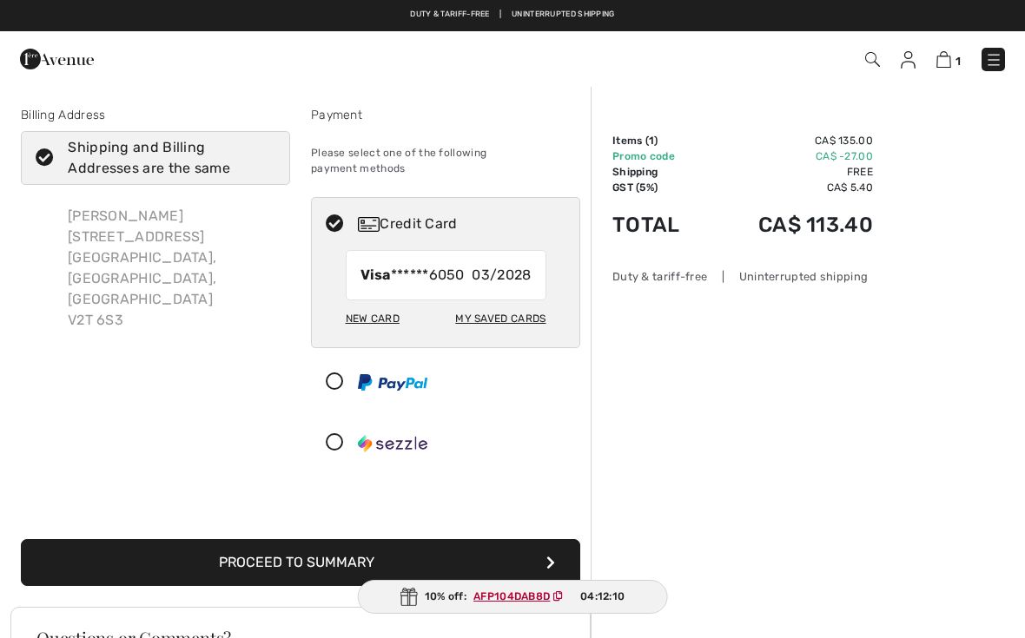
click at [409, 555] on button "Proceed to Summary" at bounding box center [300, 562] width 559 height 47
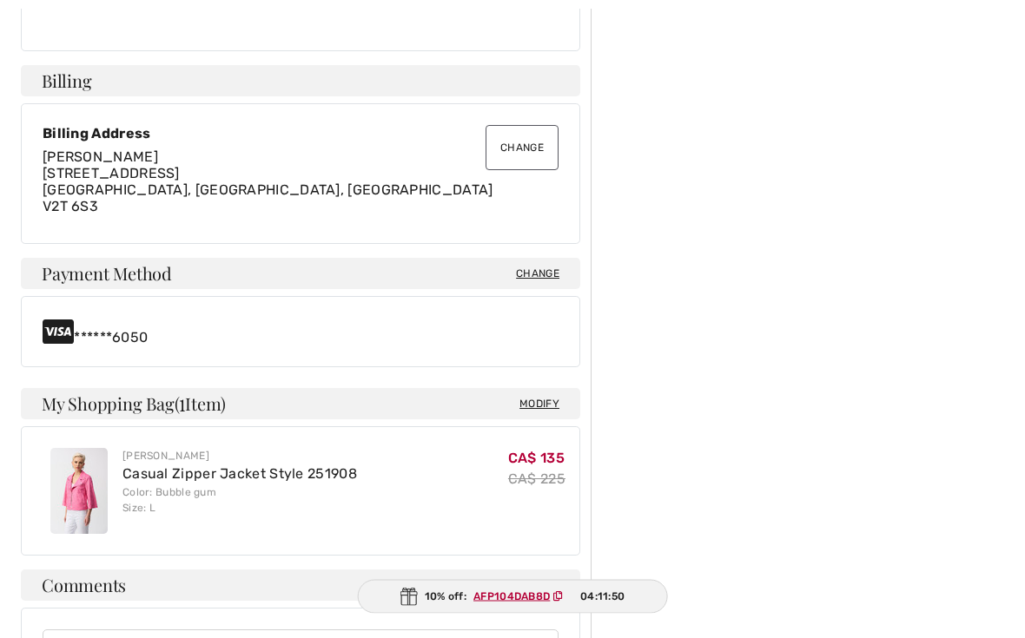
scroll to position [457, 0]
click at [1014, 419] on div "Order Summary Details Items ( 1 ) CA$ 135.00 Promo code CA$ -27.00 Shipping Fre…" at bounding box center [808, 403] width 434 height 1550
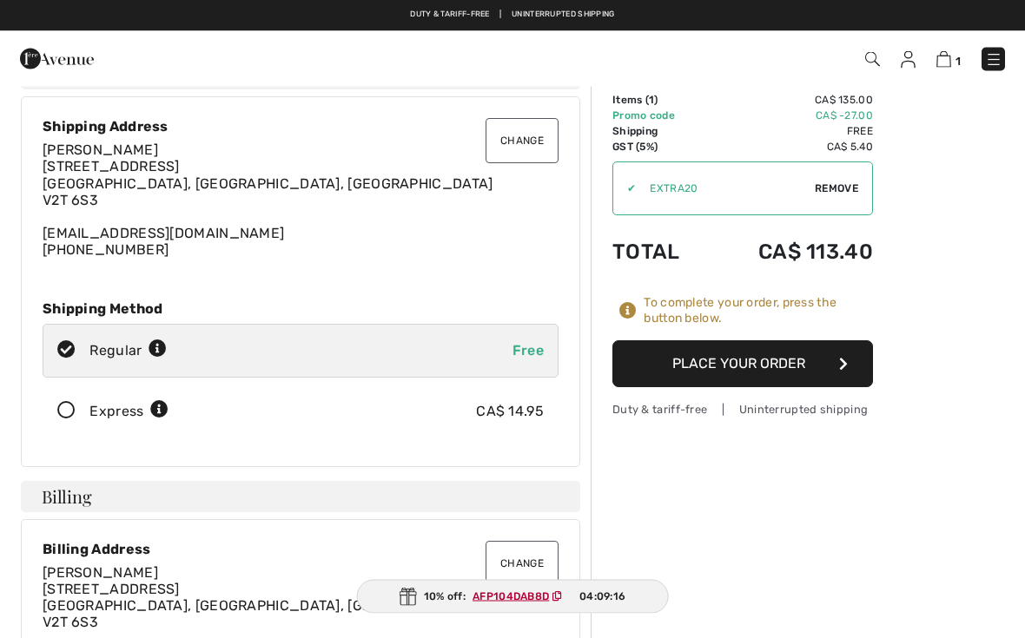
scroll to position [0, 0]
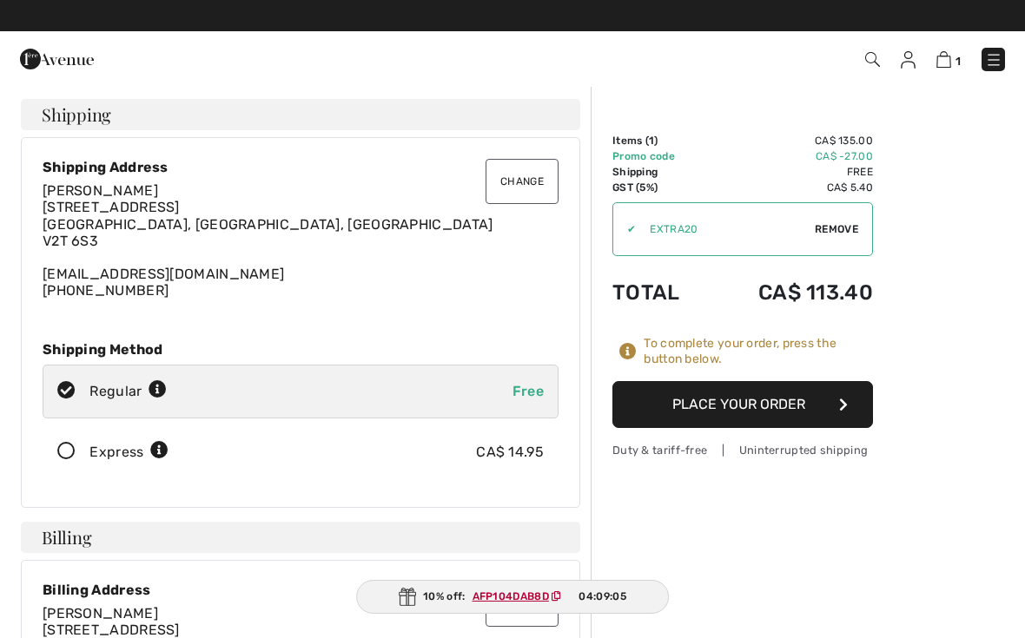
click at [764, 405] on button "Place Your Order" at bounding box center [742, 404] width 261 height 47
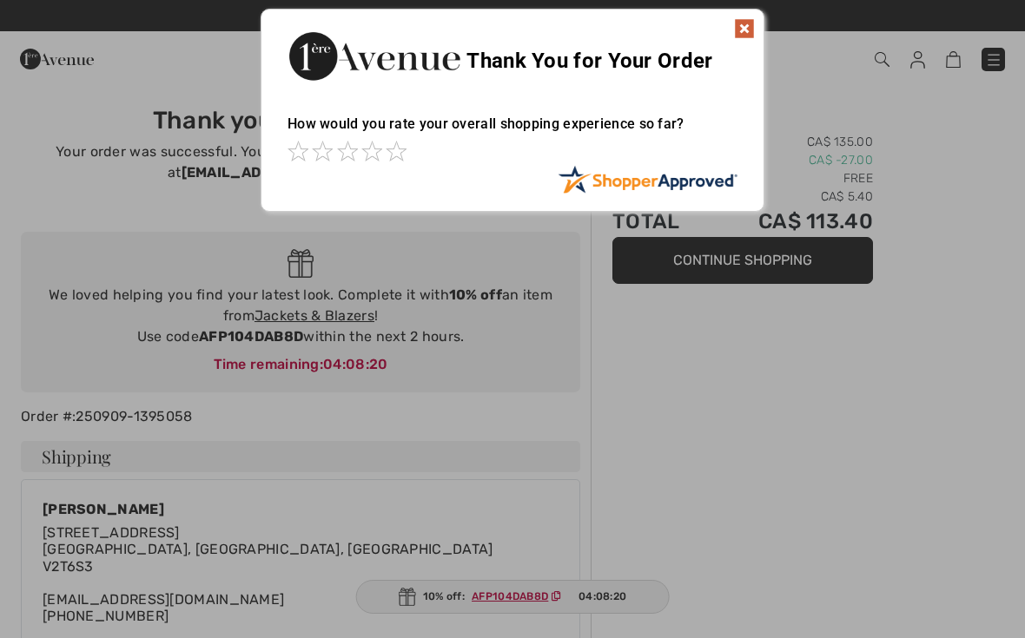
click at [491, 614] on div at bounding box center [512, 319] width 1025 height 638
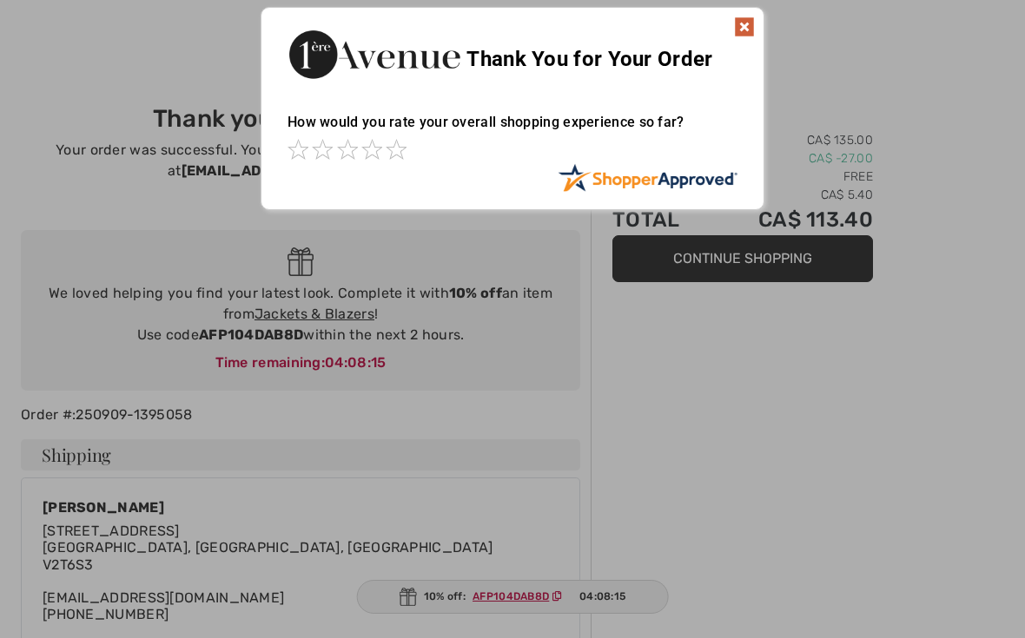
scroll to position [3, 0]
